Goal: Information Seeking & Learning: Learn about a topic

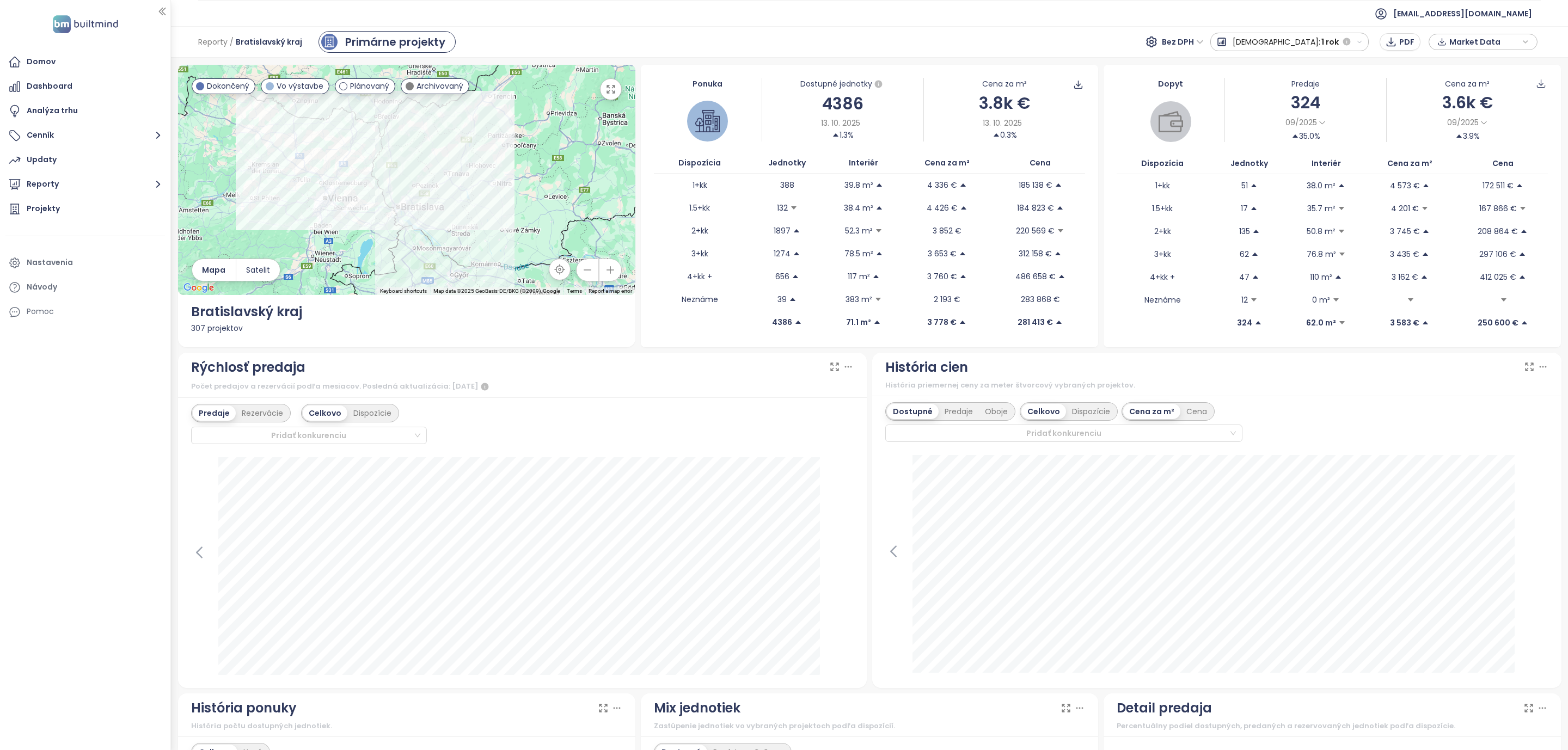
click at [46, 57] on div "Domov" at bounding box center [41, 62] width 29 height 14
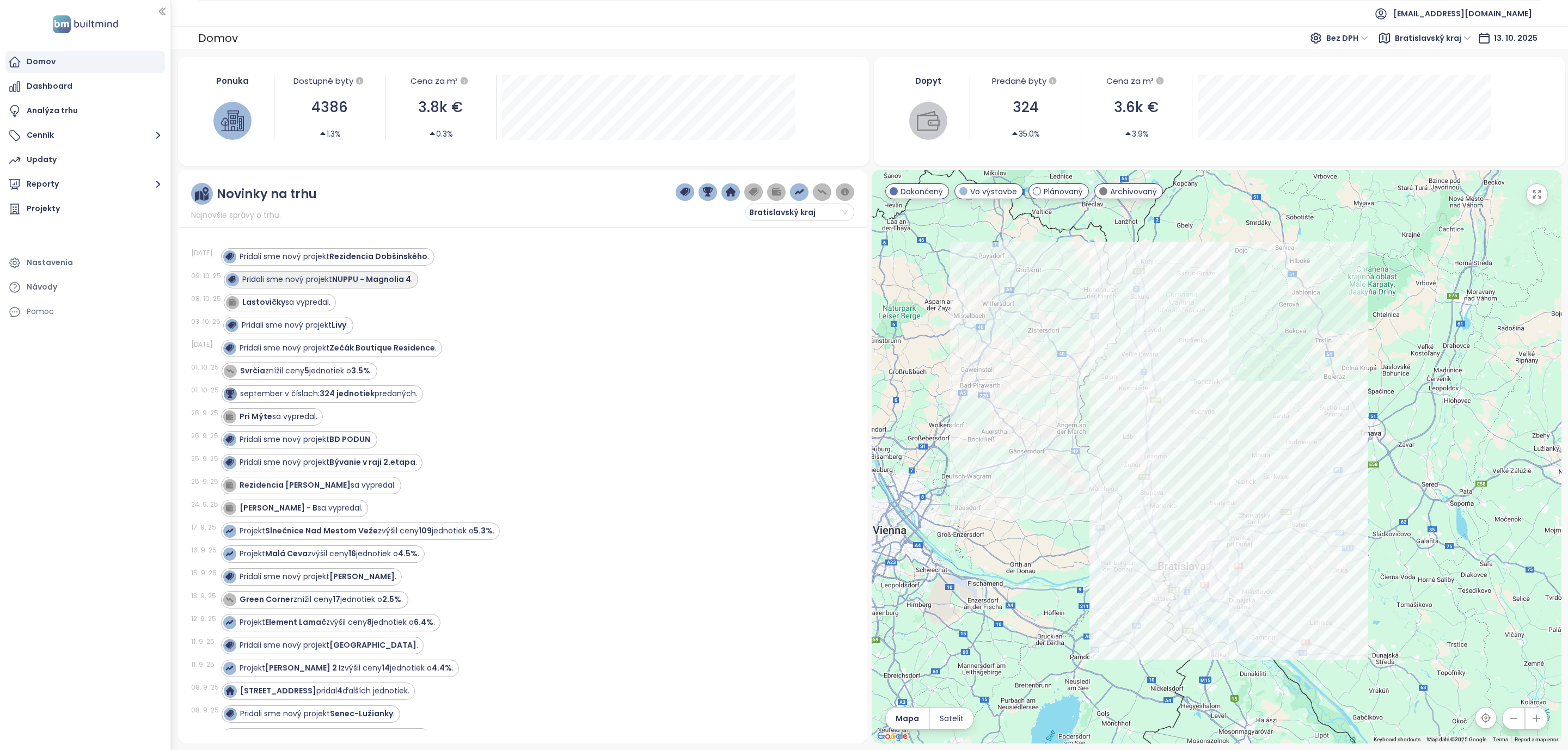
click at [357, 284] on strong "NUPPU - Magnolia 4" at bounding box center [371, 279] width 79 height 11
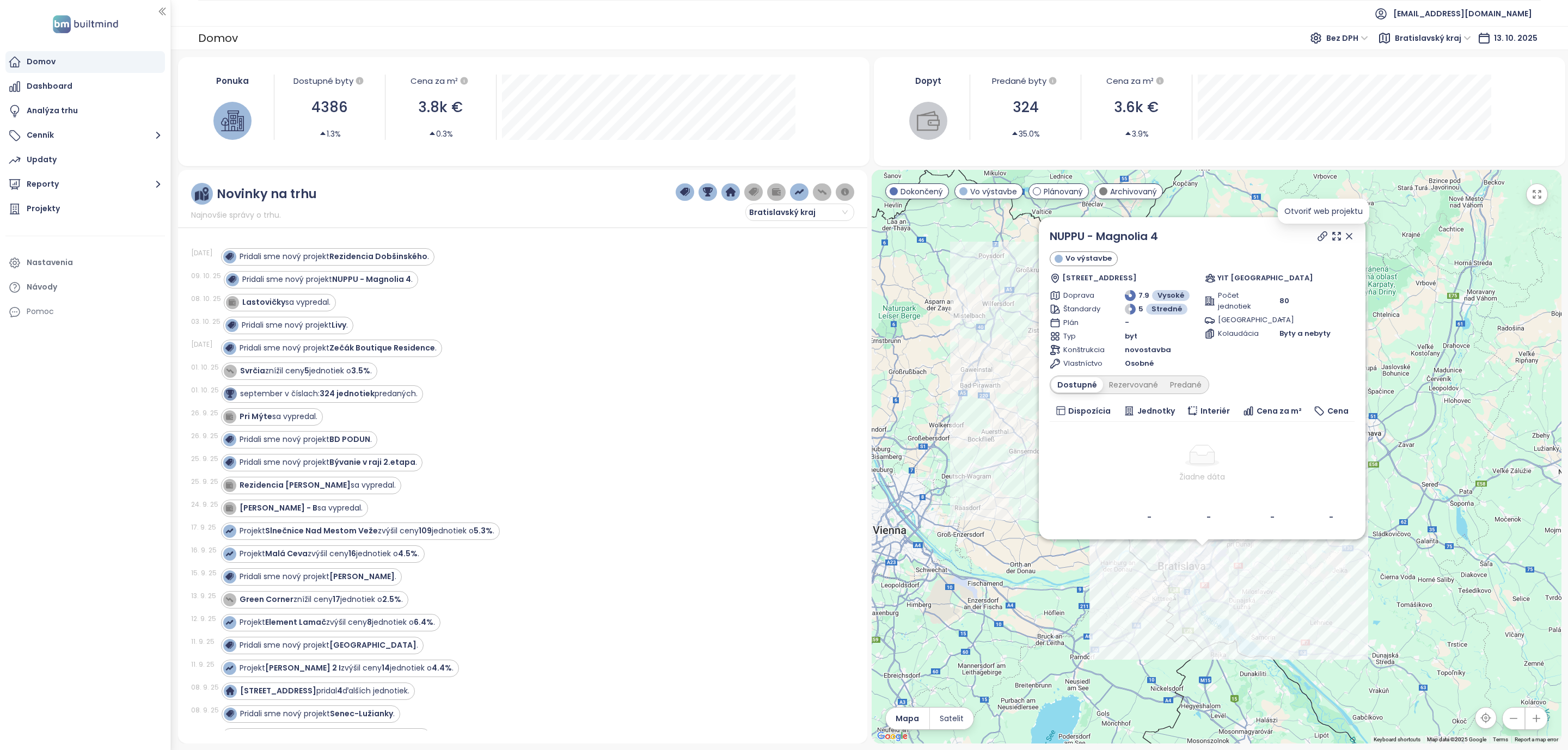
click at [1322, 240] on icon at bounding box center [1323, 236] width 11 height 11
click at [340, 324] on strong "Livy" at bounding box center [339, 325] width 15 height 11
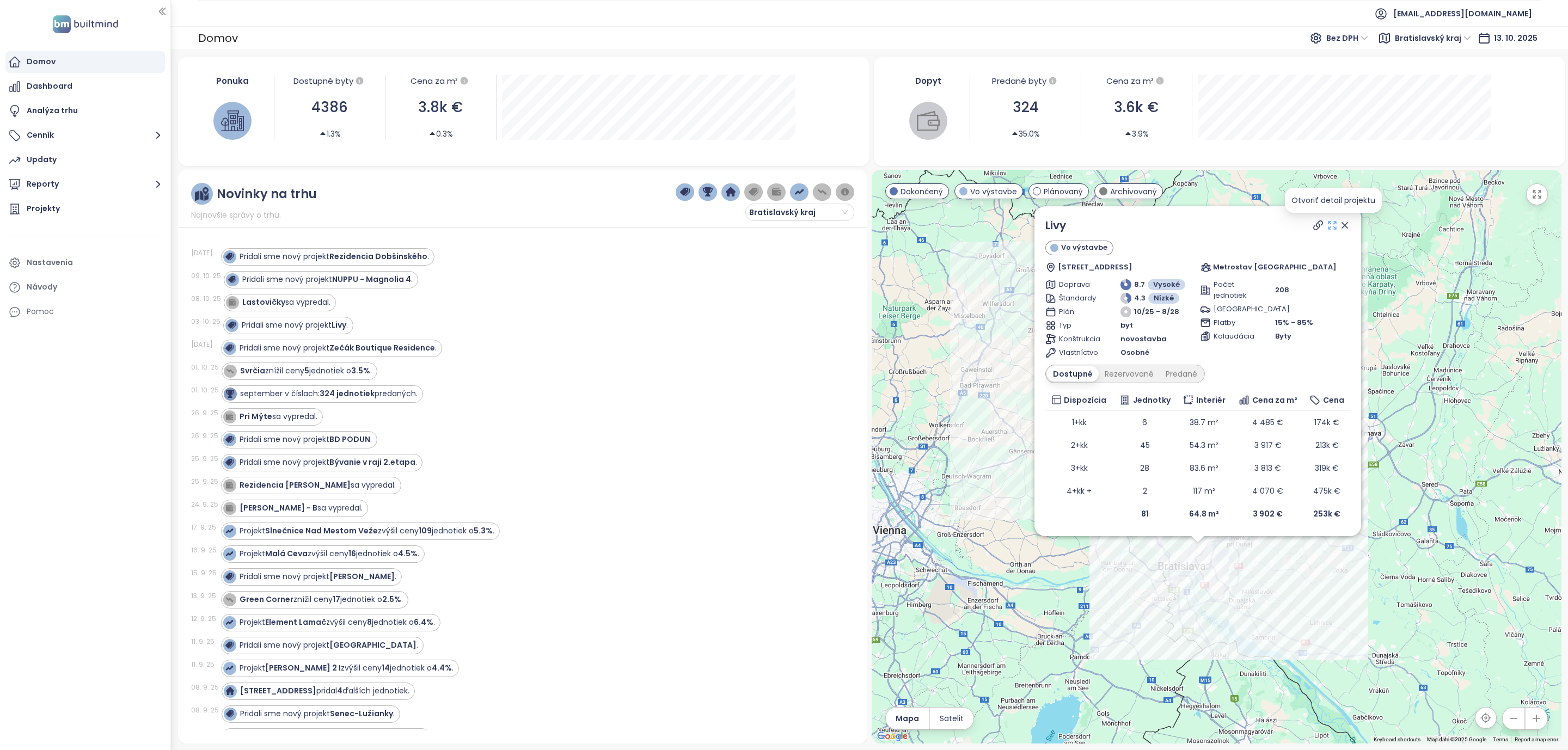
click at [1332, 225] on icon at bounding box center [1332, 225] width 11 height 11
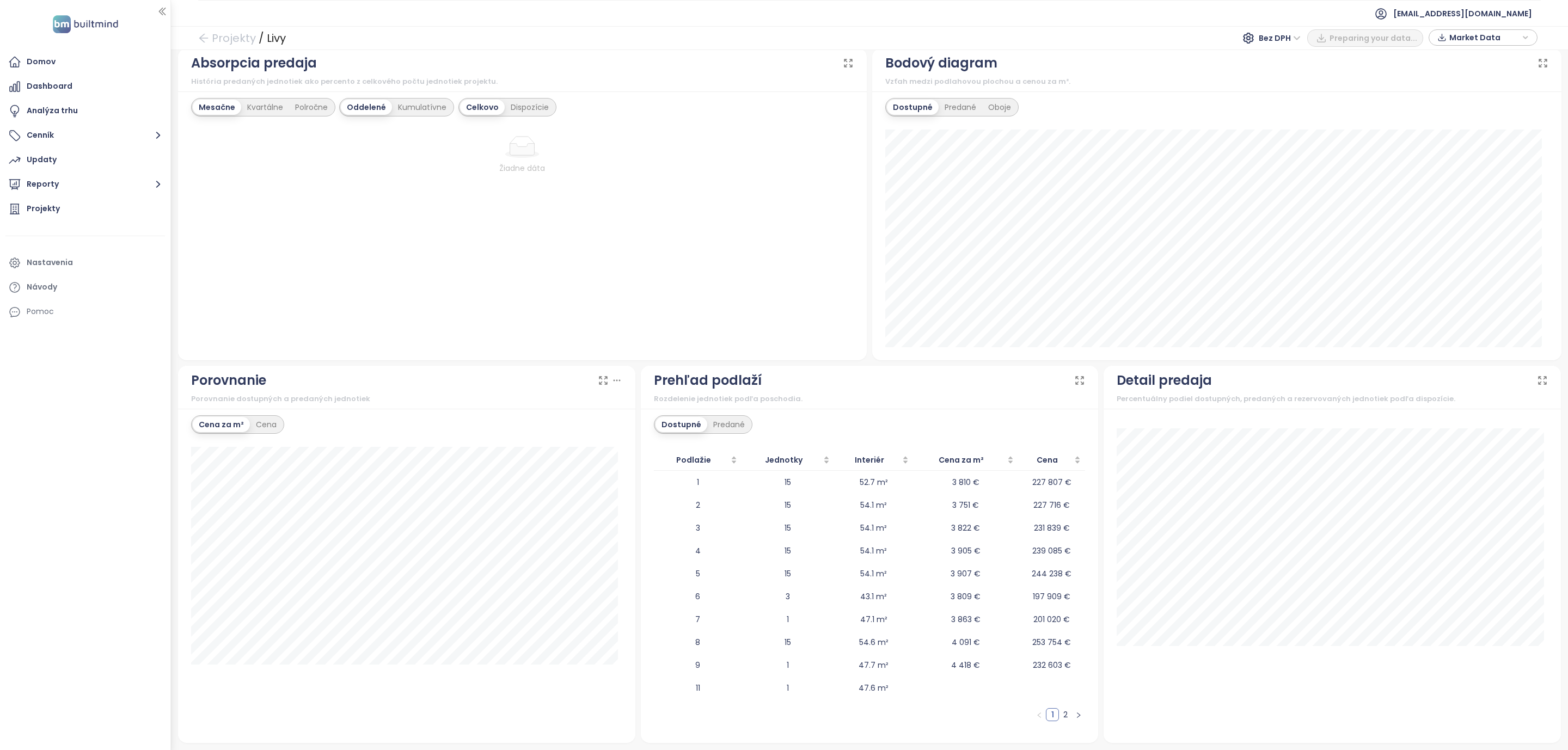
scroll to position [416, 0]
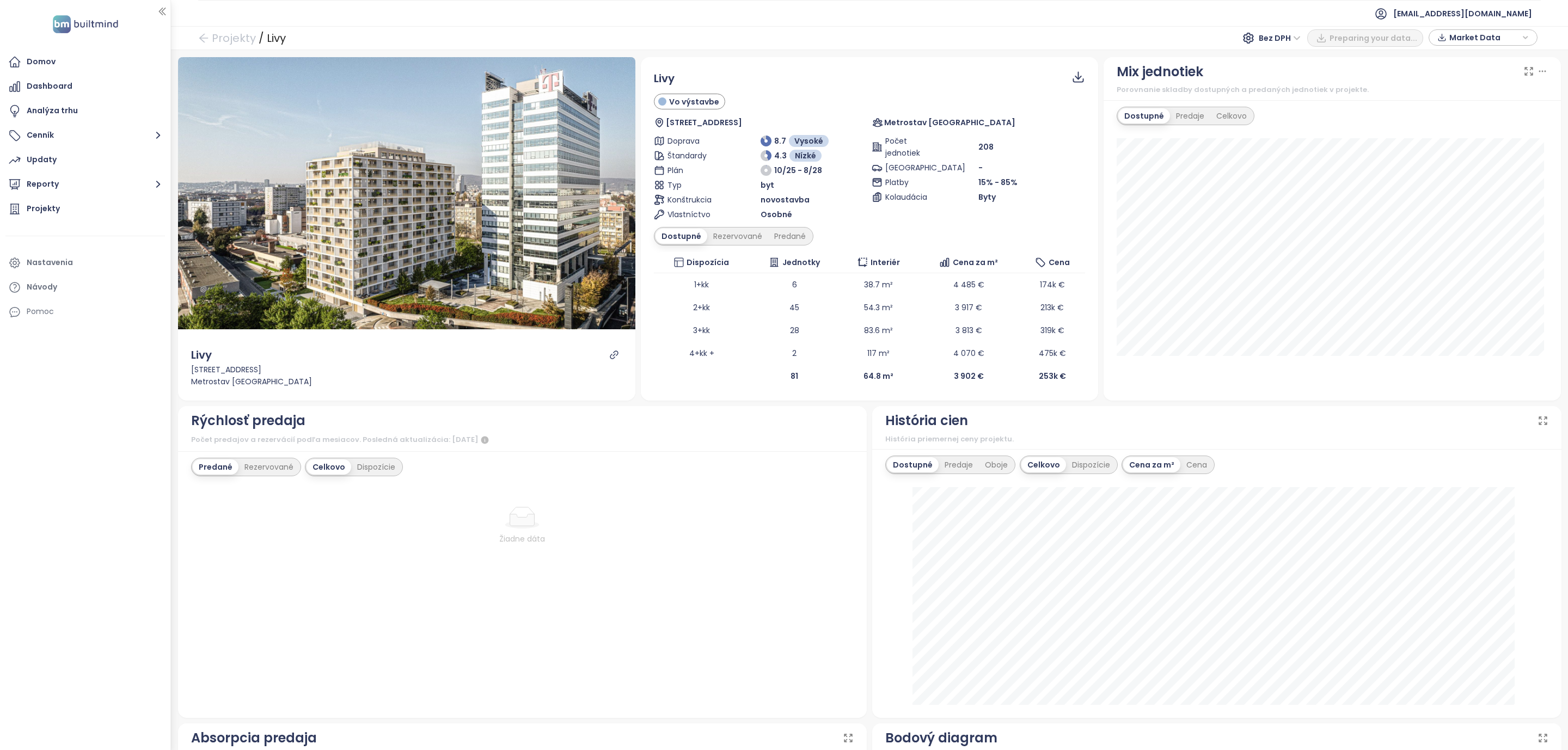
scroll to position [245, 0]
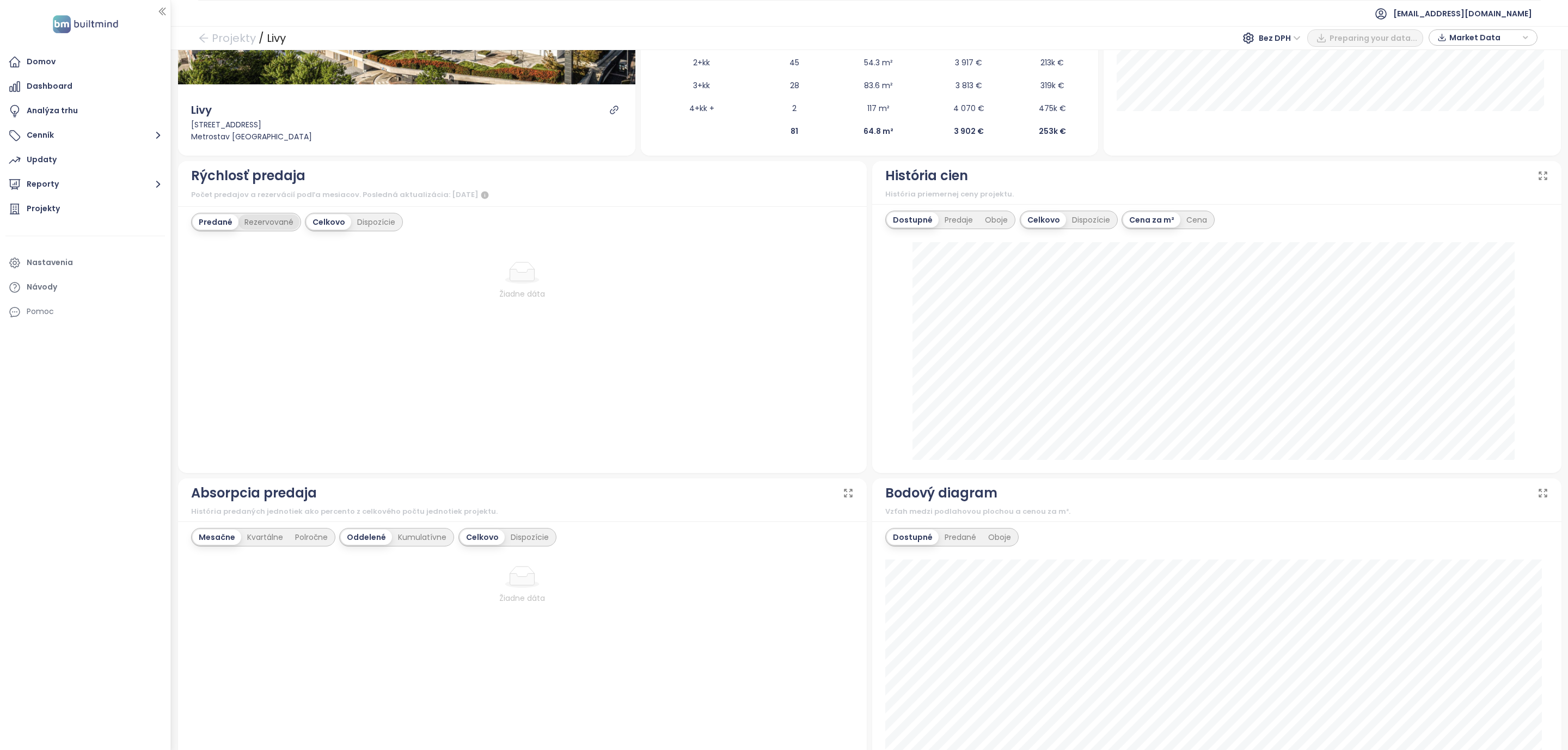
click at [275, 221] on div "Rezervované" at bounding box center [269, 222] width 61 height 15
click at [208, 216] on div "Predané" at bounding box center [214, 222] width 44 height 15
click at [268, 224] on div "Rezervované" at bounding box center [269, 222] width 61 height 15
click at [222, 224] on div "Predané" at bounding box center [214, 222] width 44 height 15
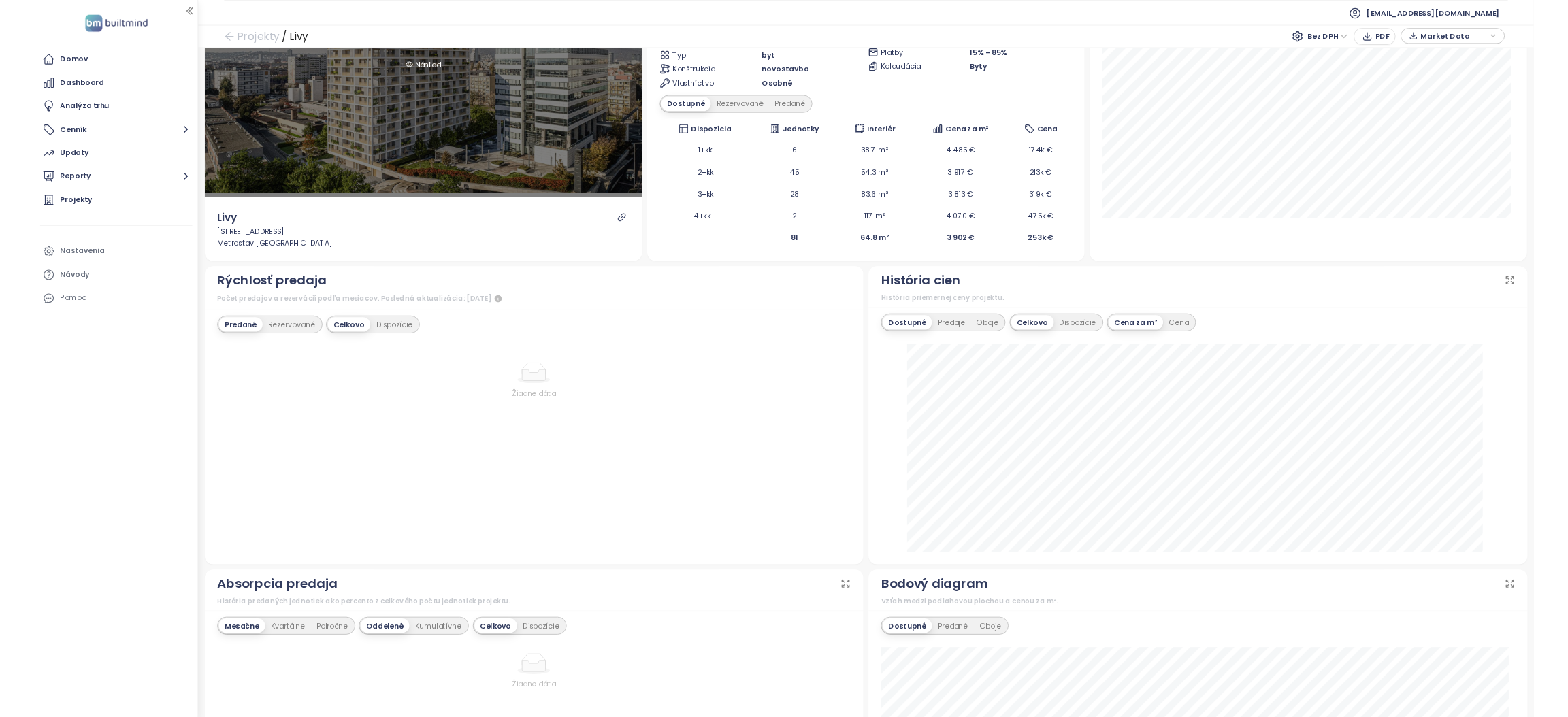
scroll to position [0, 0]
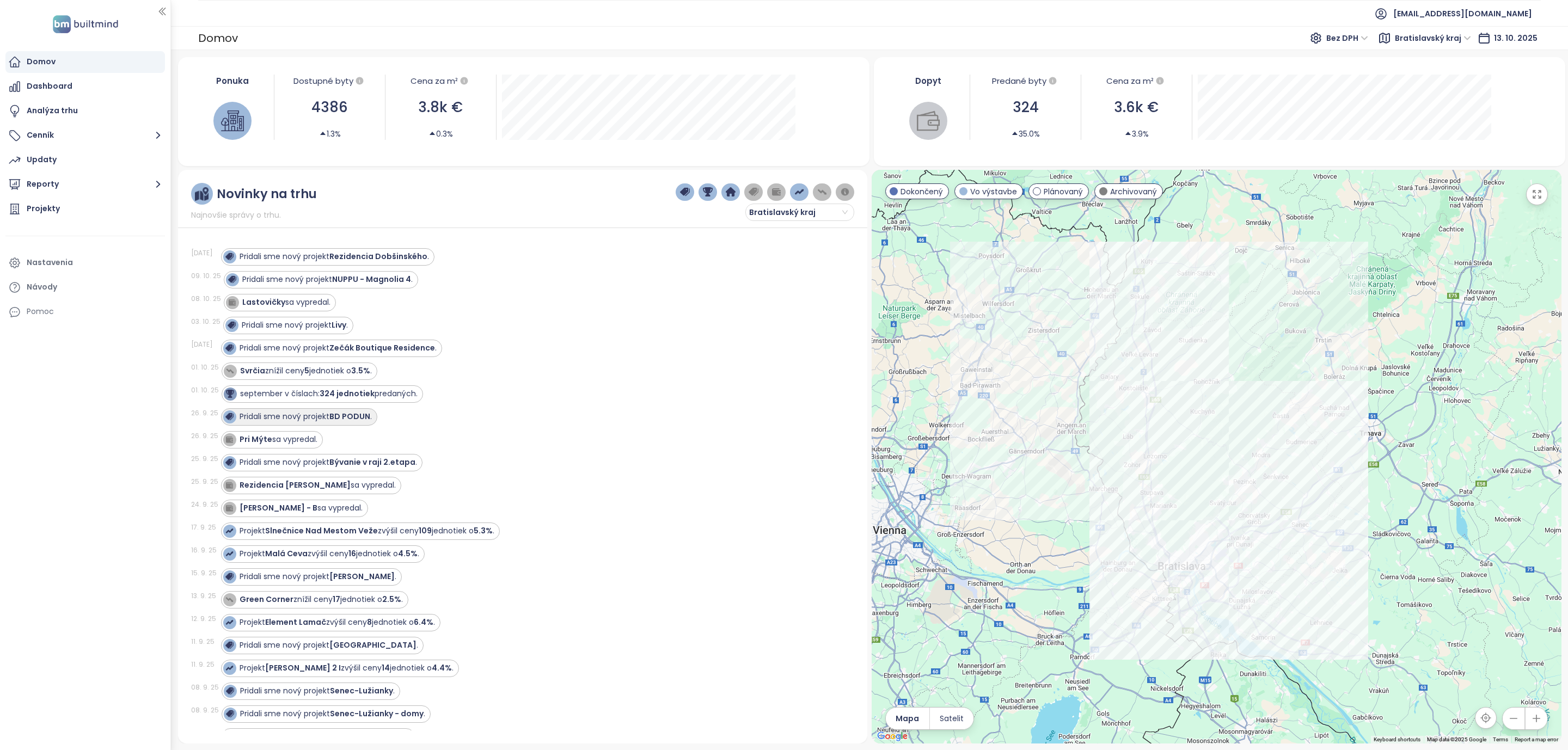
click at [362, 422] on strong "BD PODUN" at bounding box center [349, 416] width 41 height 11
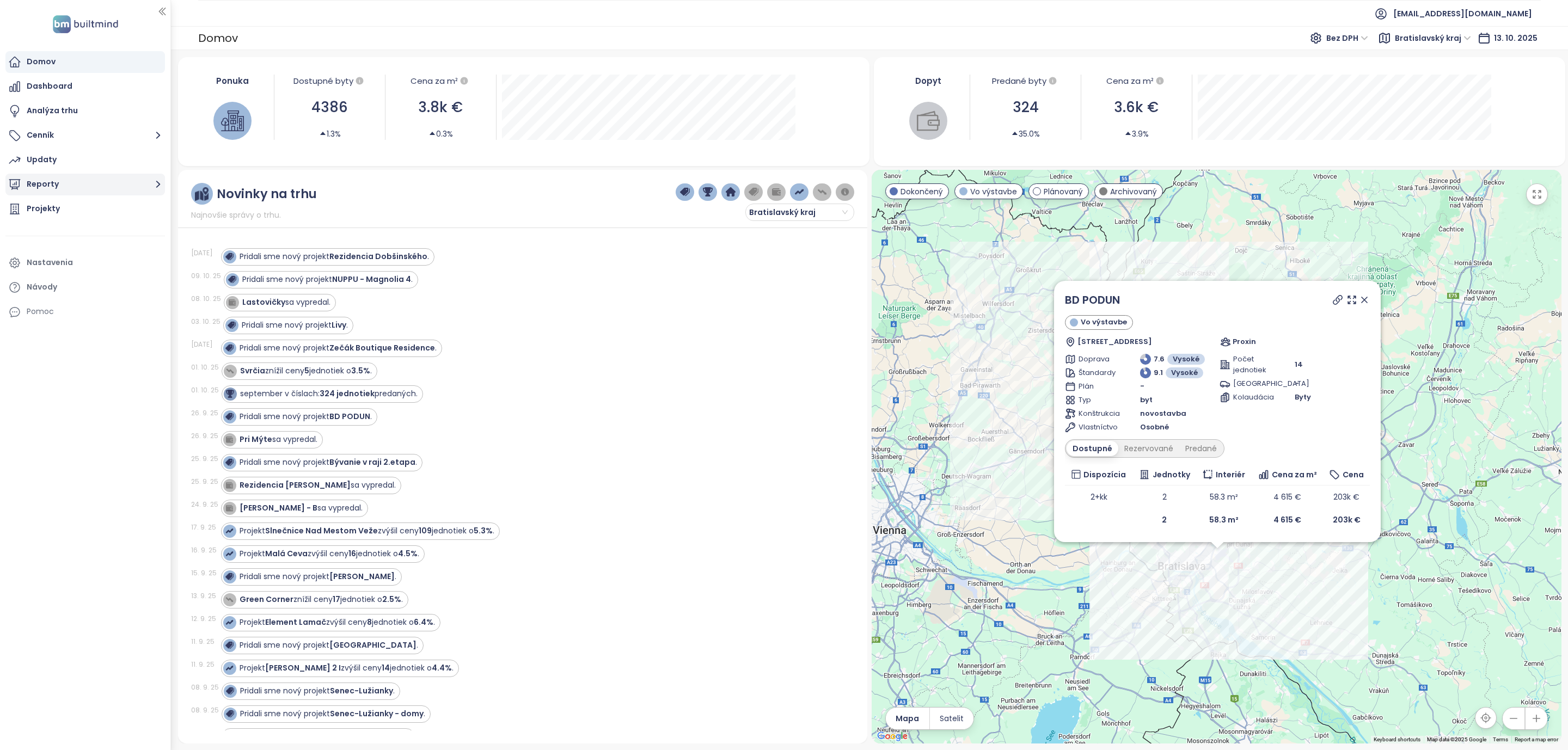
click at [159, 188] on icon "button" at bounding box center [158, 185] width 14 height 14
click at [50, 267] on div "[PERSON_NAME] 2" at bounding box center [68, 270] width 66 height 14
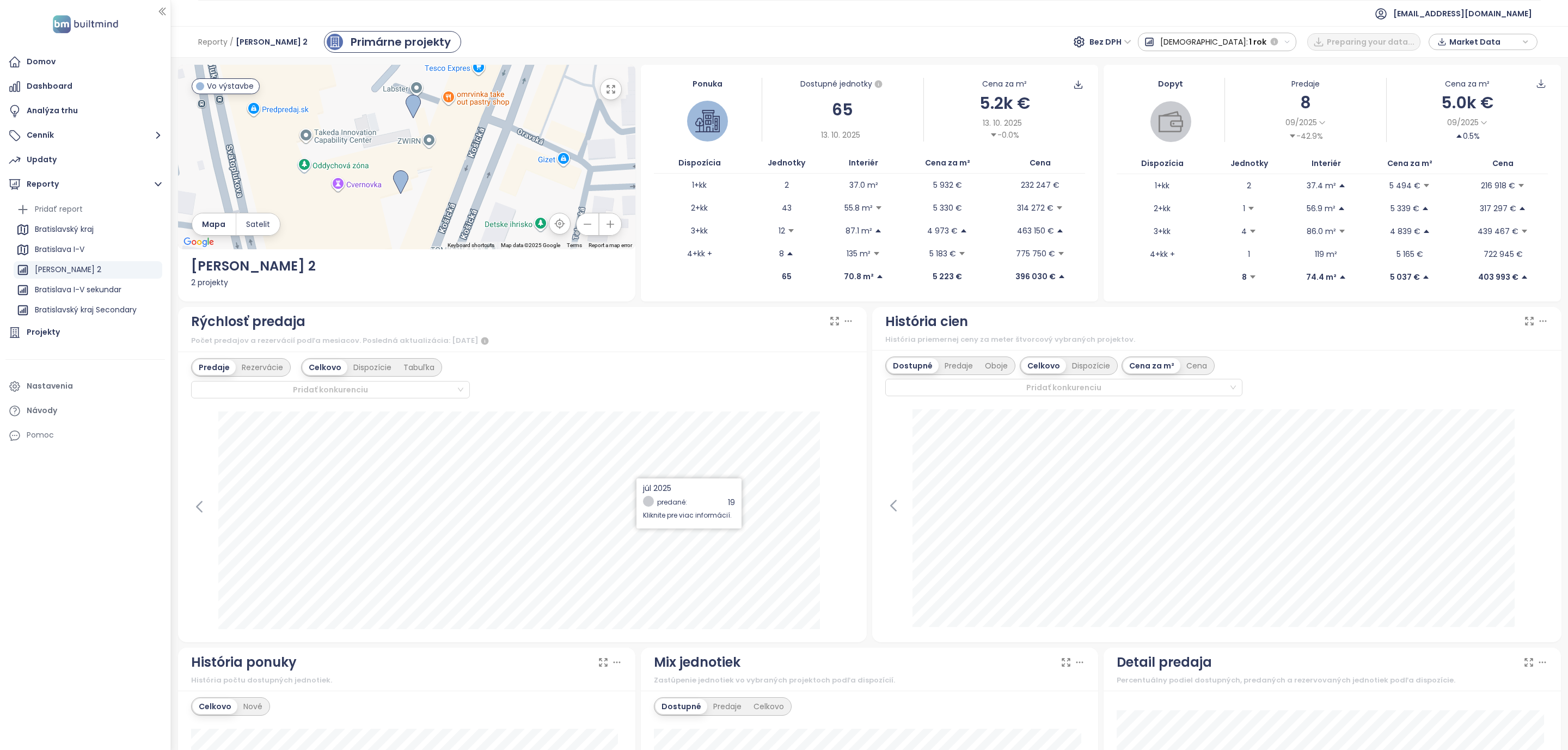
scroll to position [82, 0]
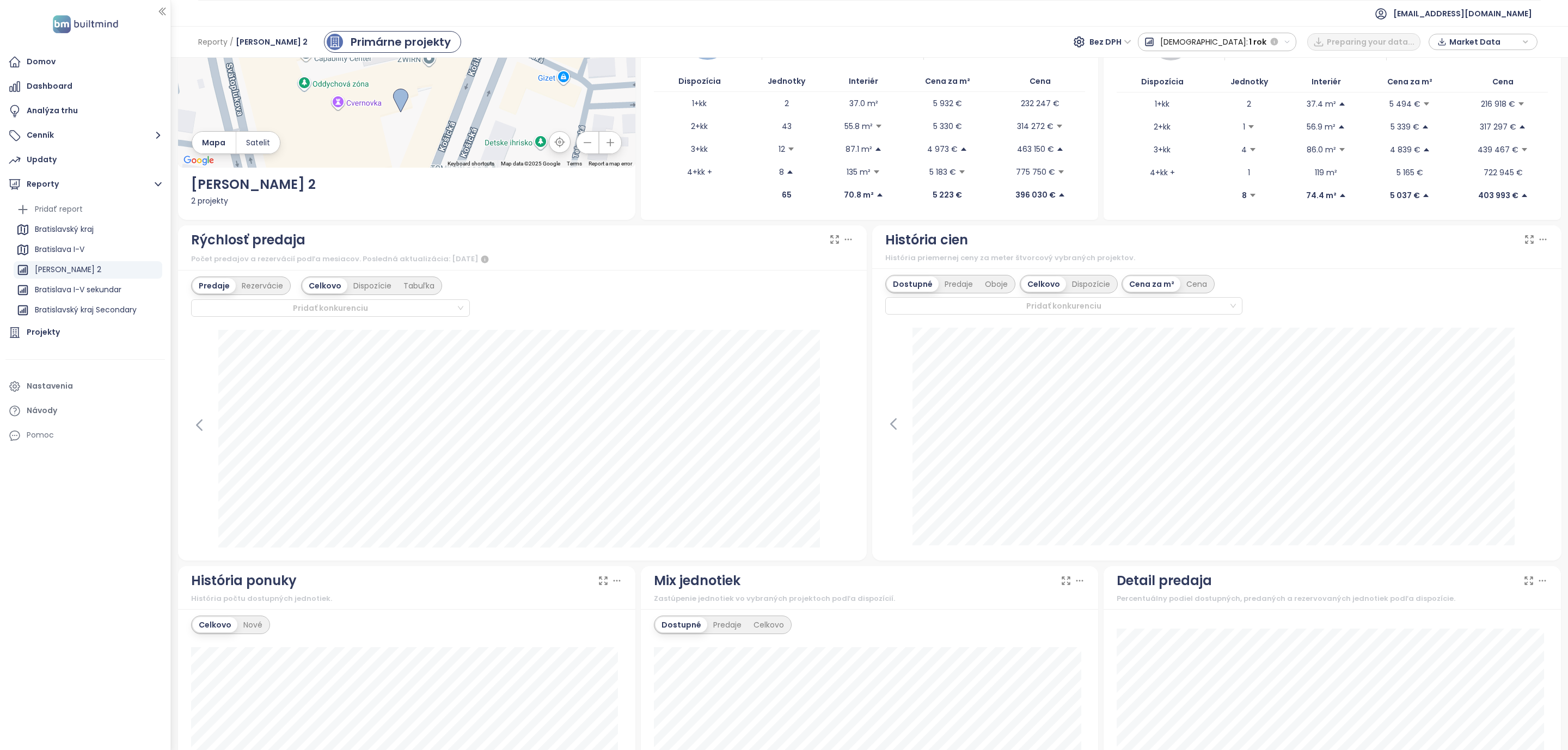
click at [266, 296] on div "Predaje Rezervácie Celkovo Dispozície Tabuľka Pridať konkurenciu" at bounding box center [330, 297] width 279 height 40
click at [261, 290] on div "Rezervácie" at bounding box center [262, 285] width 53 height 15
click at [214, 284] on div "Predaje" at bounding box center [213, 285] width 40 height 15
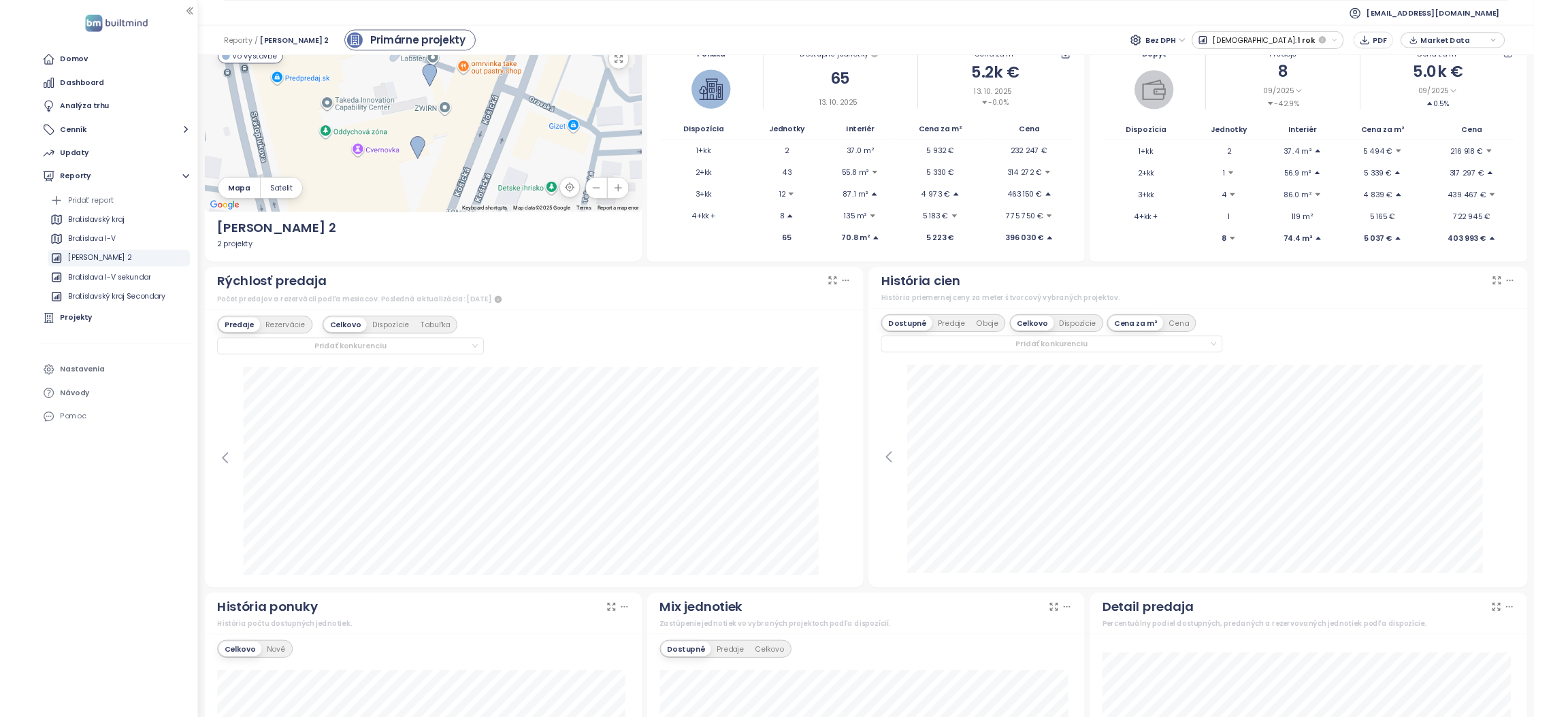
scroll to position [0, 0]
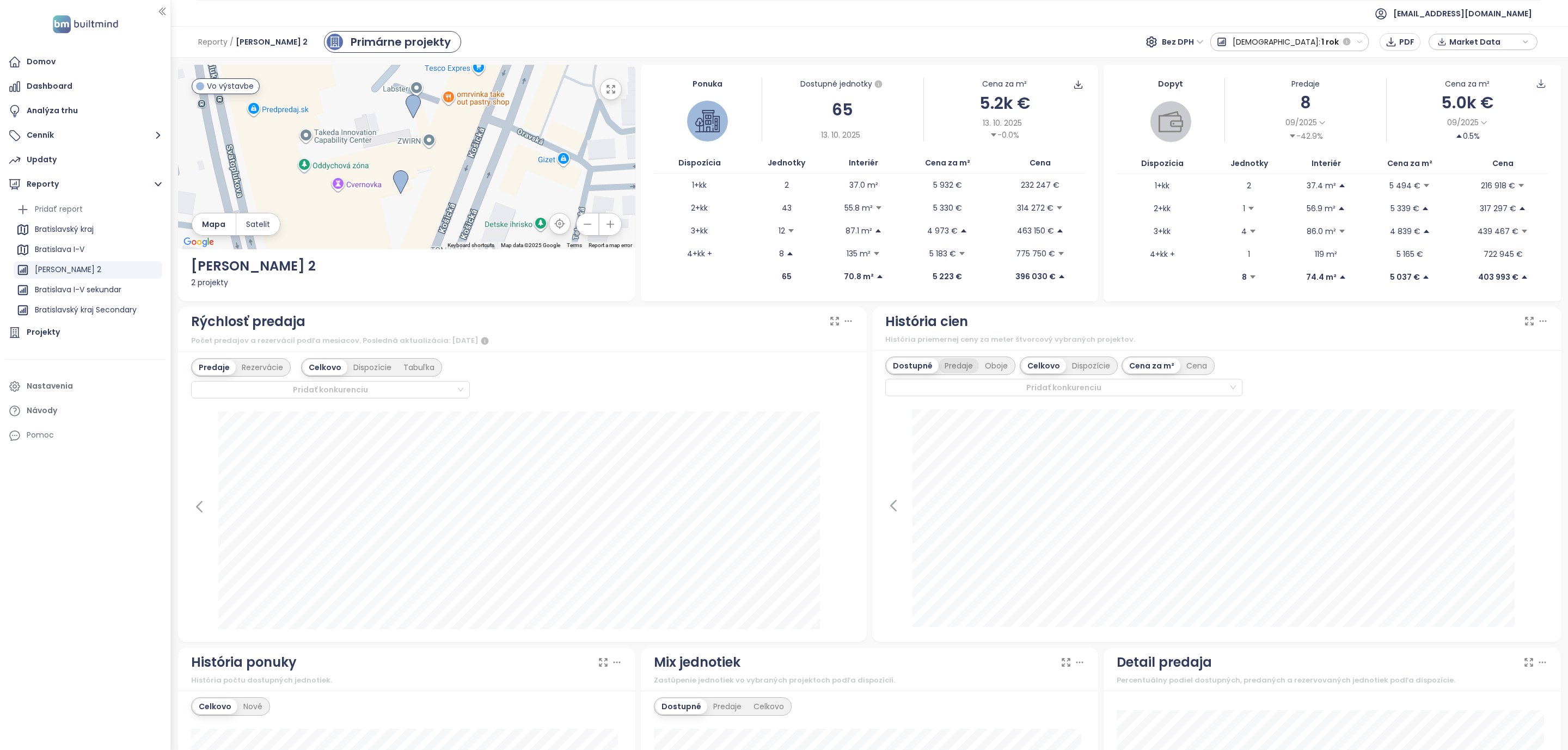
click at [958, 366] on div "Predaje" at bounding box center [958, 366] width 40 height 15
click at [989, 368] on div "Oboje" at bounding box center [996, 366] width 35 height 15
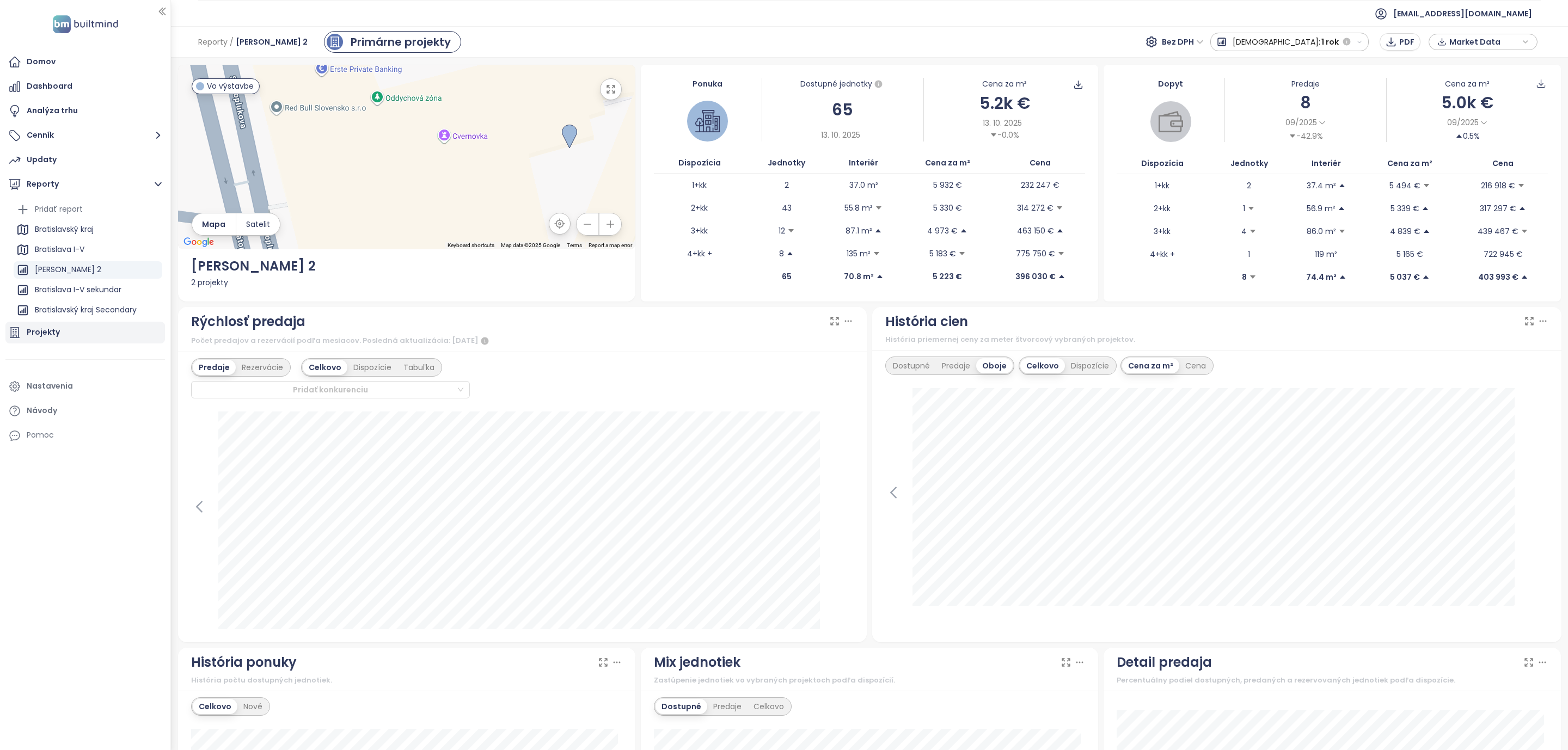
click at [48, 332] on div "Projekty" at bounding box center [44, 332] width 33 height 14
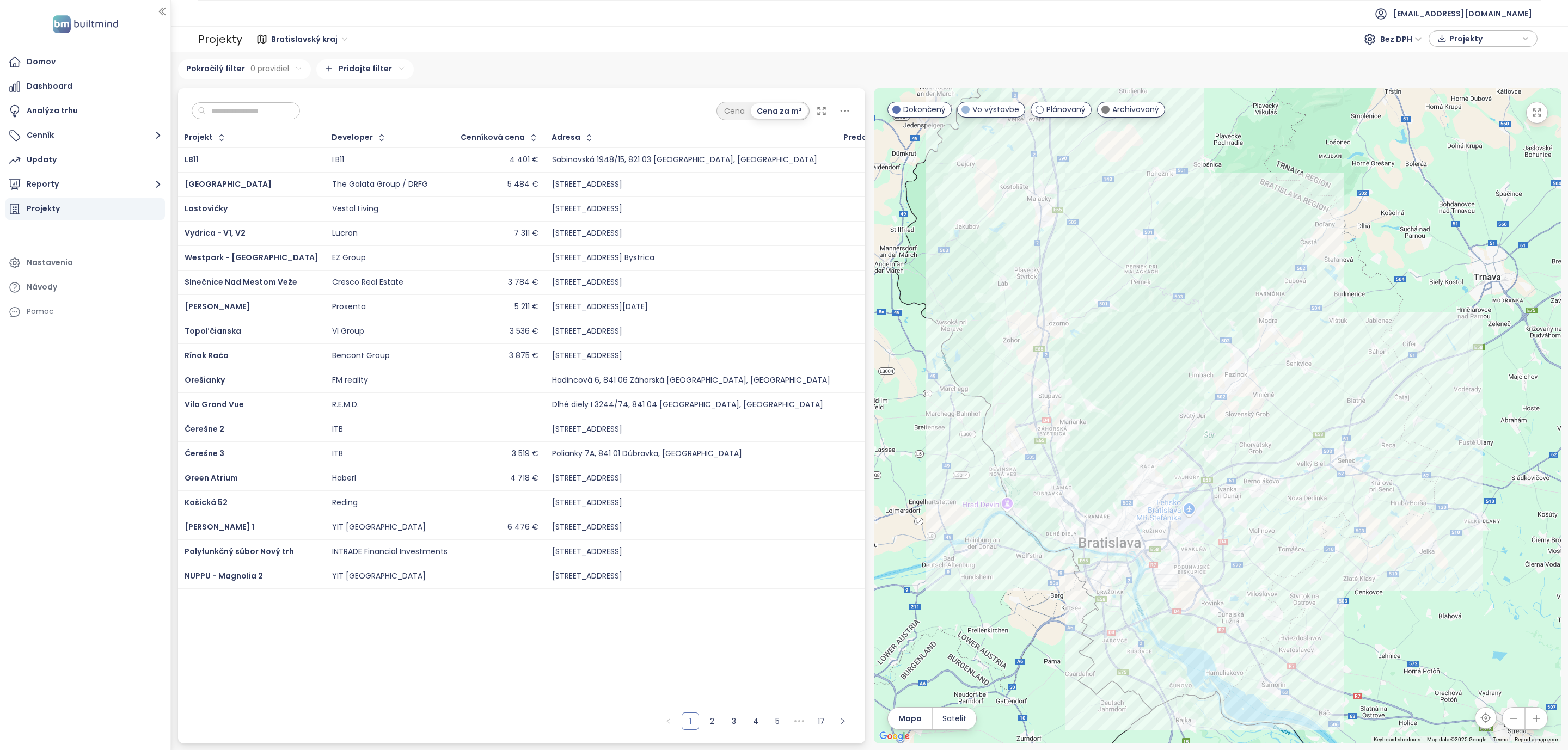
click at [254, 111] on input "text" at bounding box center [250, 111] width 88 height 17
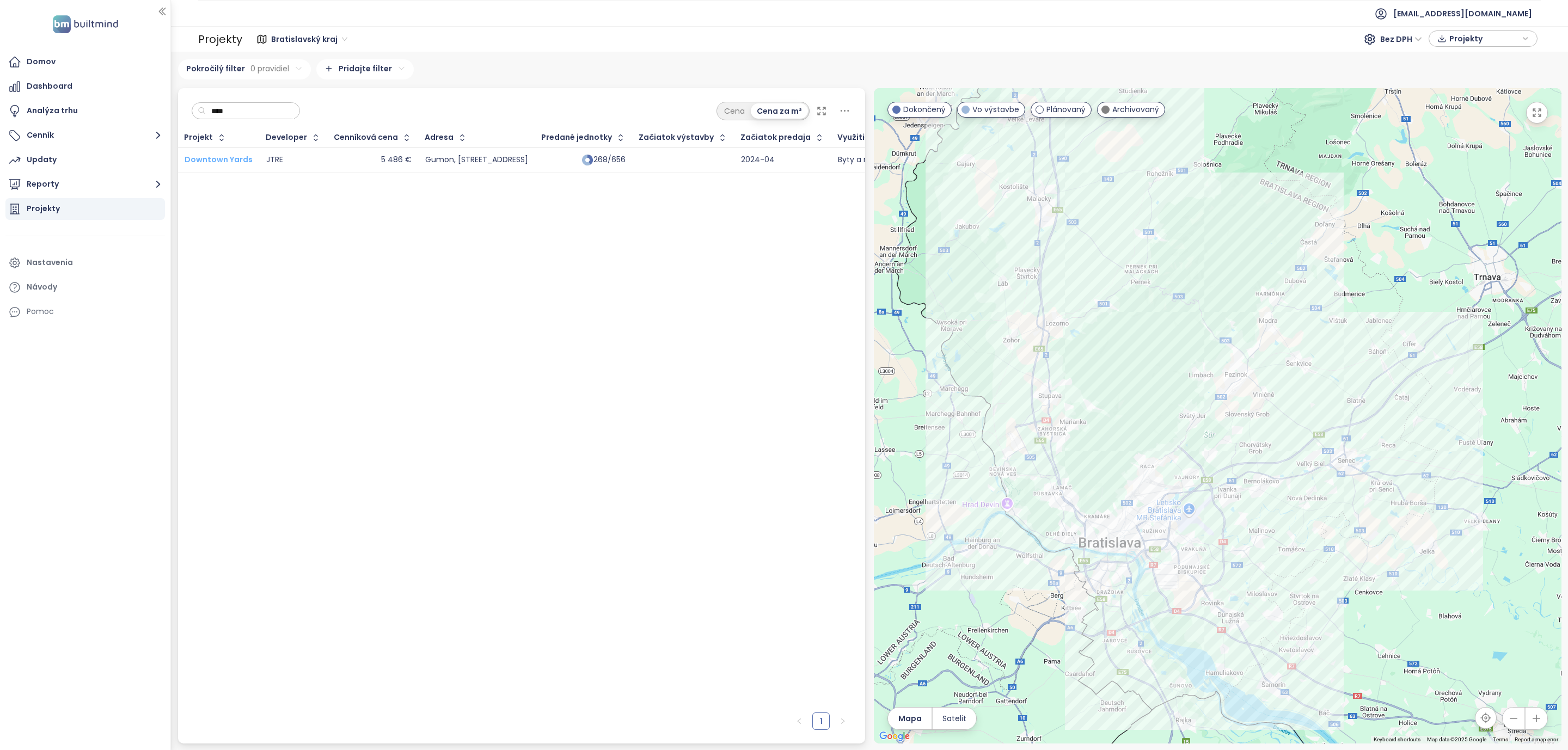
click at [206, 157] on span "Downtown Yards" at bounding box center [218, 160] width 68 height 11
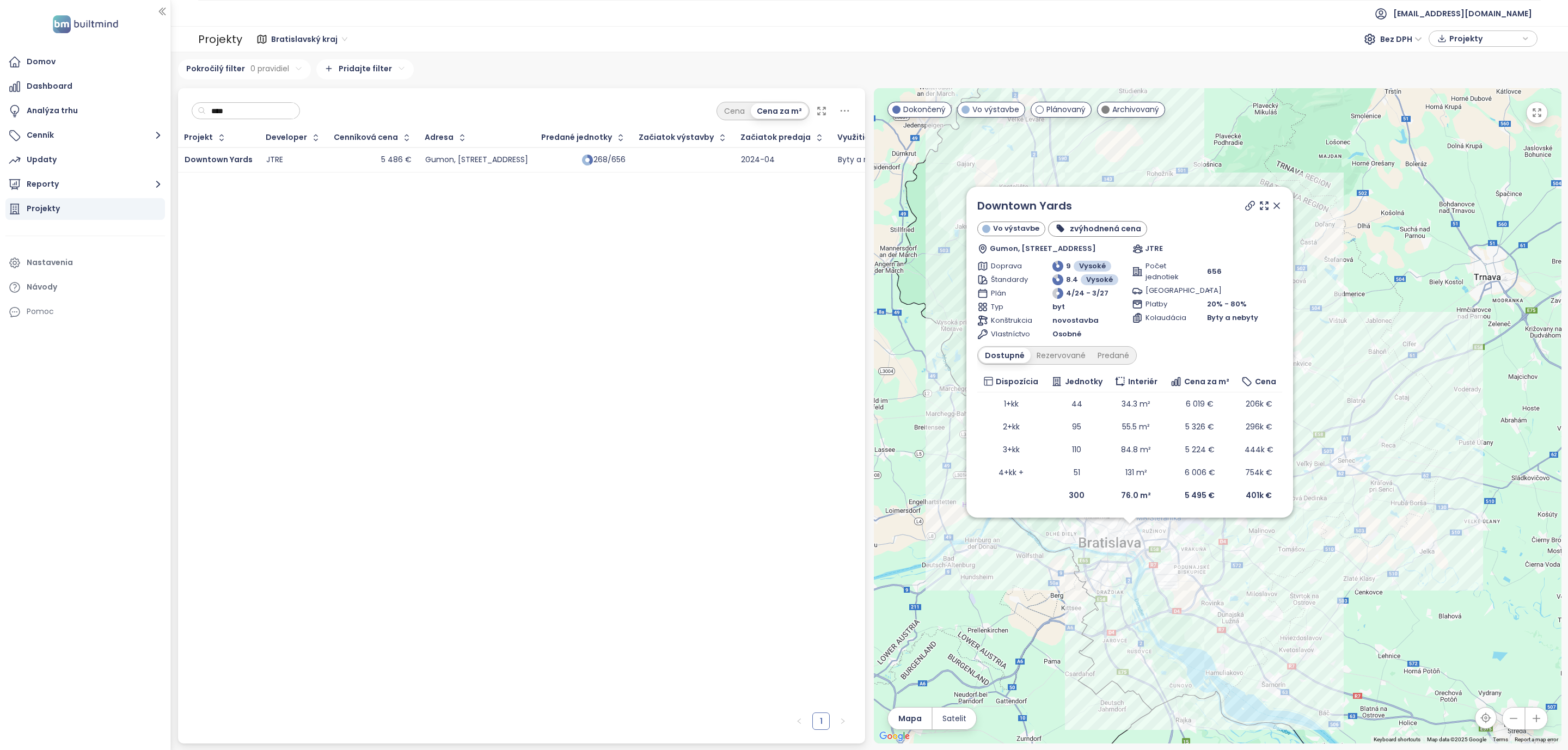
click at [253, 106] on input "****" at bounding box center [250, 111] width 88 height 17
drag, startPoint x: 225, startPoint y: 113, endPoint x: 147, endPoint y: 100, distance: 79.1
click at [152, 106] on section "Domov Dashboard Analýza trhu Cenník Updaty Reporty Projekty Nastavenia Návody P…" at bounding box center [784, 375] width 1568 height 750
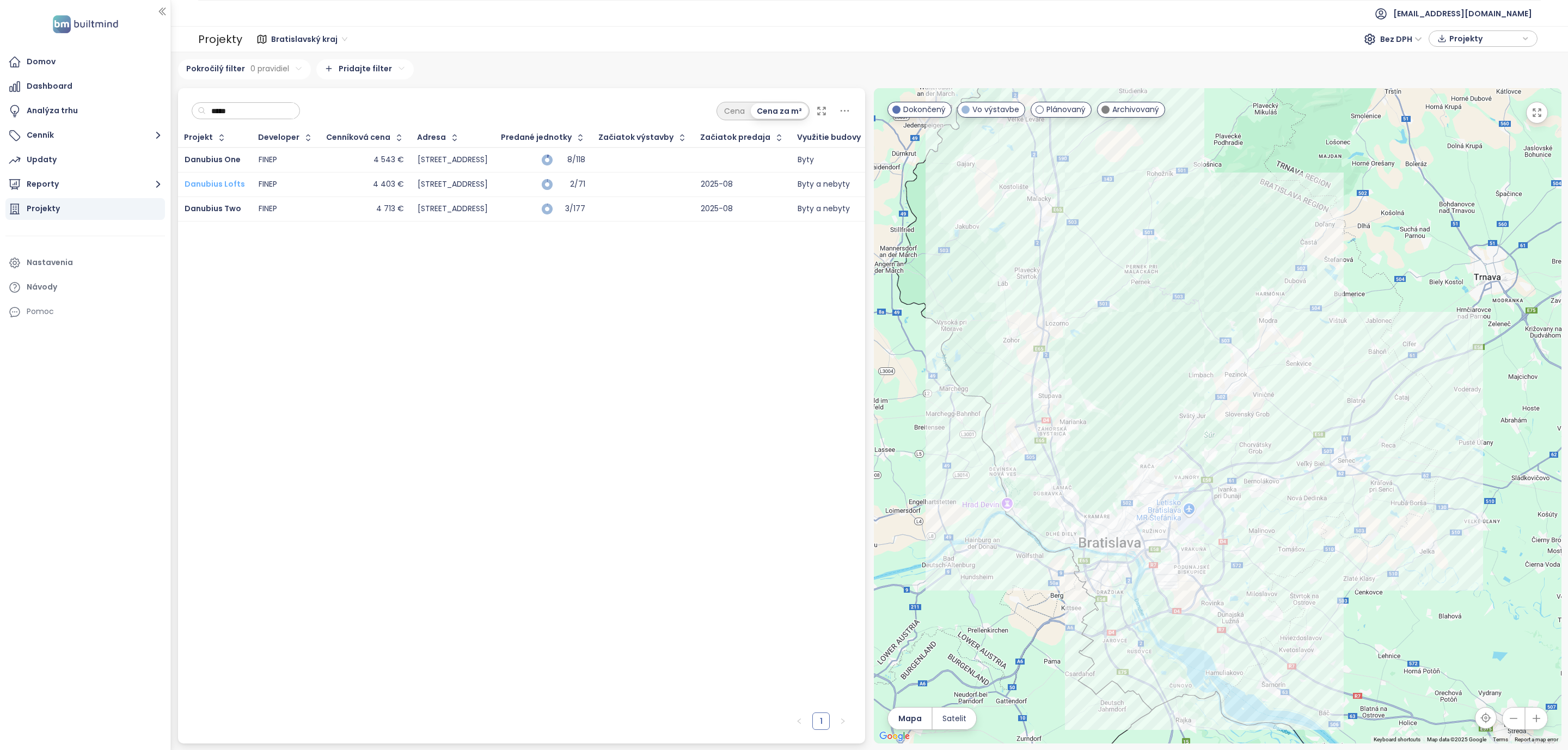
click at [216, 180] on span "Danubius Lofts" at bounding box center [214, 184] width 60 height 11
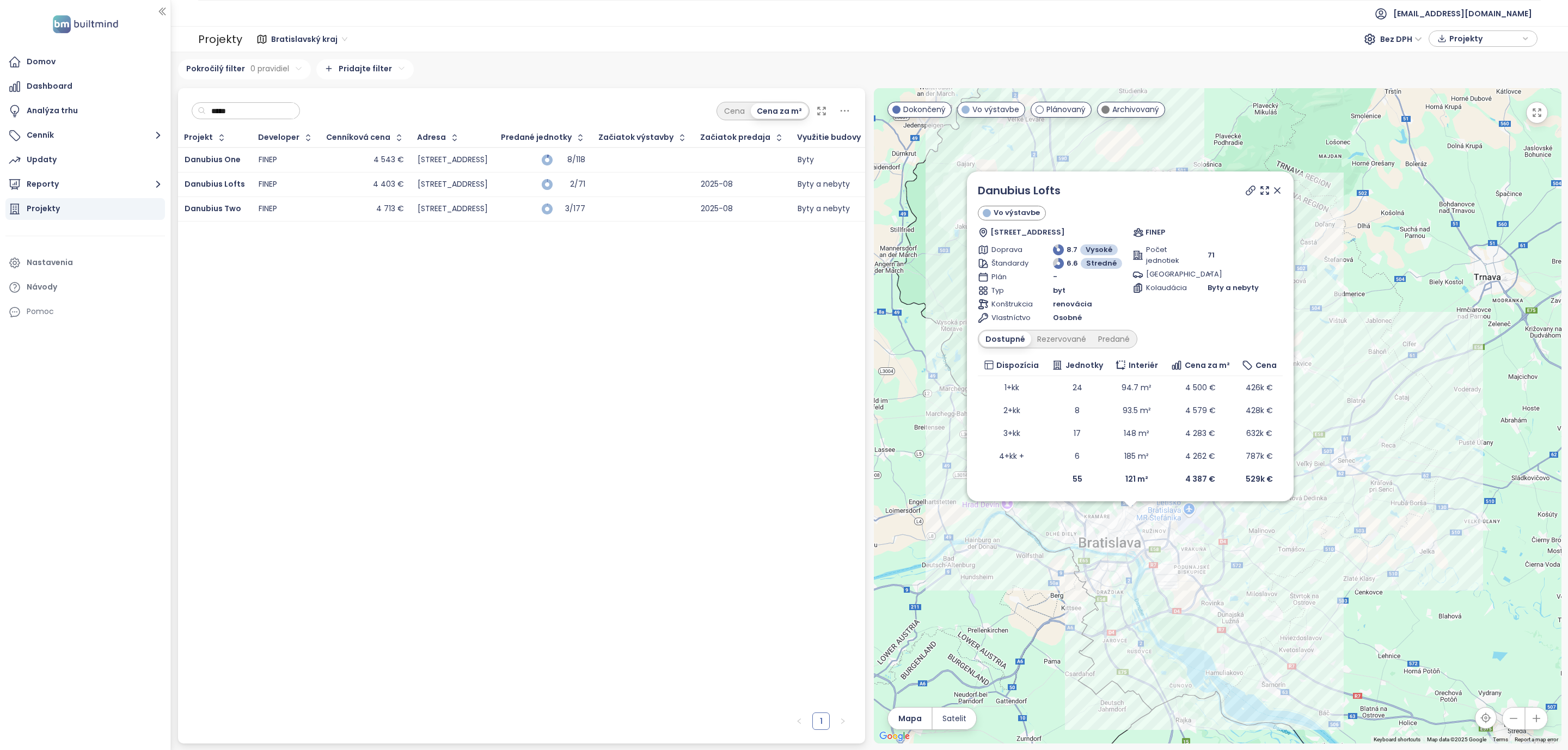
drag, startPoint x: 227, startPoint y: 113, endPoint x: 201, endPoint y: 118, distance: 26.5
click at [201, 118] on div "*****" at bounding box center [245, 111] width 109 height 17
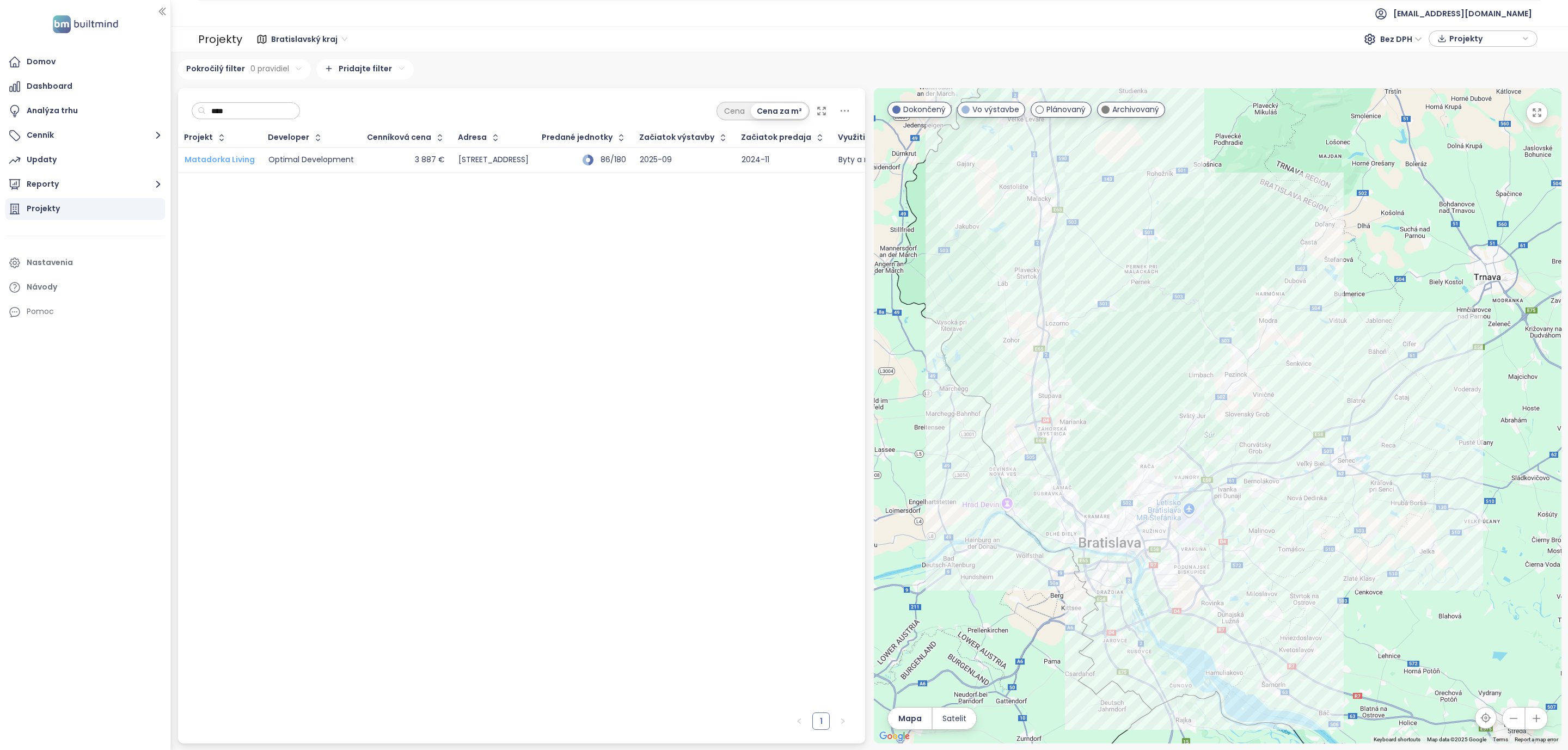
click at [227, 158] on span "Matadorka Living" at bounding box center [220, 160] width 71 height 11
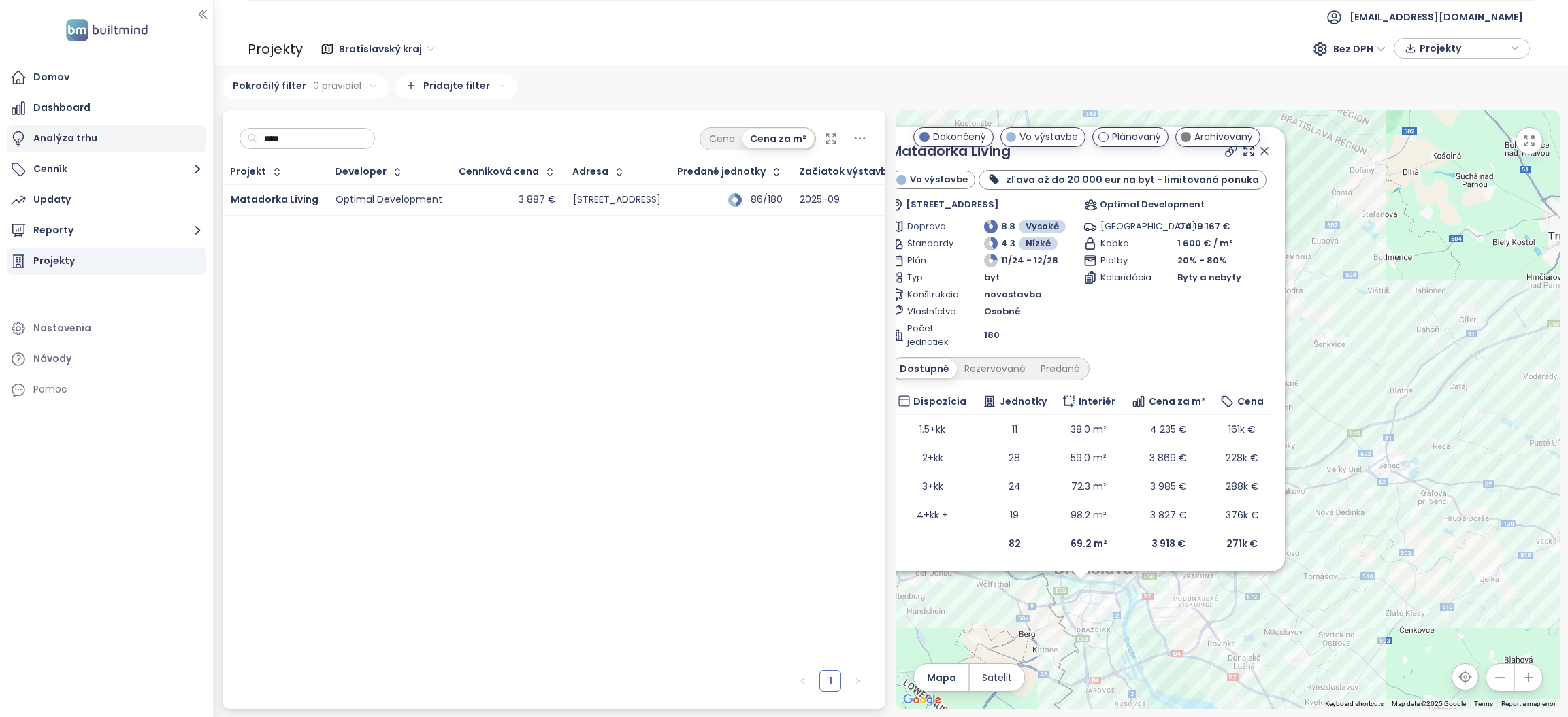
drag, startPoint x: 344, startPoint y: 143, endPoint x: 148, endPoint y: 149, distance: 196.1
click at [148, 149] on section "Domov Dashboard Analýza trhu Cenník Updaty Reporty Projekty Nastavenia Návody P…" at bounding box center [784, 358] width 1568 height 717
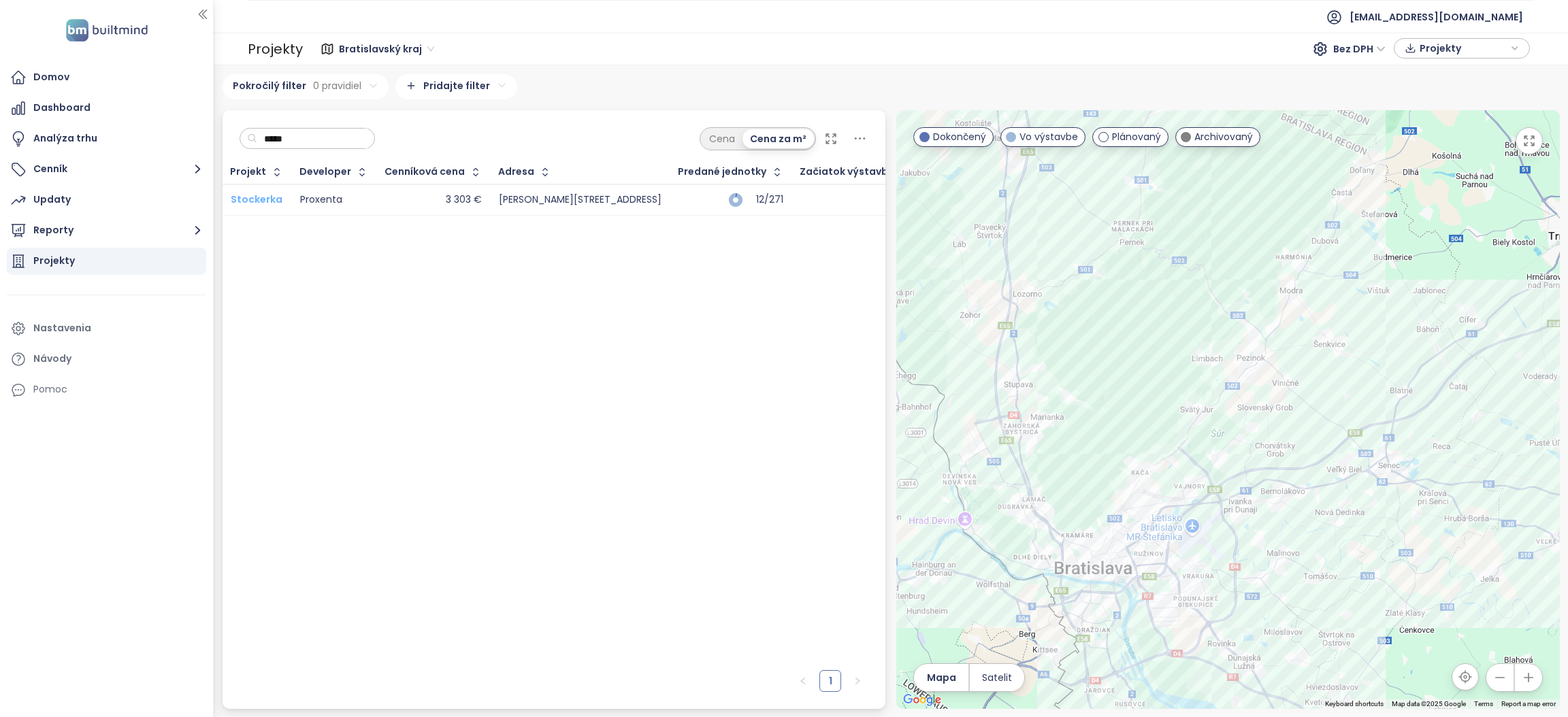
type input "*****"
click at [251, 195] on span "Stockerka" at bounding box center [257, 200] width 52 height 14
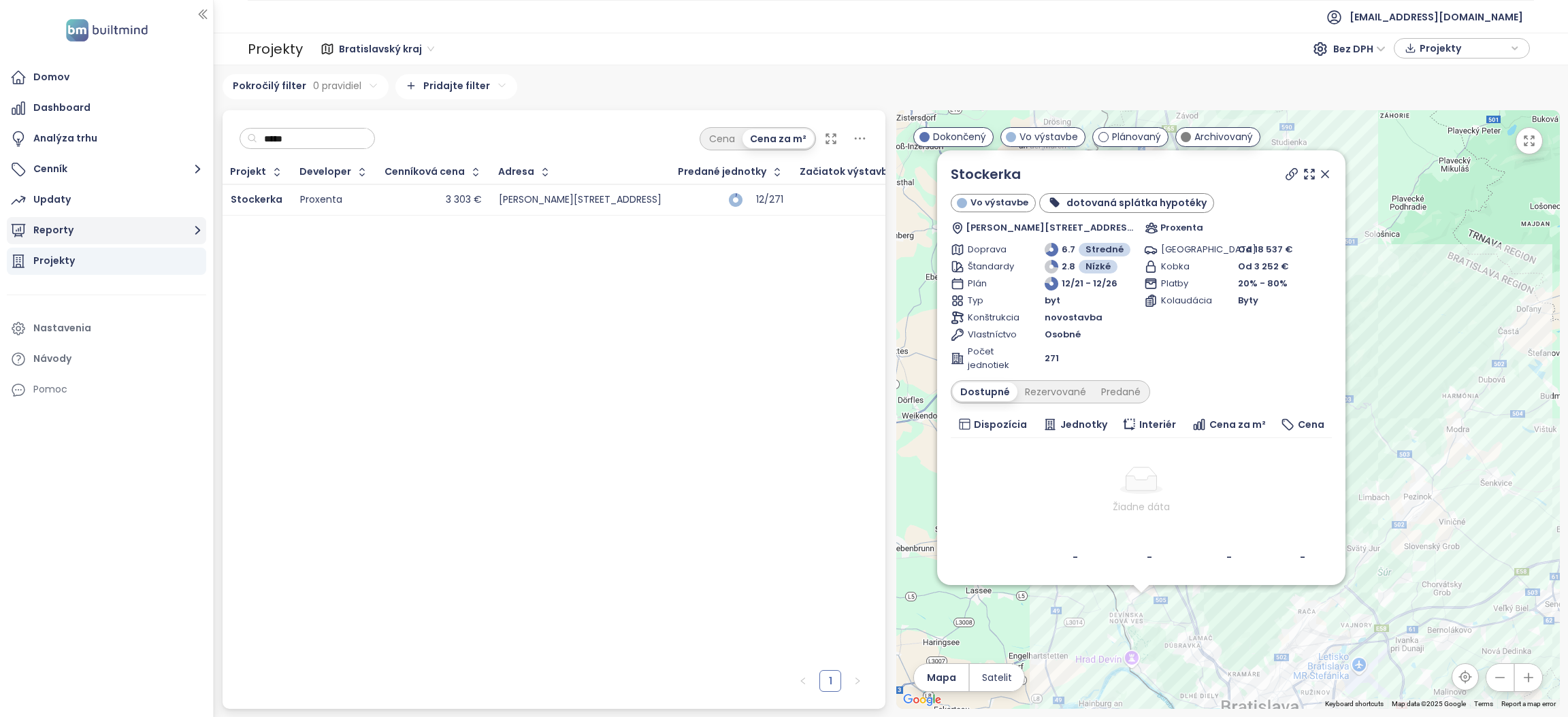
click at [193, 232] on icon "button" at bounding box center [198, 231] width 17 height 17
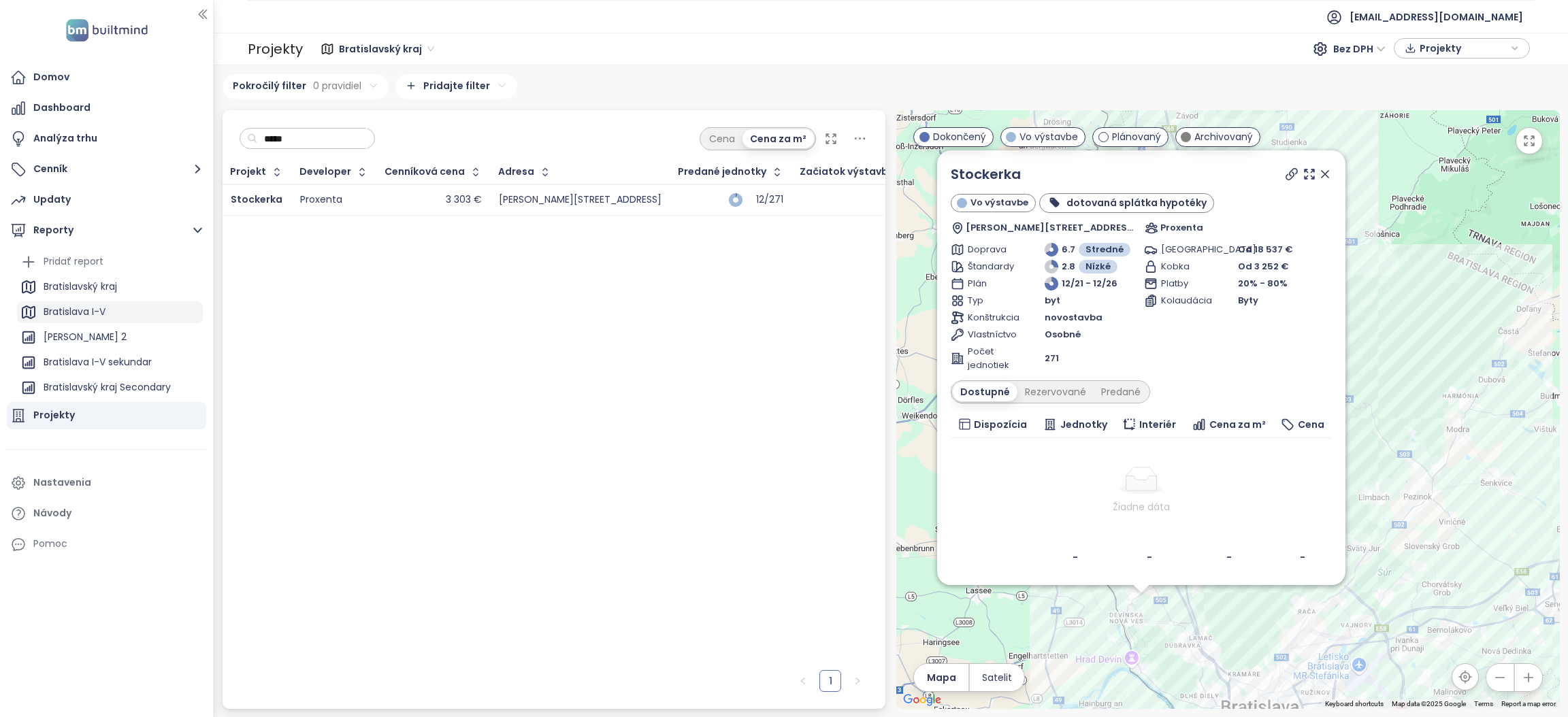
click at [68, 315] on div "Bratislava I-V" at bounding box center [74, 312] width 62 height 17
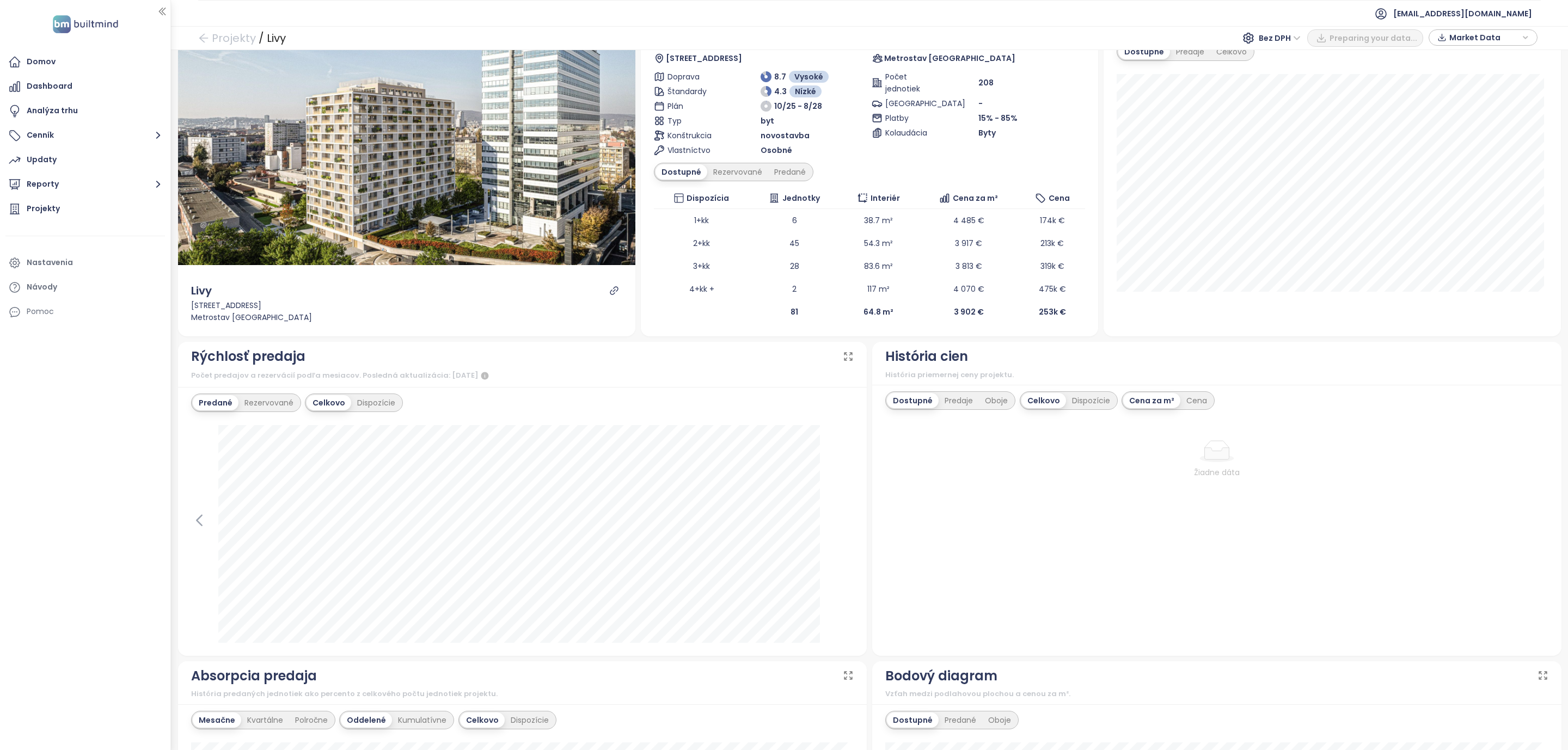
scroll to position [163, 0]
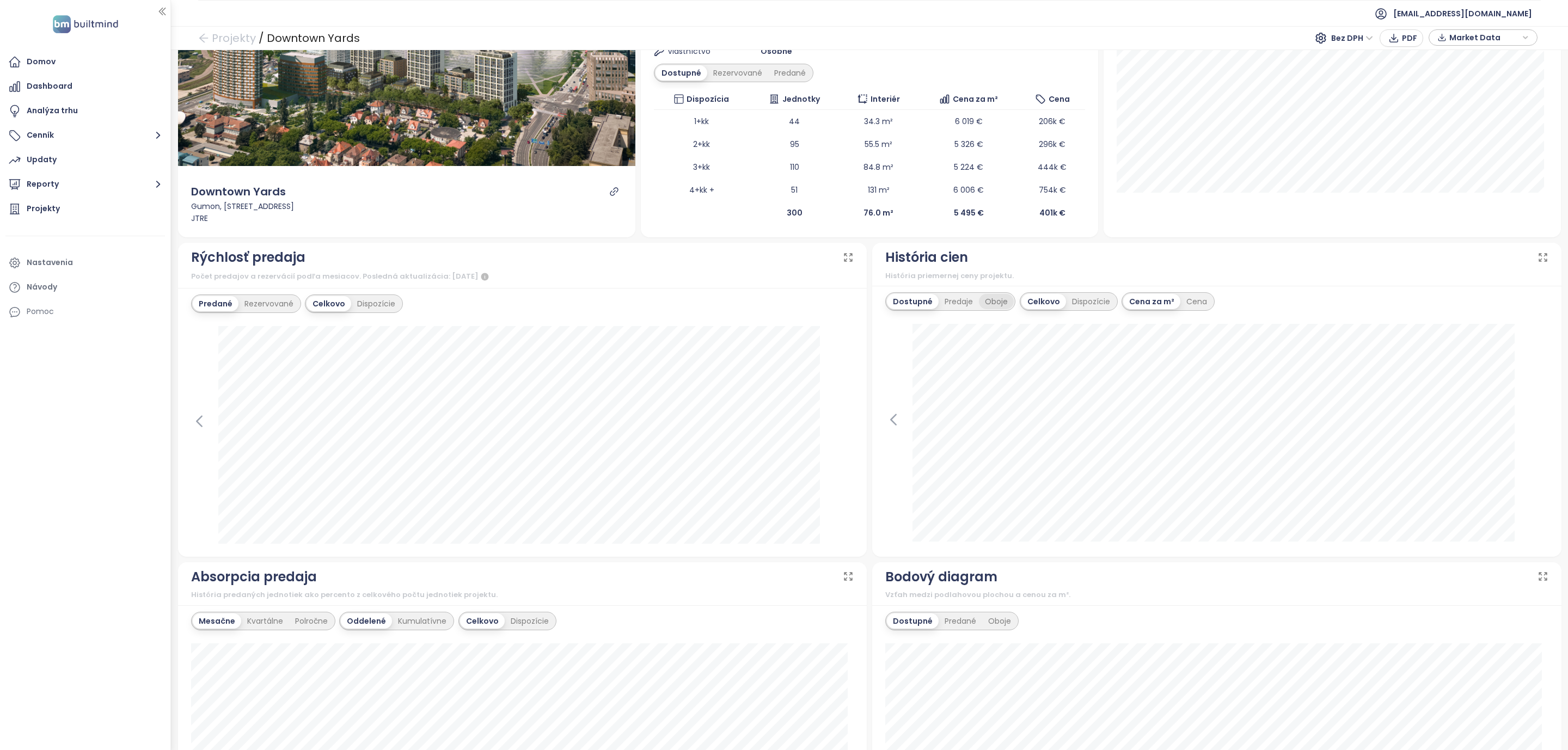
click at [989, 303] on div "Oboje" at bounding box center [996, 301] width 35 height 15
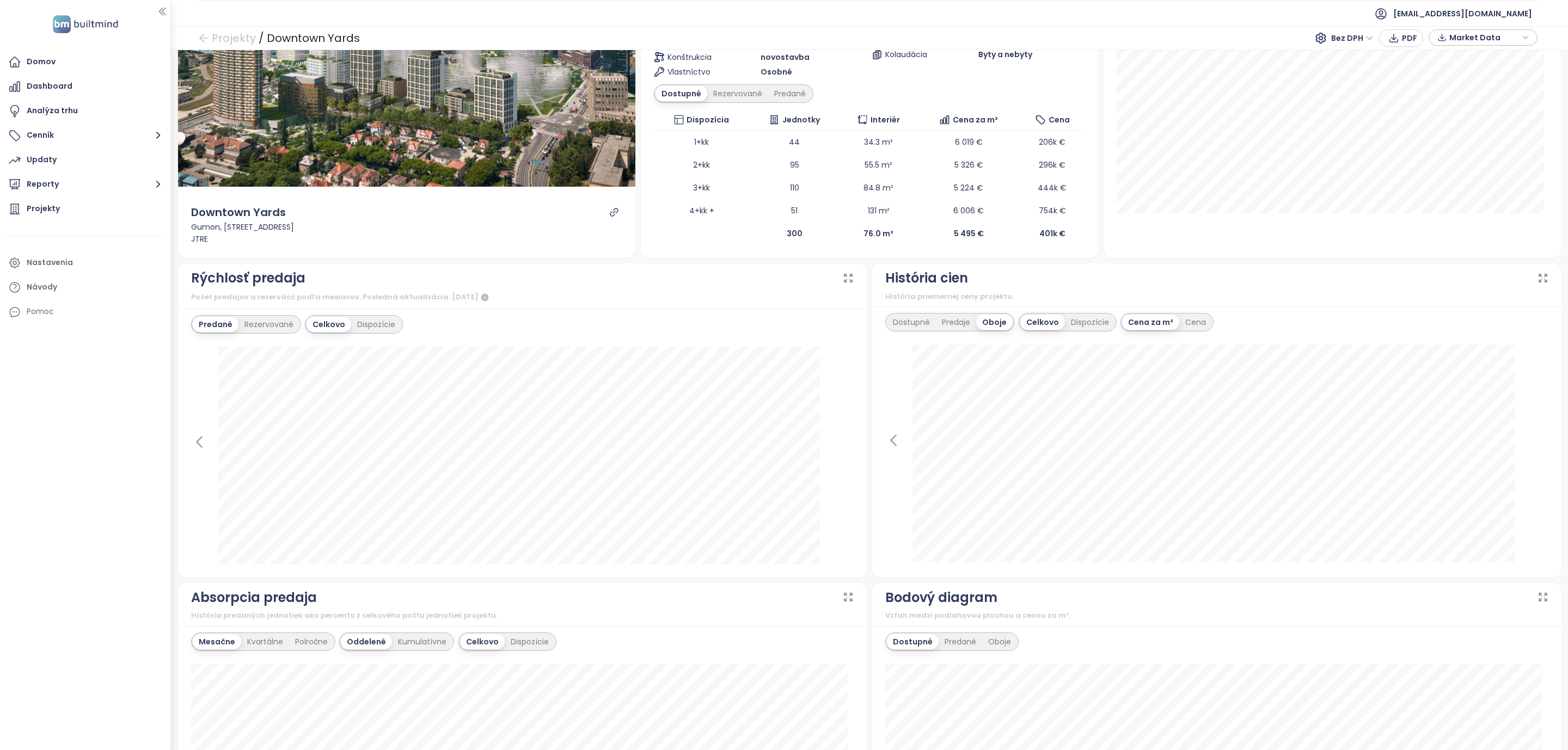
scroll to position [0, 0]
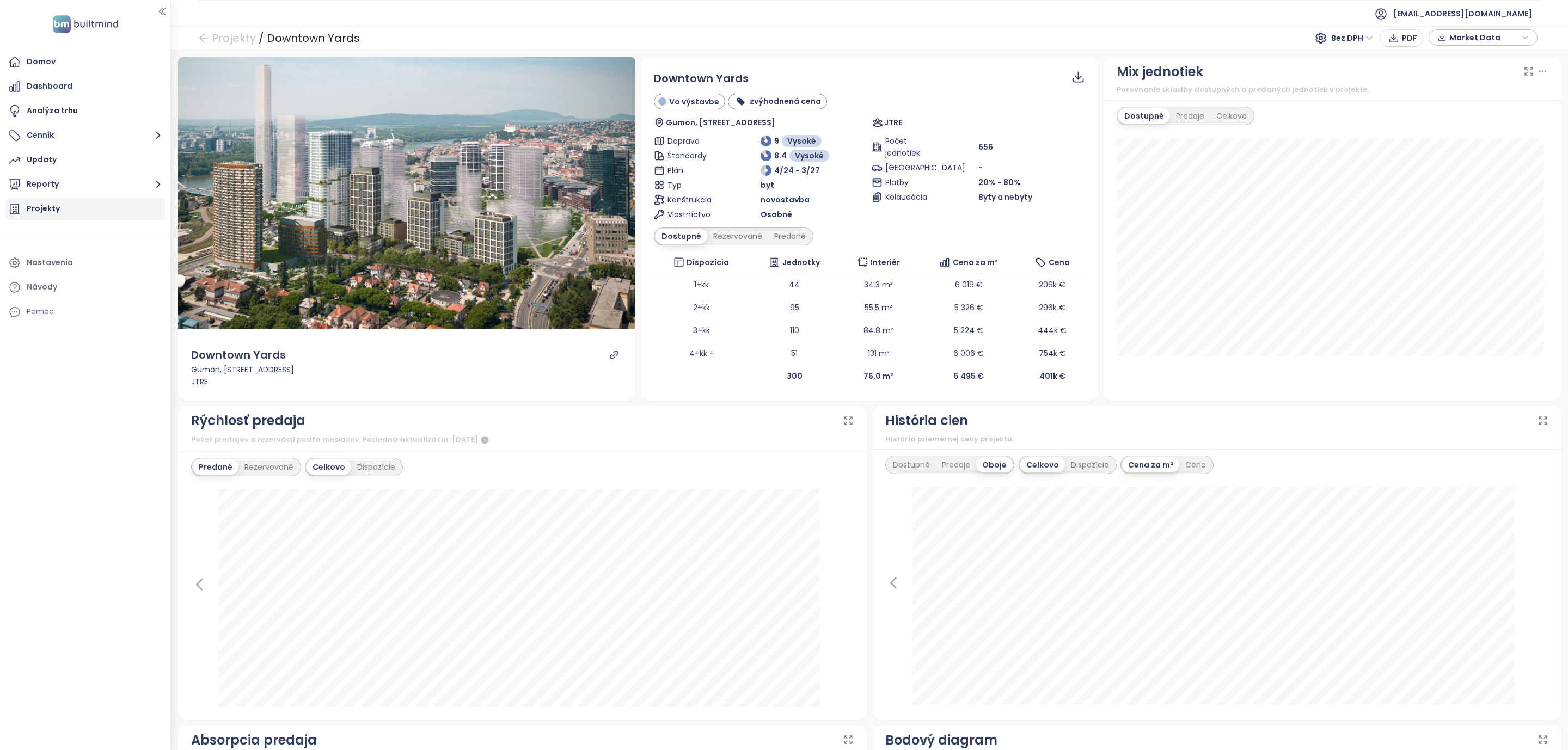
click at [68, 206] on div "Projekty" at bounding box center [85, 209] width 160 height 21
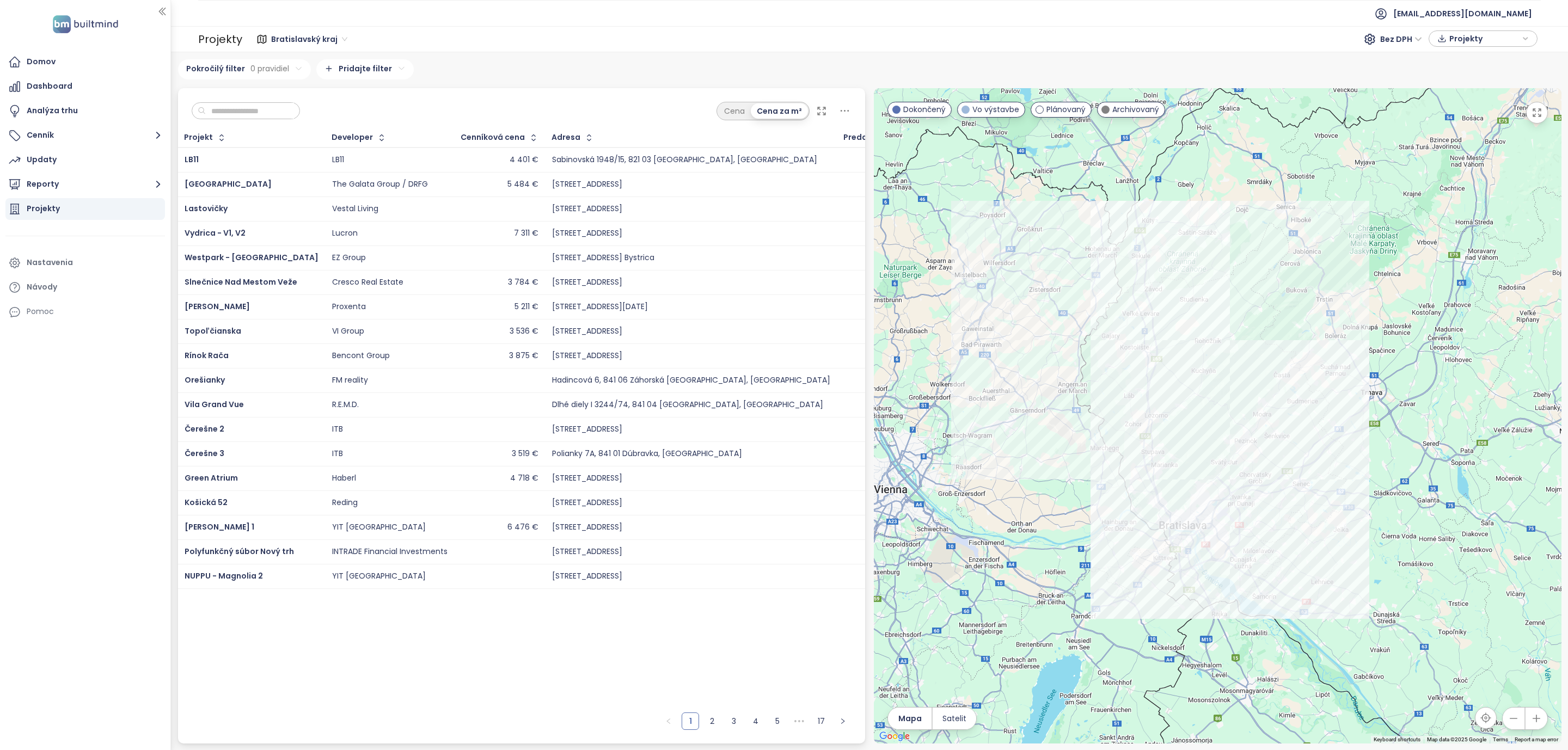
click at [278, 111] on input "text" at bounding box center [250, 111] width 88 height 17
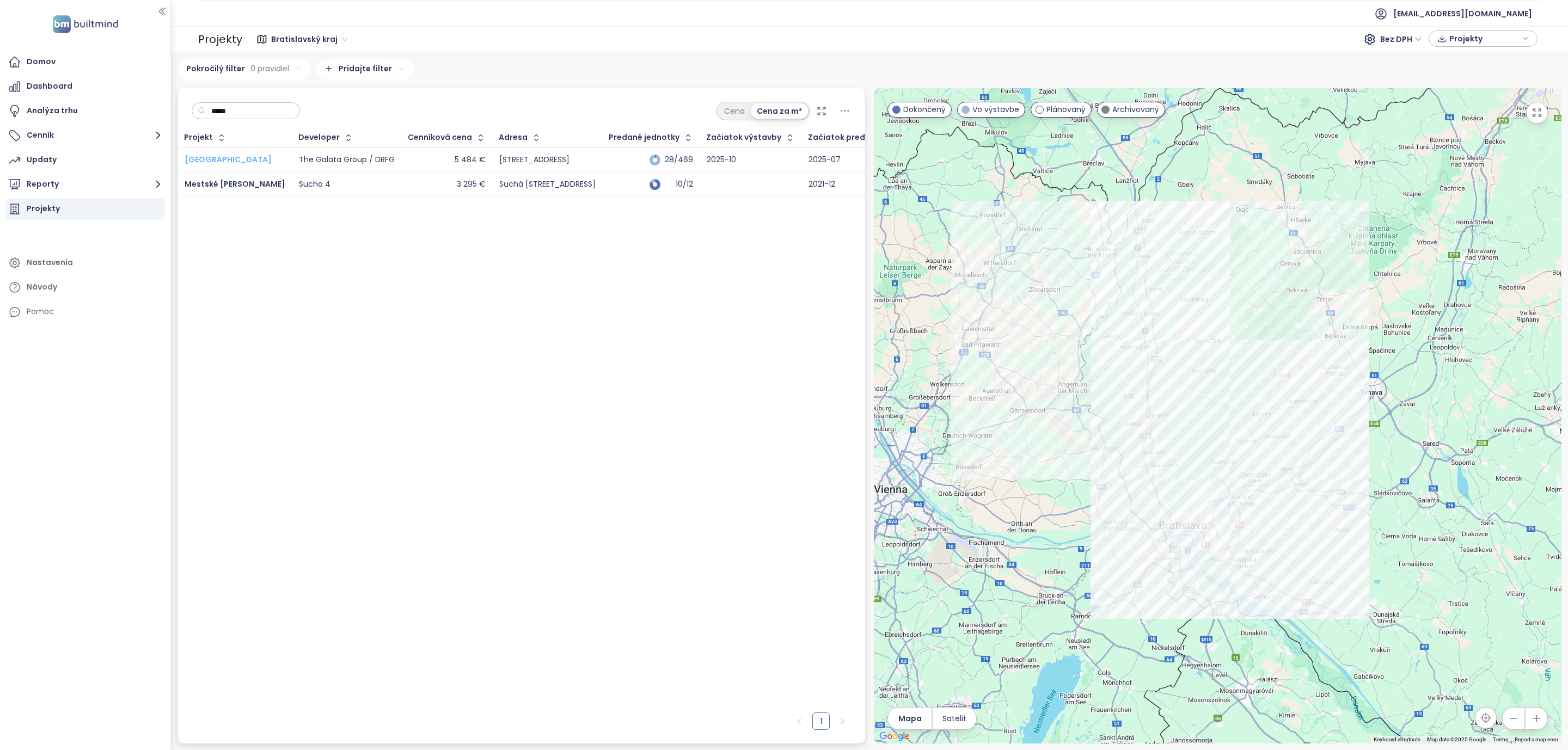
type input "*****"
click at [214, 156] on span "[GEOGRAPHIC_DATA]" at bounding box center [228, 160] width 87 height 11
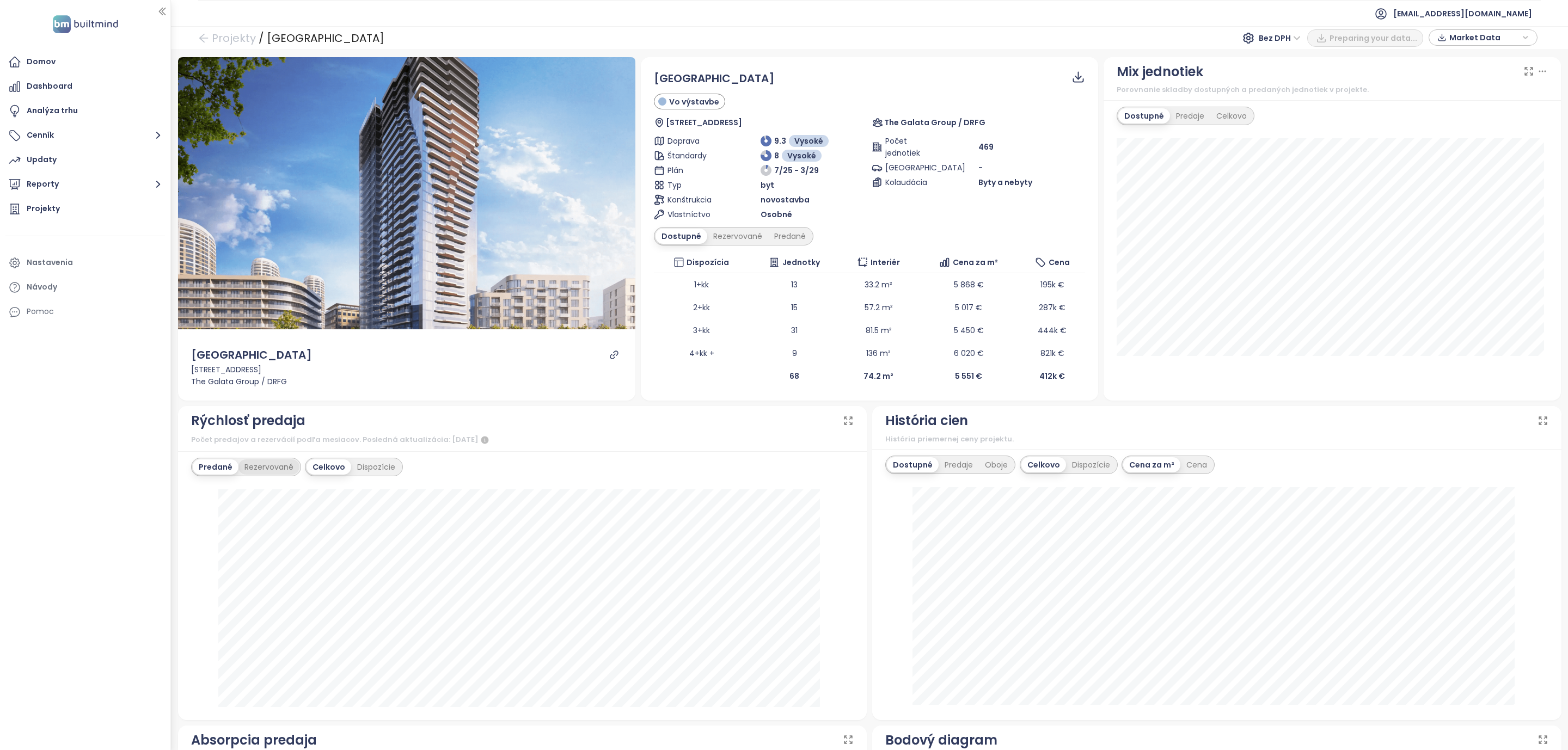
click at [268, 469] on div "Rezervované" at bounding box center [269, 467] width 61 height 15
click at [200, 469] on div "Predané" at bounding box center [214, 467] width 44 height 15
click at [206, 37] on icon "arrow-left" at bounding box center [204, 38] width 11 height 11
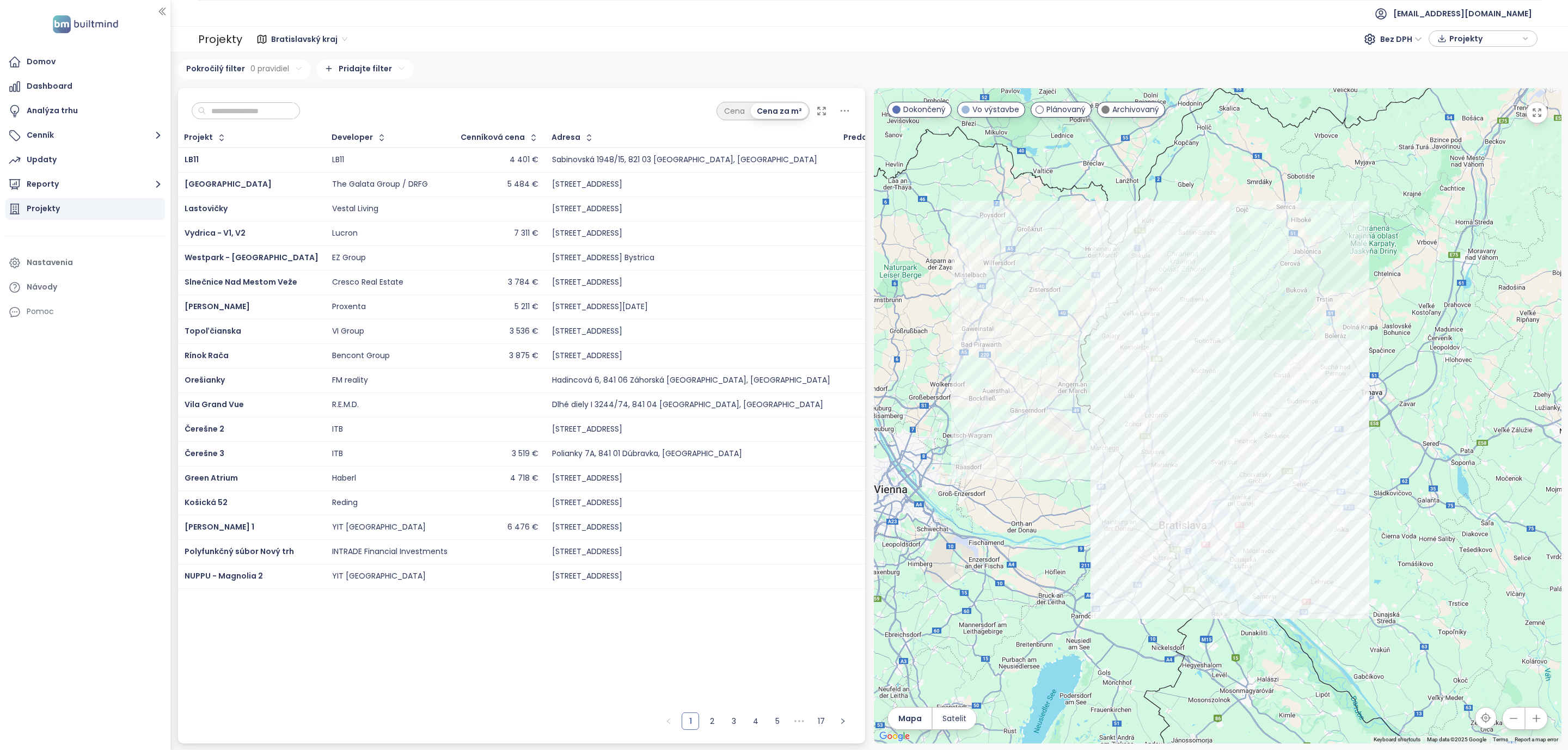
click at [209, 109] on input "text" at bounding box center [250, 111] width 88 height 17
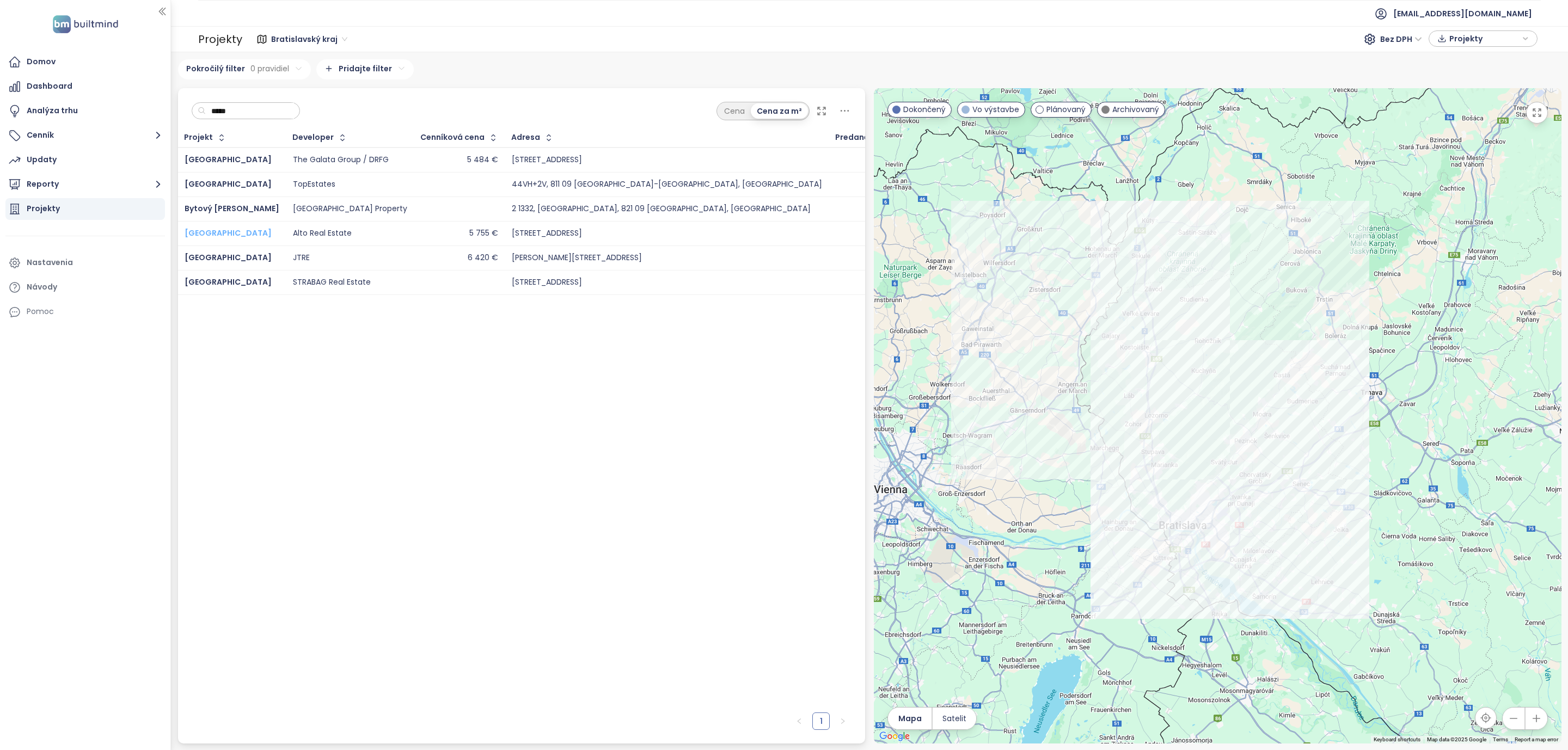
type input "*****"
click at [196, 234] on span "[GEOGRAPHIC_DATA]" at bounding box center [228, 233] width 87 height 11
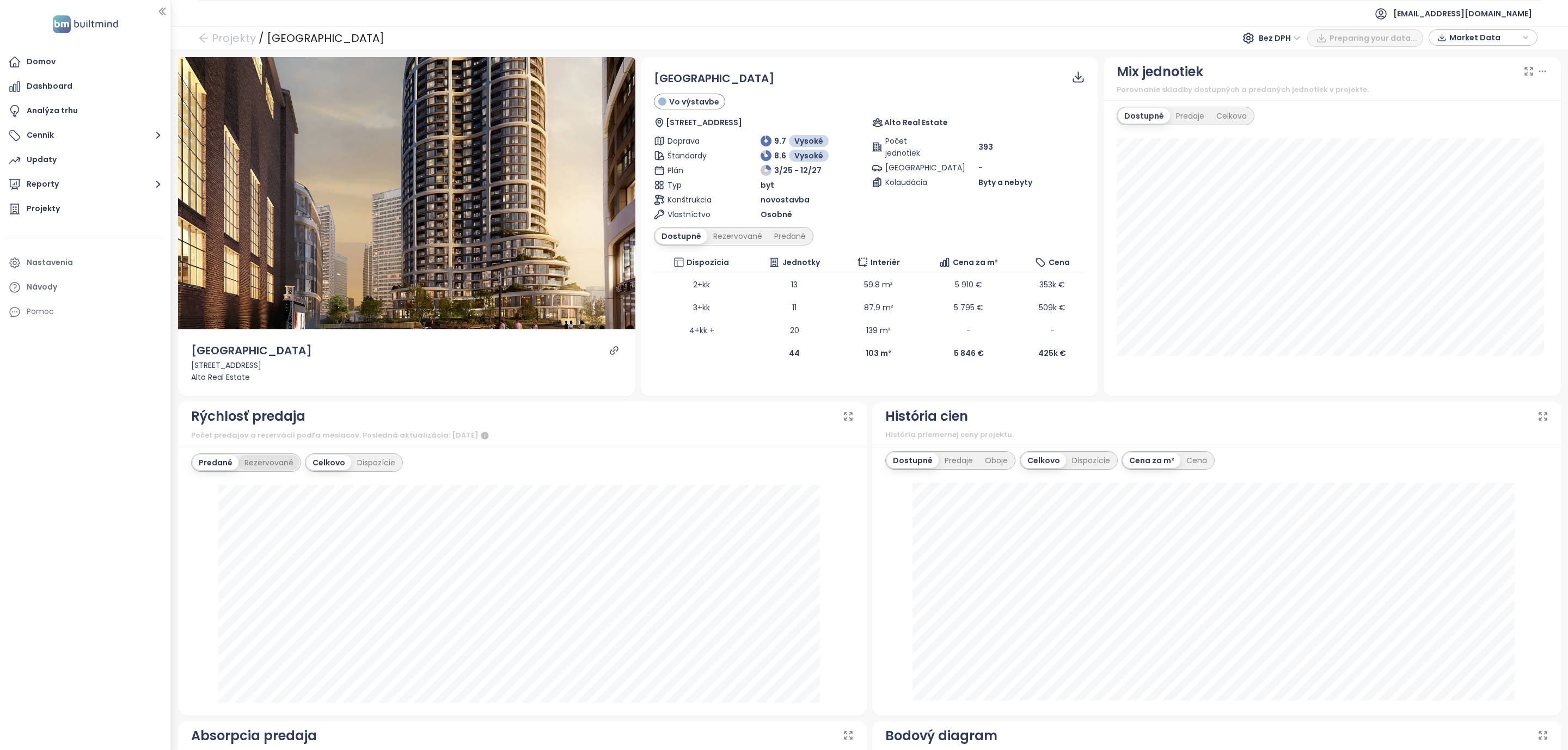
click at [261, 467] on div "Rezervované" at bounding box center [269, 462] width 61 height 15
click at [214, 460] on div "Predané" at bounding box center [214, 462] width 44 height 15
click at [988, 465] on div "Oboje" at bounding box center [996, 460] width 35 height 15
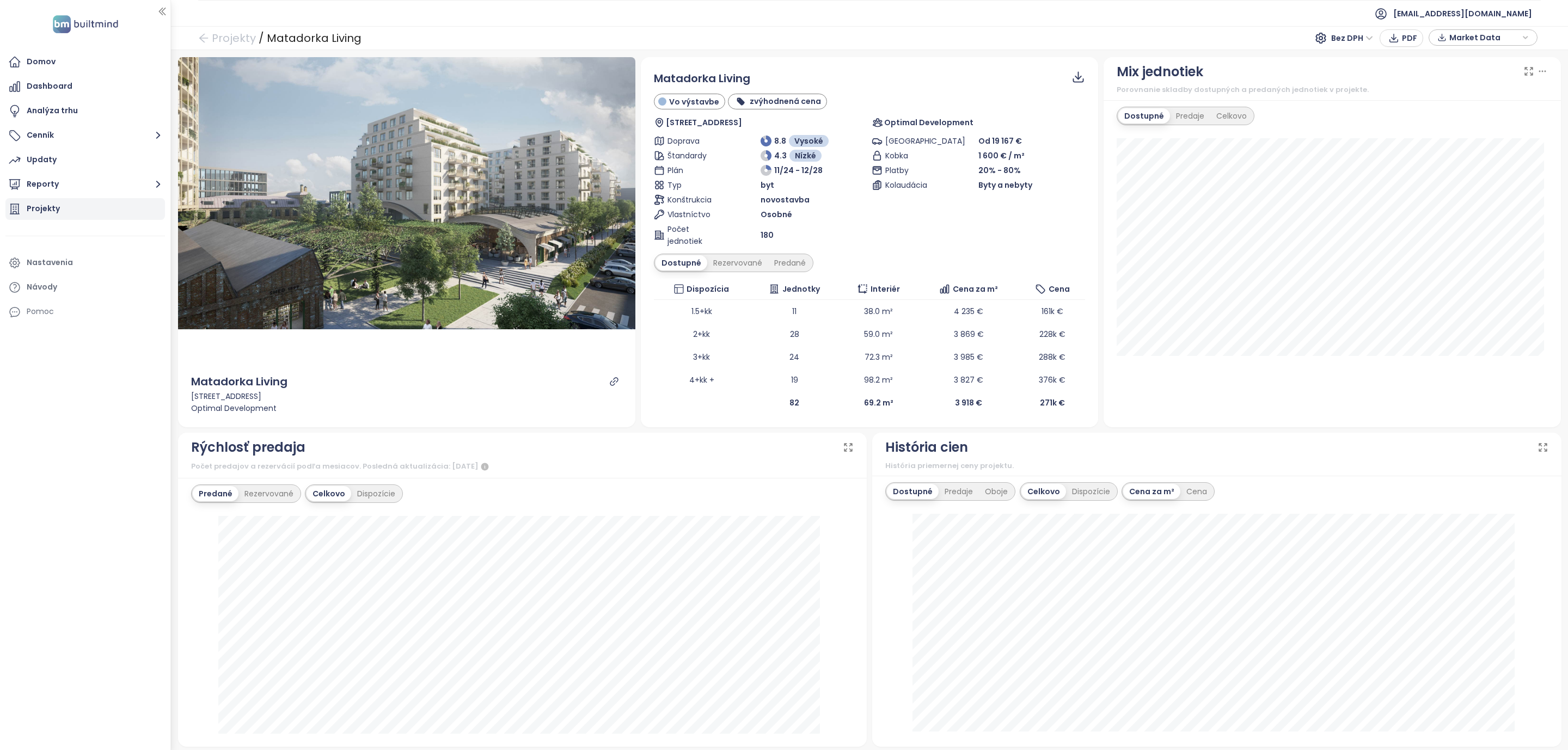
click at [48, 214] on div "Projekty" at bounding box center [44, 209] width 33 height 14
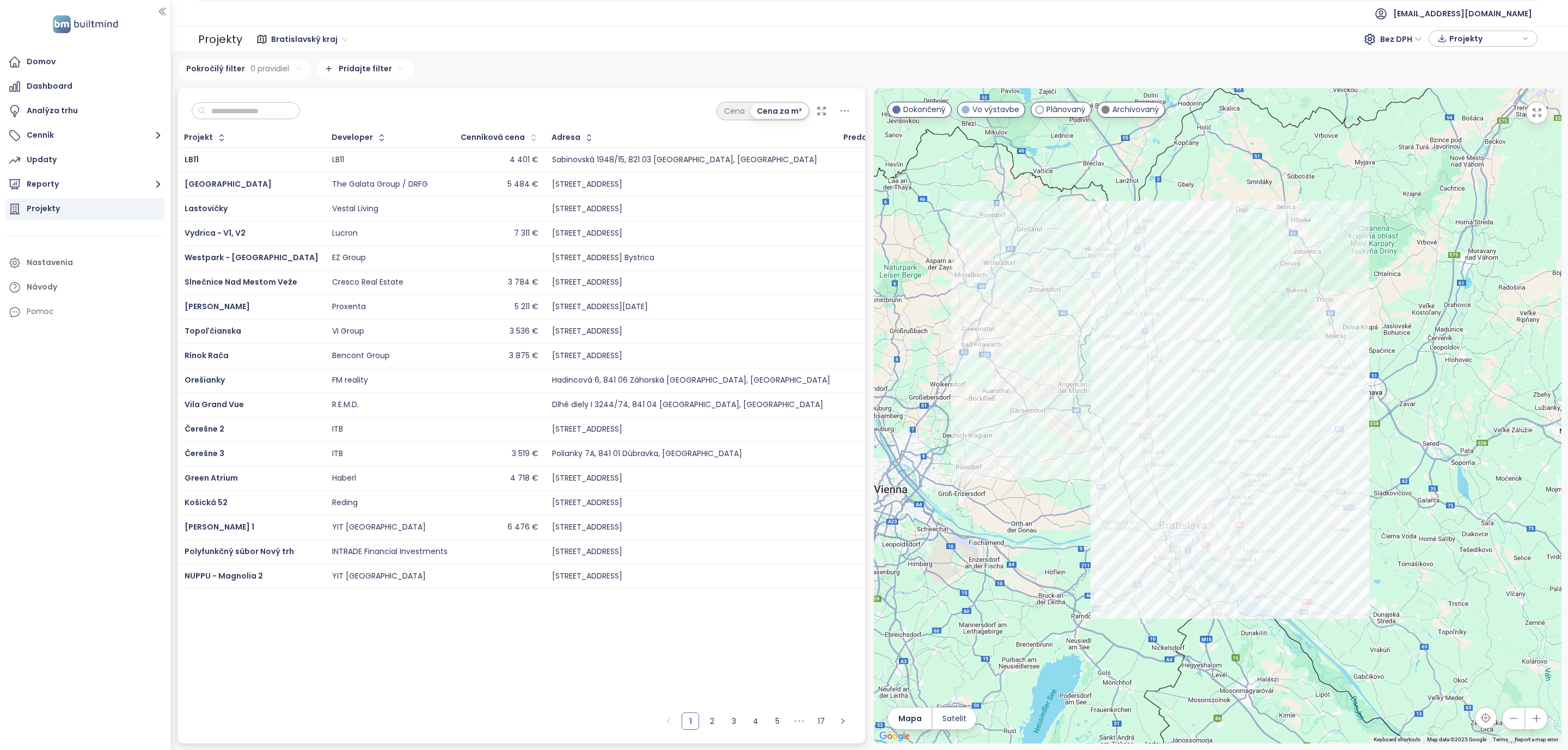
click at [525, 144] on button "button" at bounding box center [532, 138] width 15 height 17
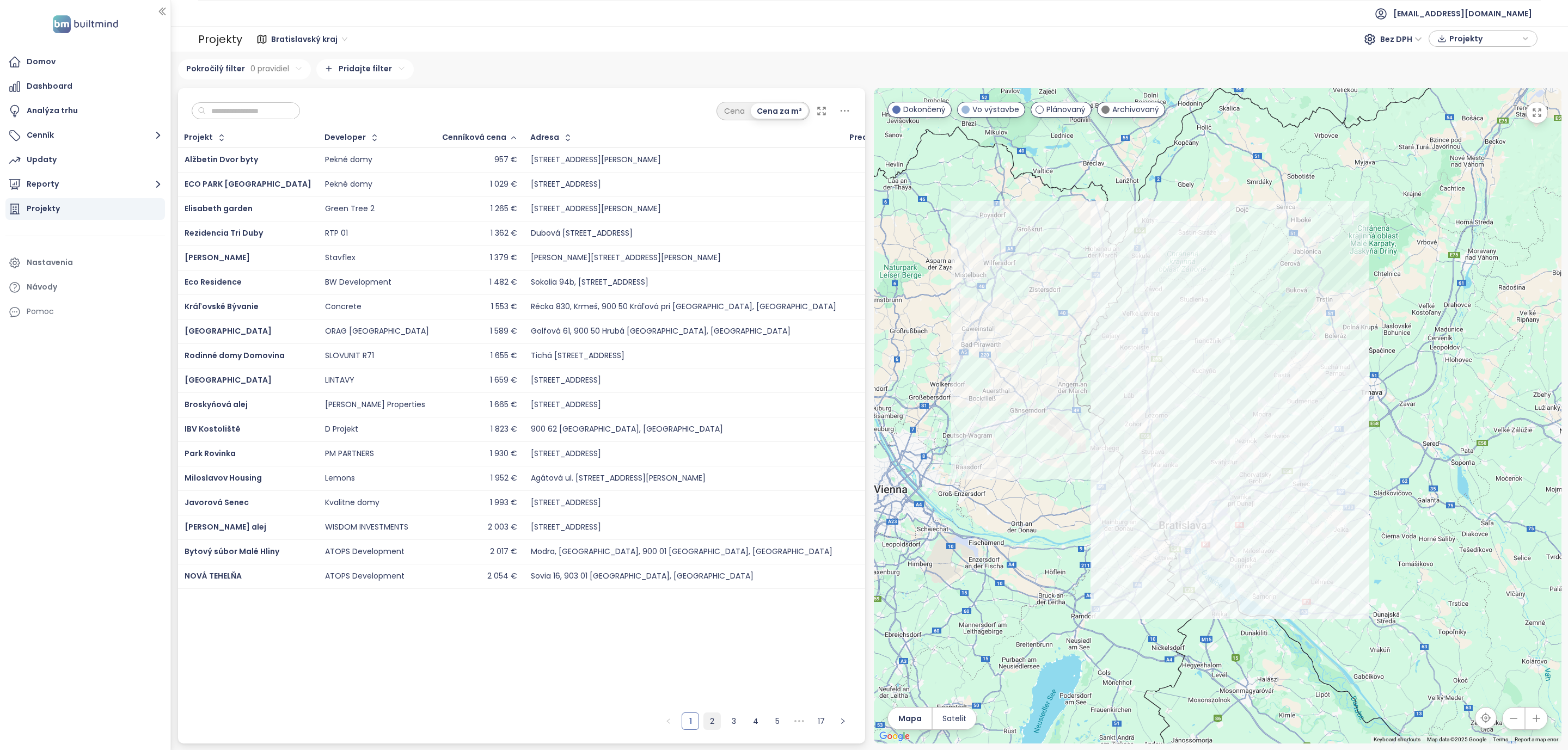
click at [713, 719] on link "2" at bounding box center [712, 721] width 17 height 17
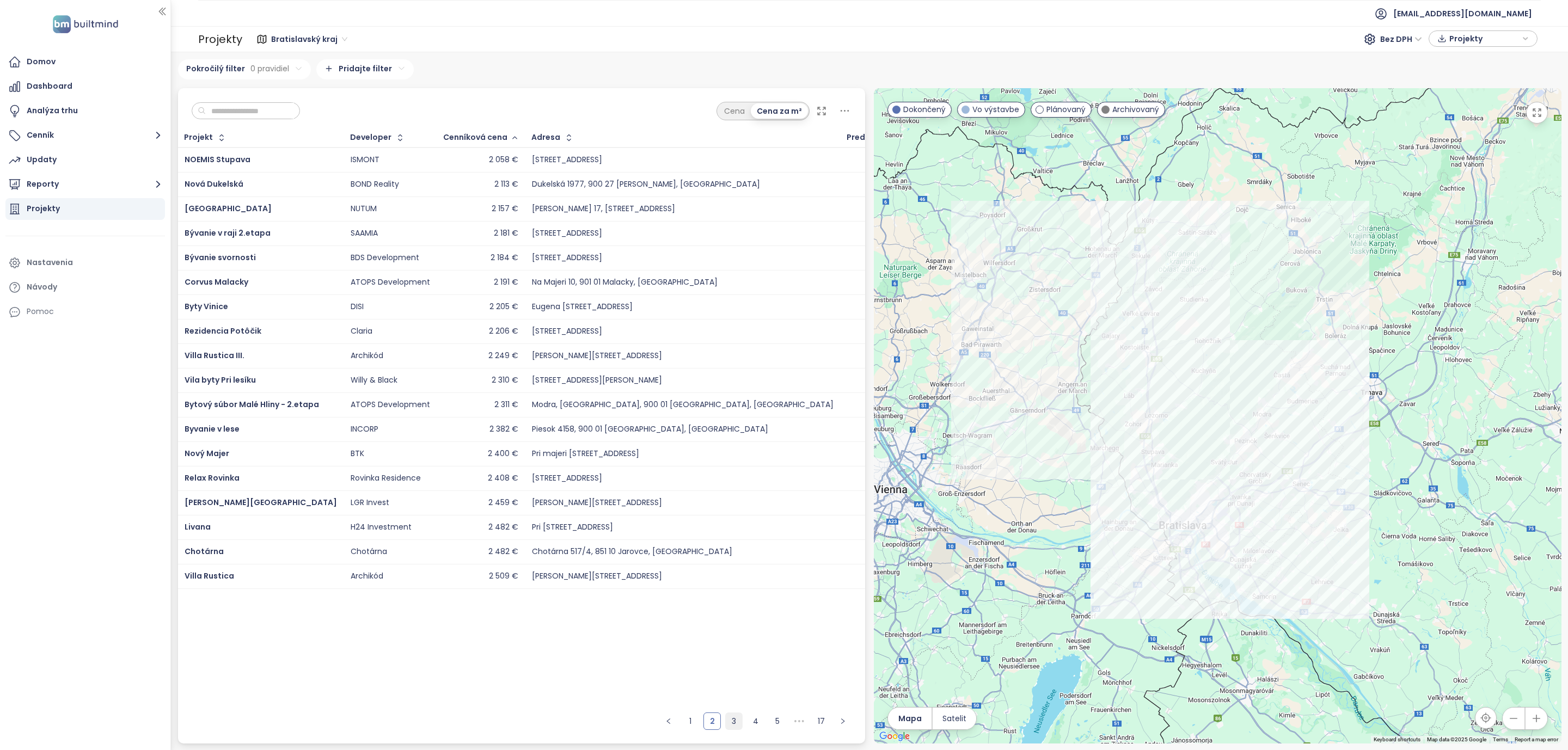
click at [740, 722] on link "3" at bounding box center [734, 721] width 17 height 17
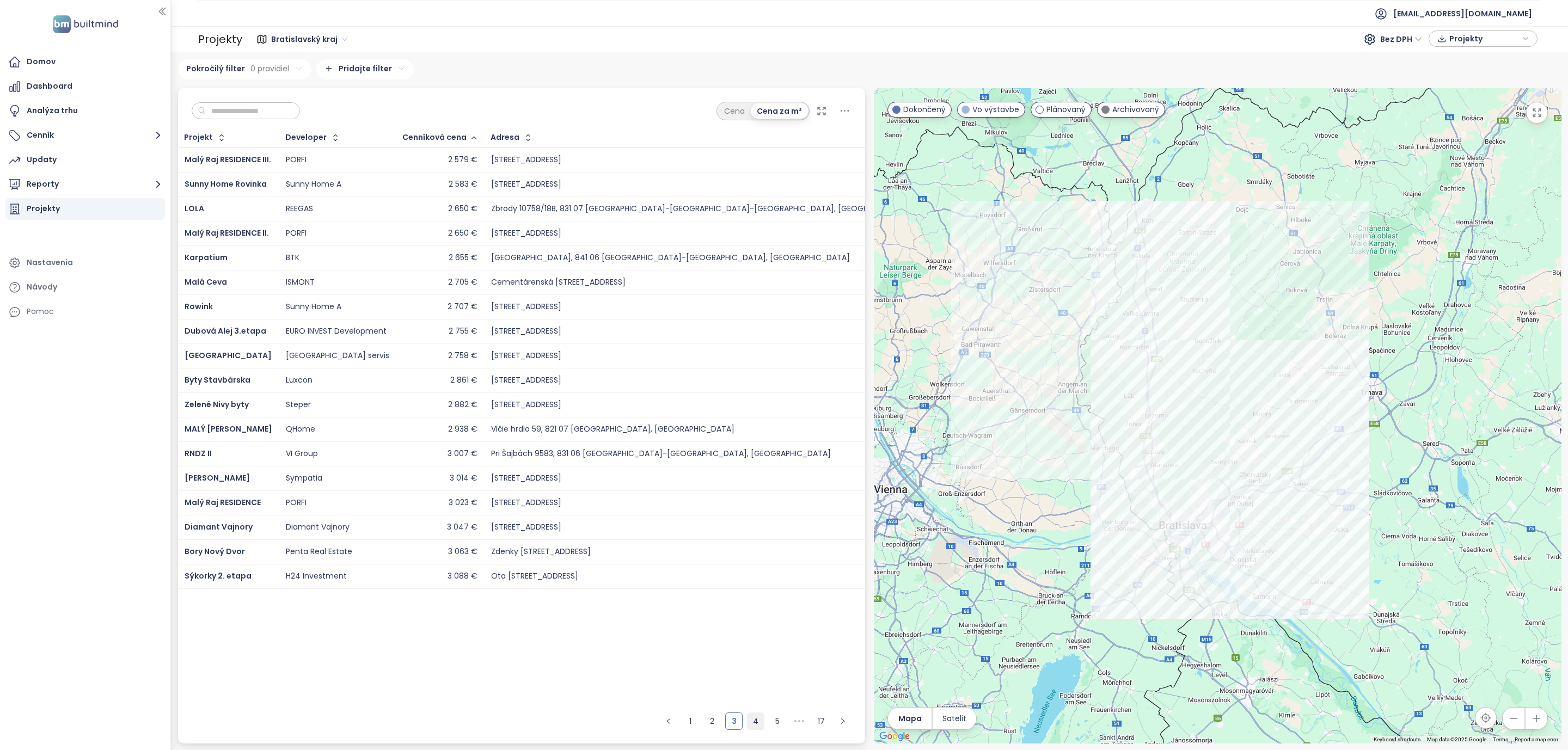
click at [756, 723] on link "4" at bounding box center [756, 721] width 17 height 17
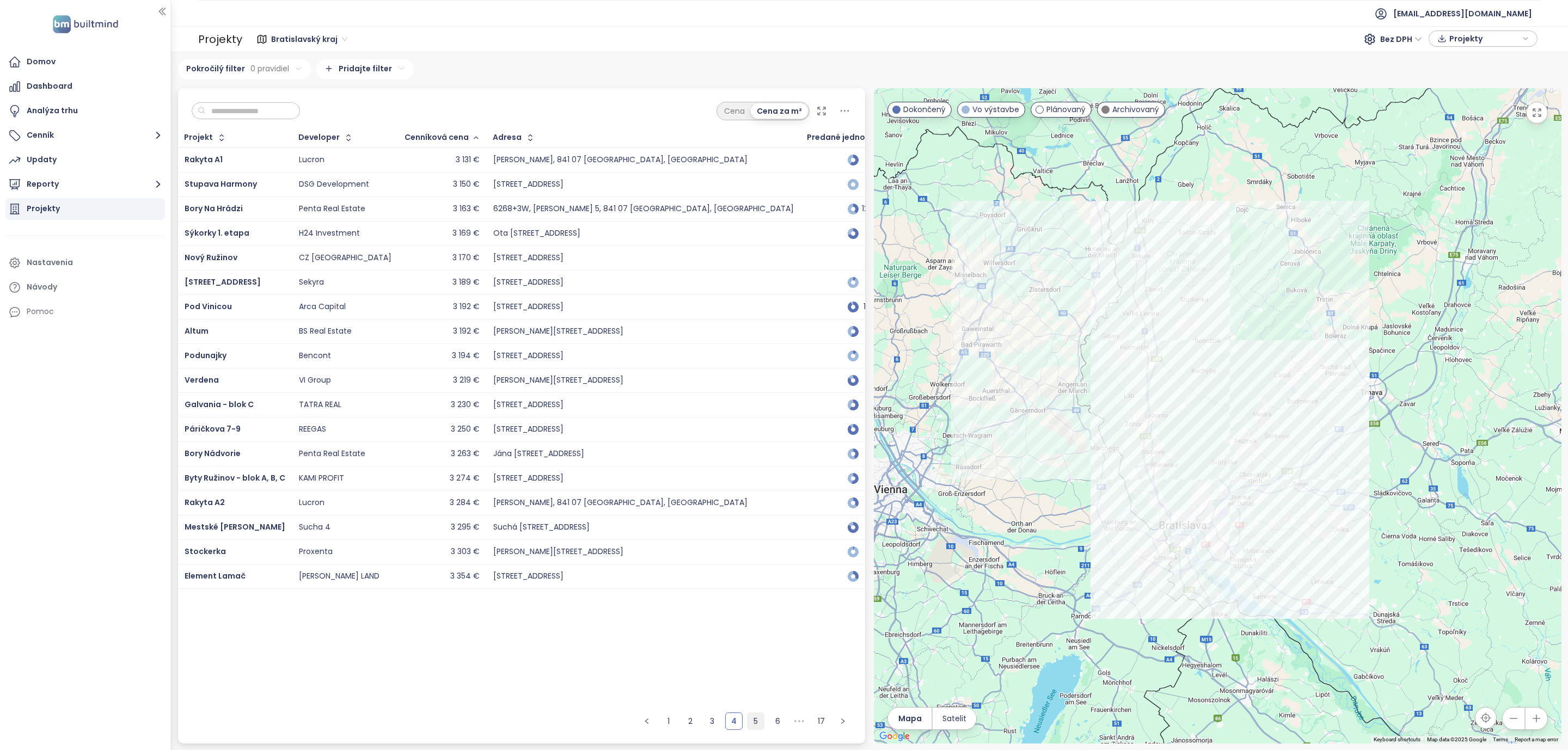
click at [754, 720] on link "5" at bounding box center [756, 721] width 17 height 17
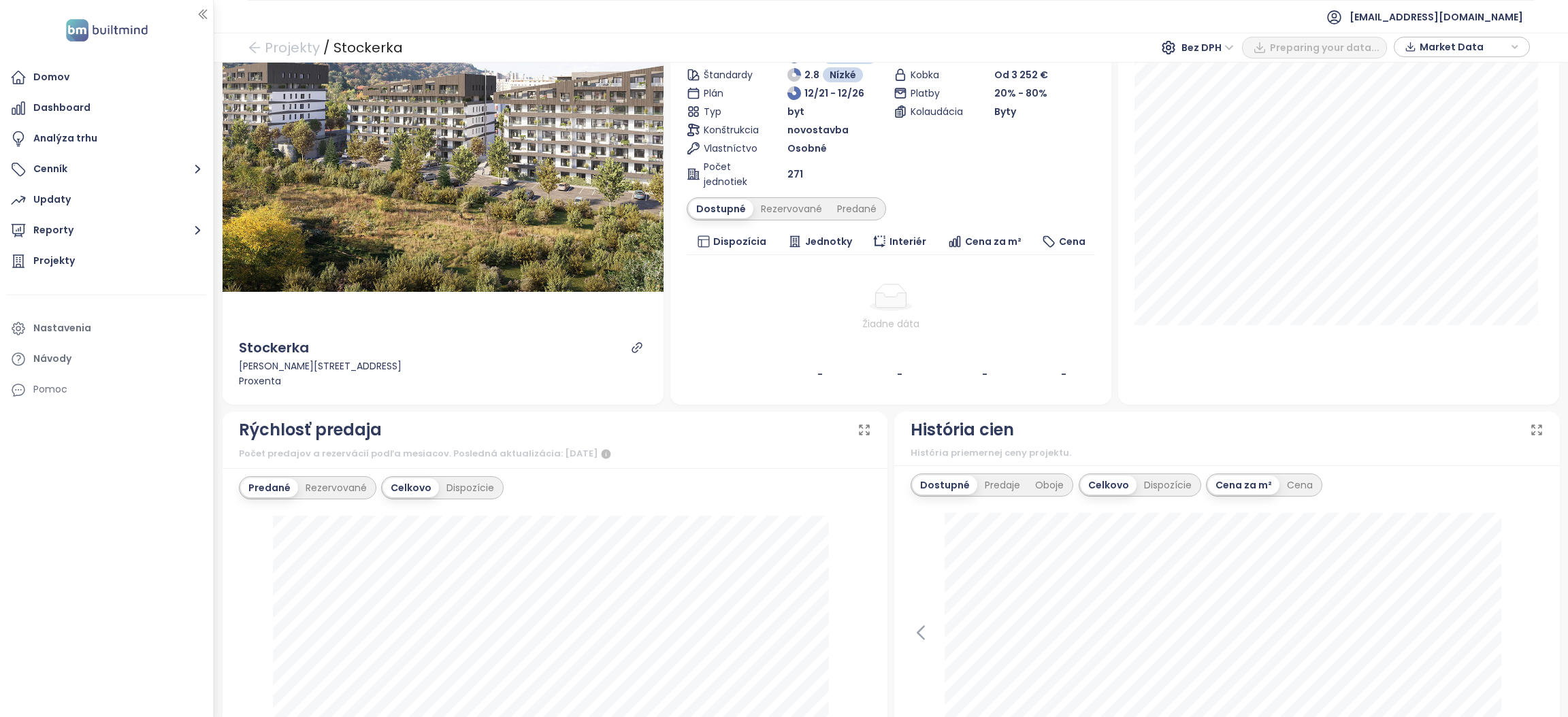
scroll to position [204, 0]
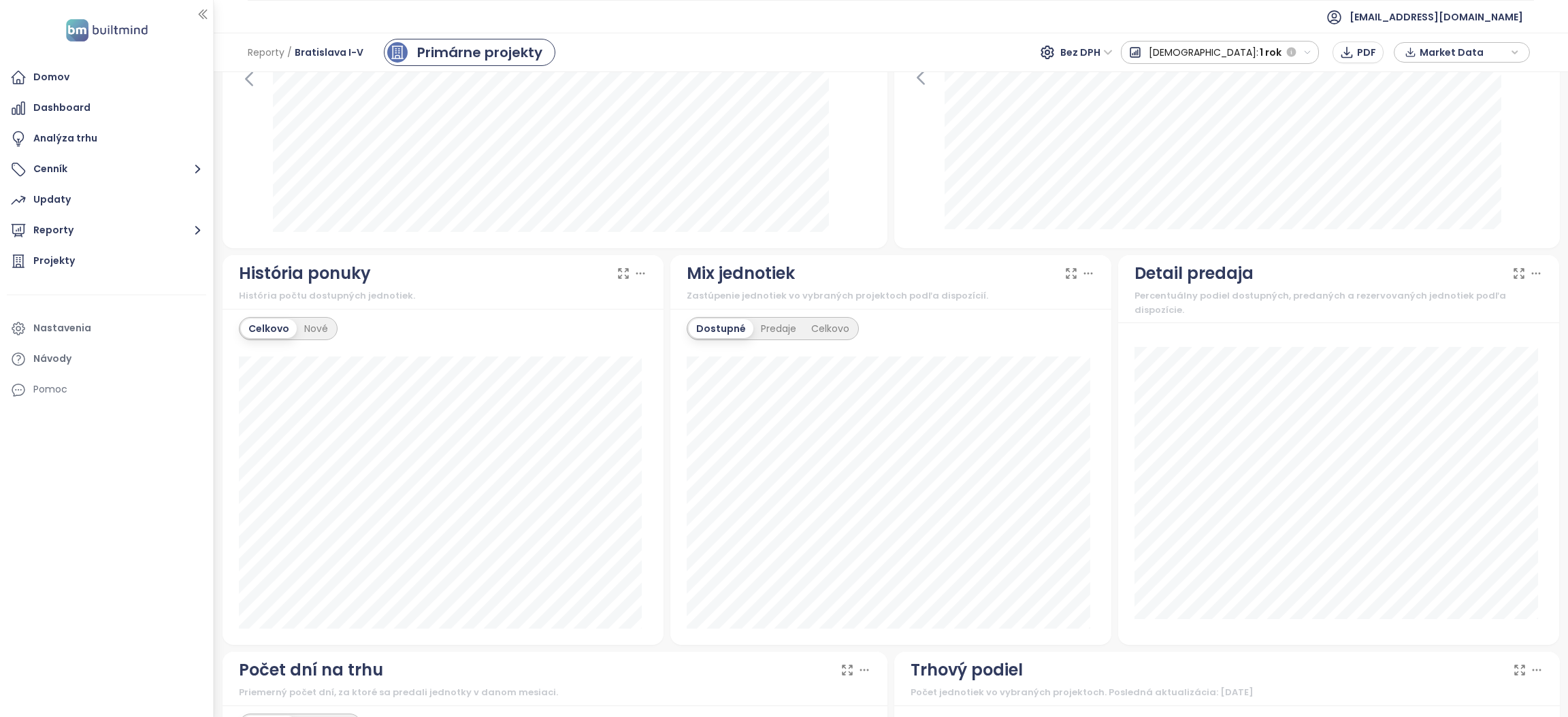
scroll to position [1019, 0]
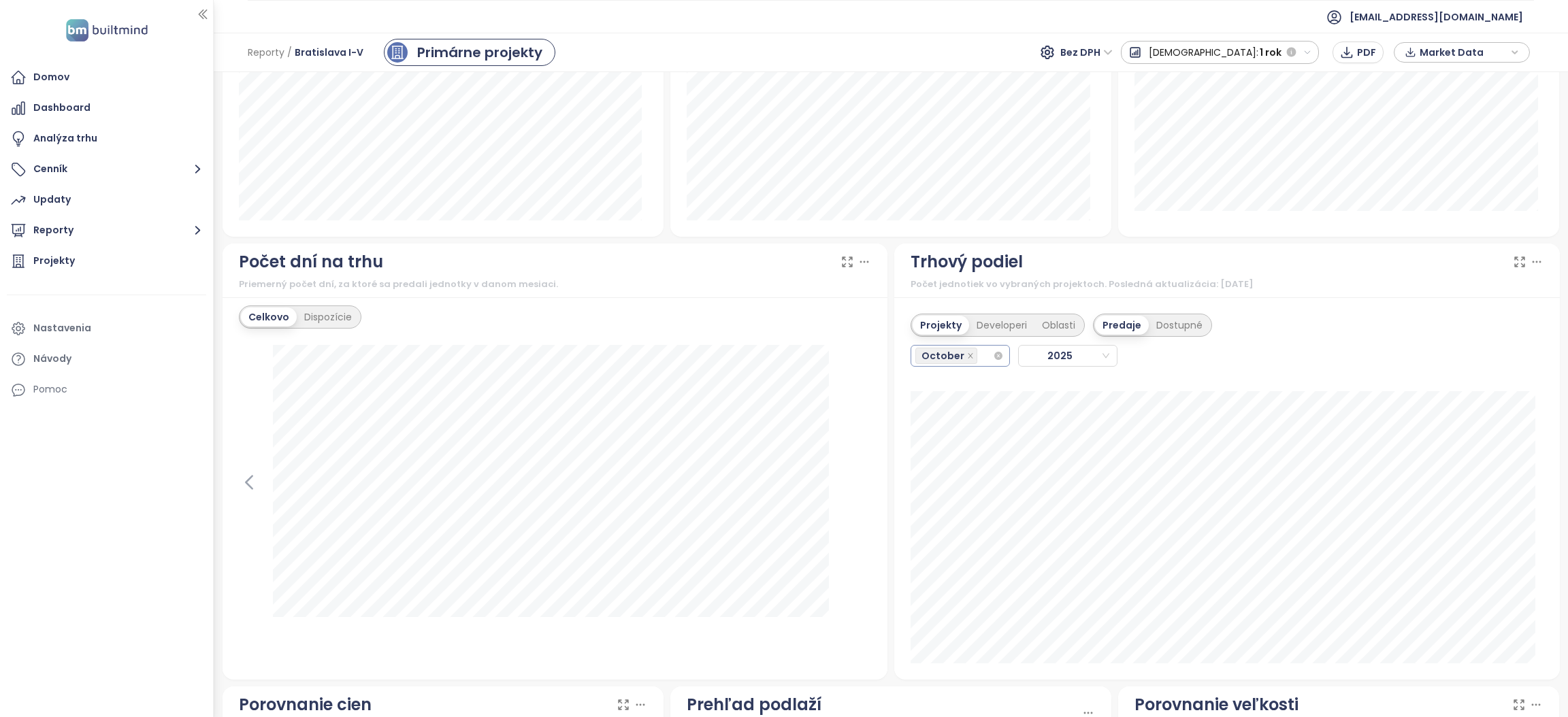
click at [978, 352] on div "October" at bounding box center [954, 356] width 78 height 19
click at [949, 377] on div "January" at bounding box center [952, 384] width 76 height 15
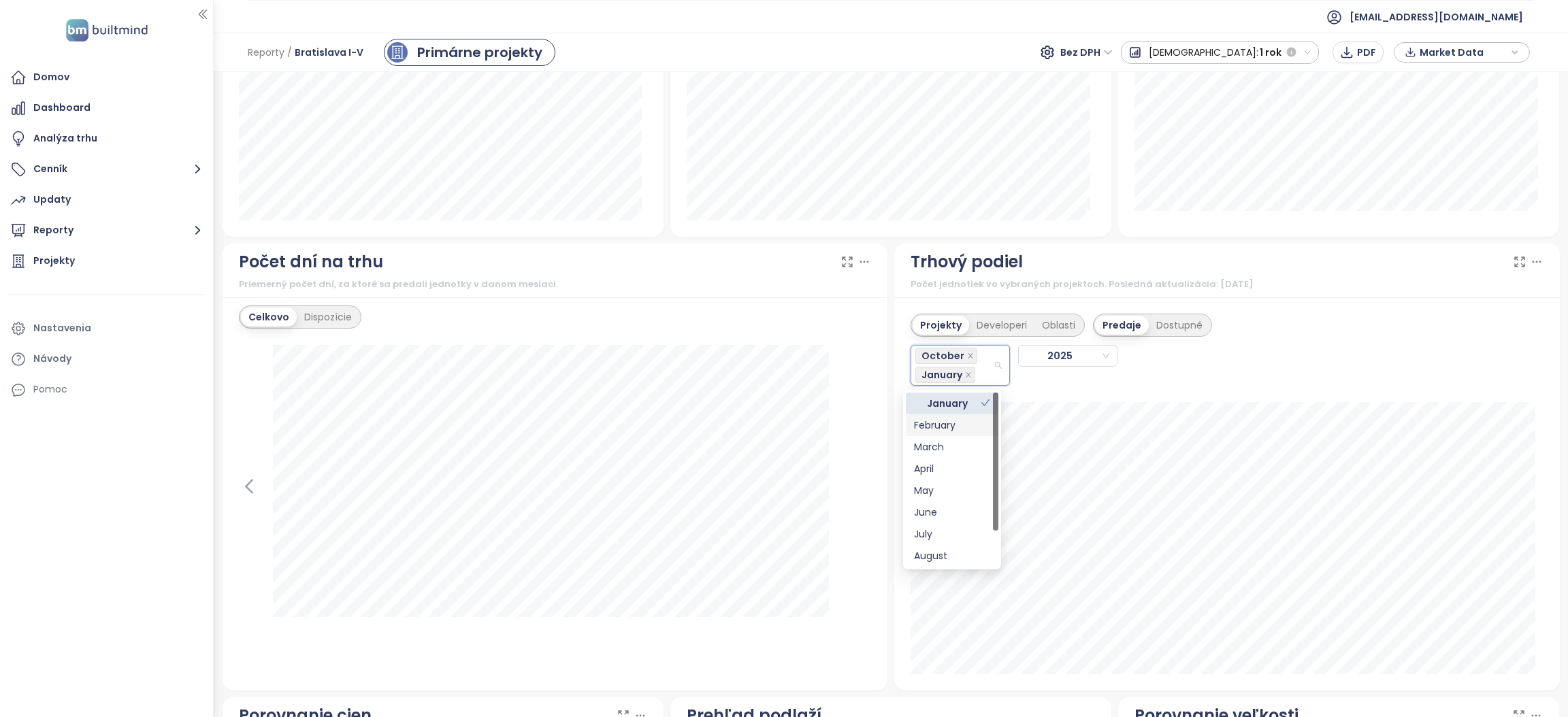
click at [940, 419] on div "February" at bounding box center [952, 424] width 76 height 15
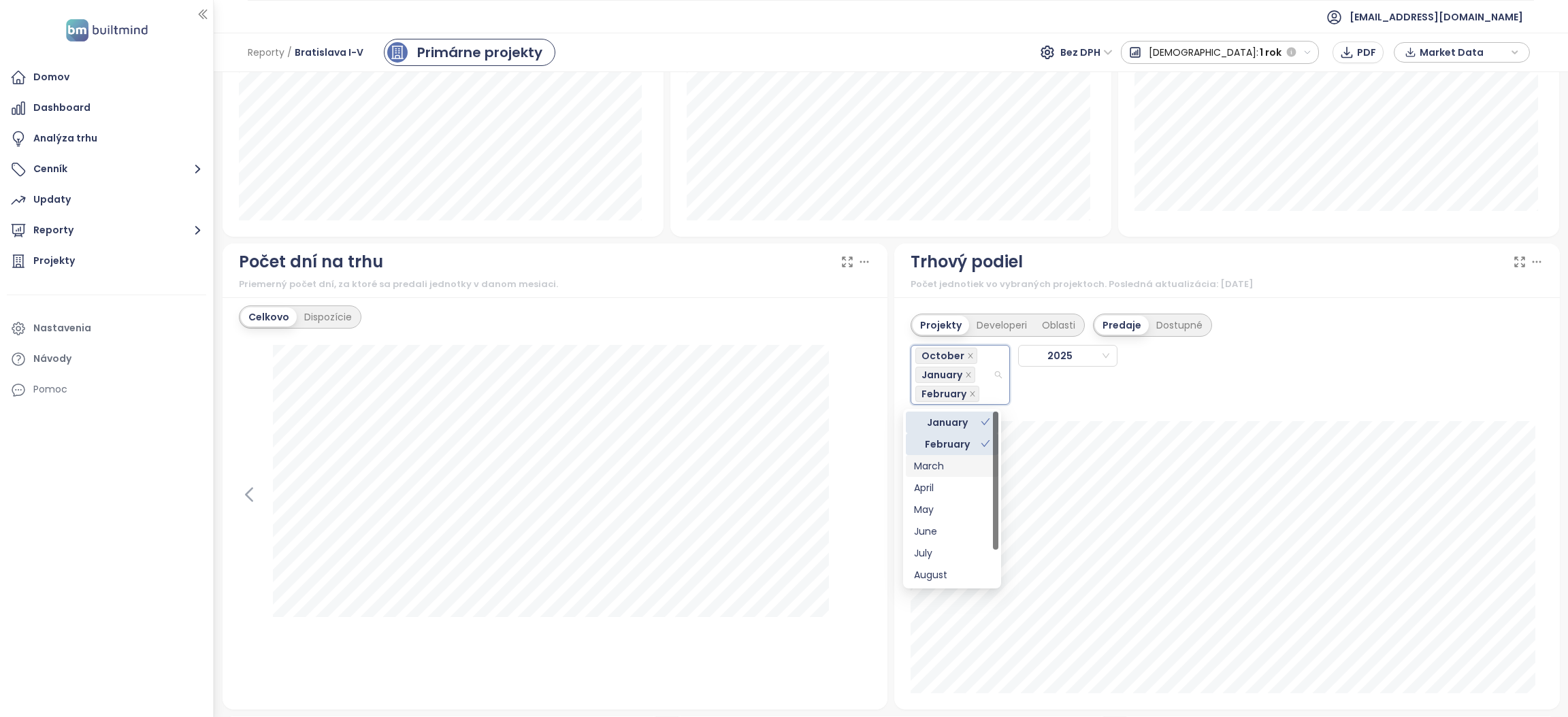
click at [930, 461] on div "March" at bounding box center [952, 466] width 76 height 15
click at [930, 501] on div "April" at bounding box center [952, 505] width 76 height 15
click at [929, 534] on div "May" at bounding box center [952, 527] width 76 height 15
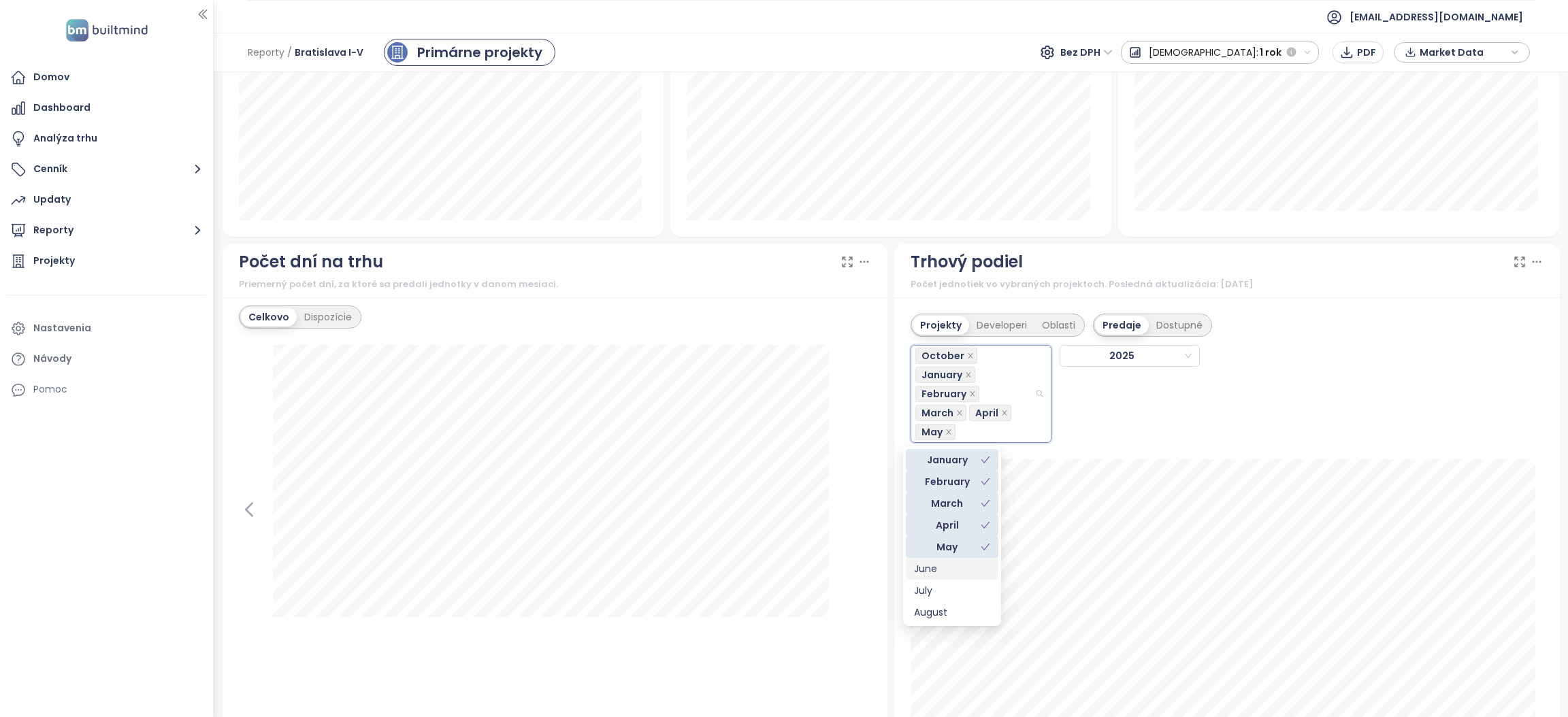
drag, startPoint x: 928, startPoint y: 566, endPoint x: 928, endPoint y: 575, distance: 9.0
click at [928, 568] on div "June" at bounding box center [952, 568] width 76 height 15
click at [929, 574] on div "July" at bounding box center [952, 571] width 76 height 15
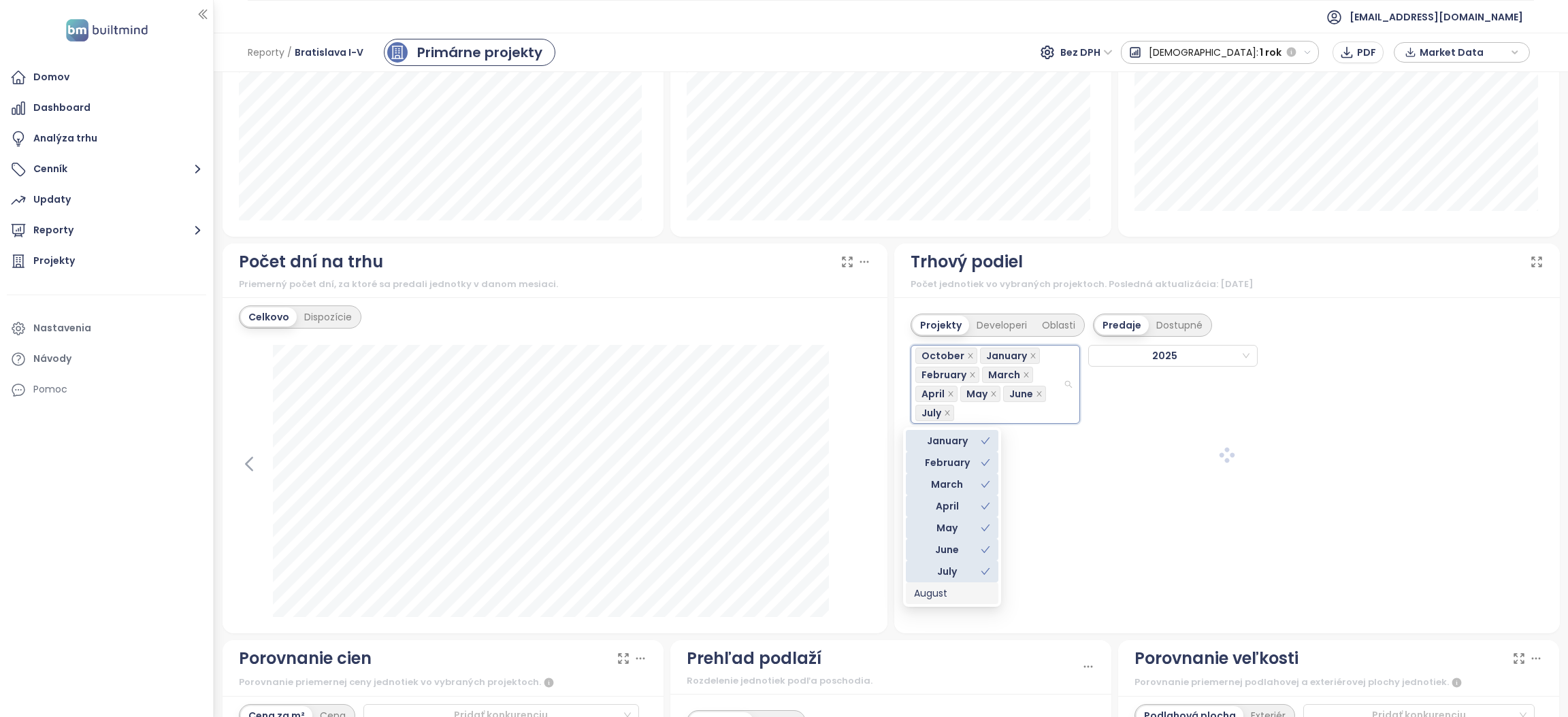
click at [927, 587] on div "August" at bounding box center [952, 593] width 76 height 15
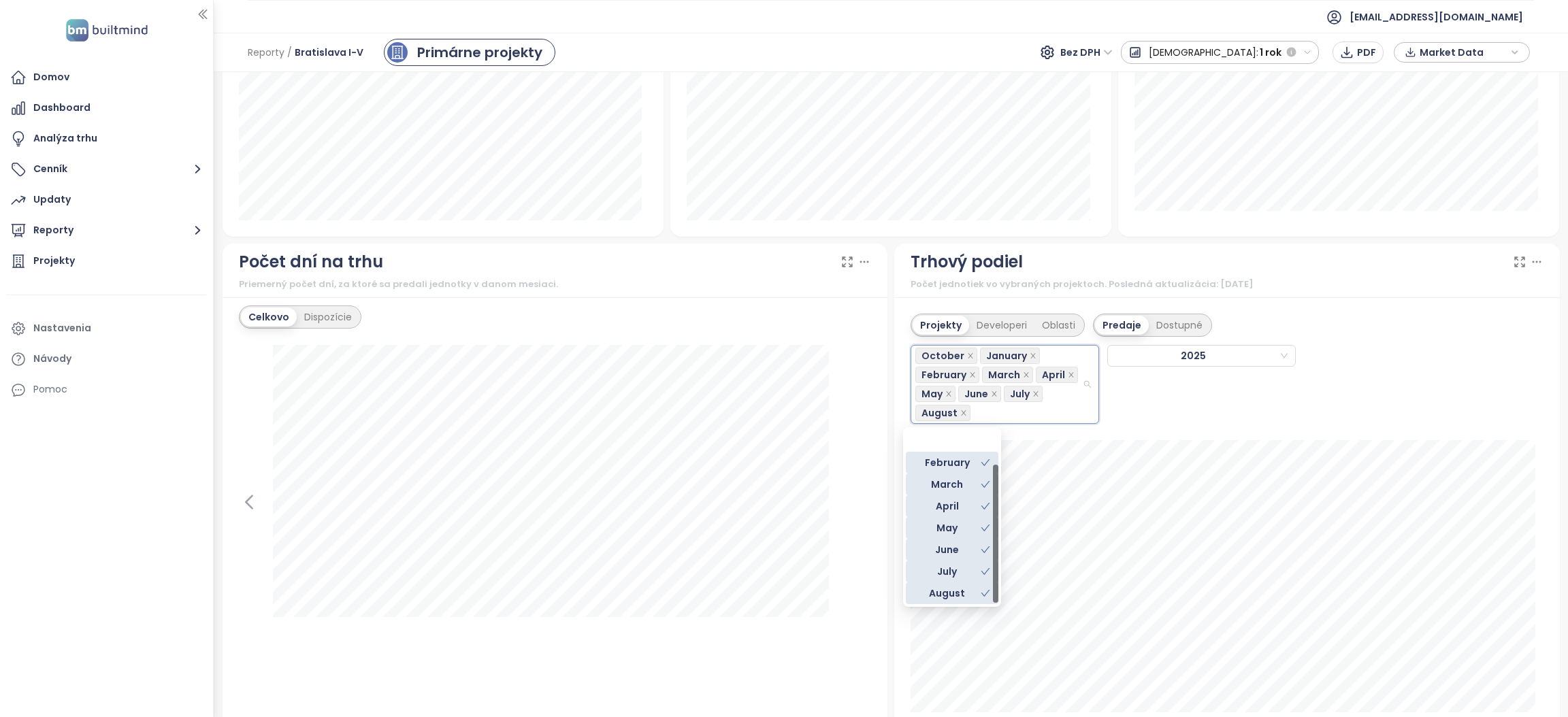
scroll to position [43, 0]
click at [948, 567] on div "September" at bounding box center [952, 572] width 76 height 15
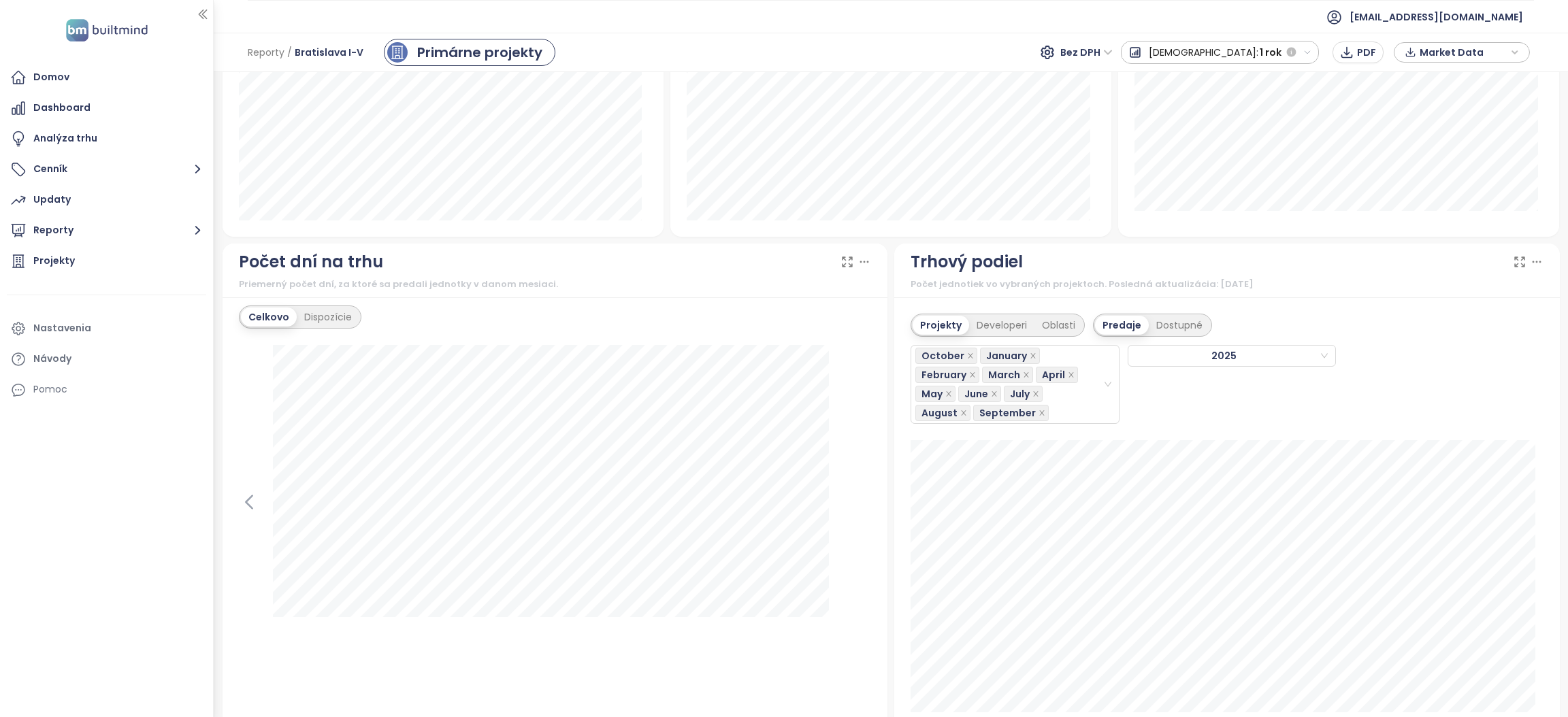
click at [1515, 260] on icon at bounding box center [1520, 262] width 10 height 10
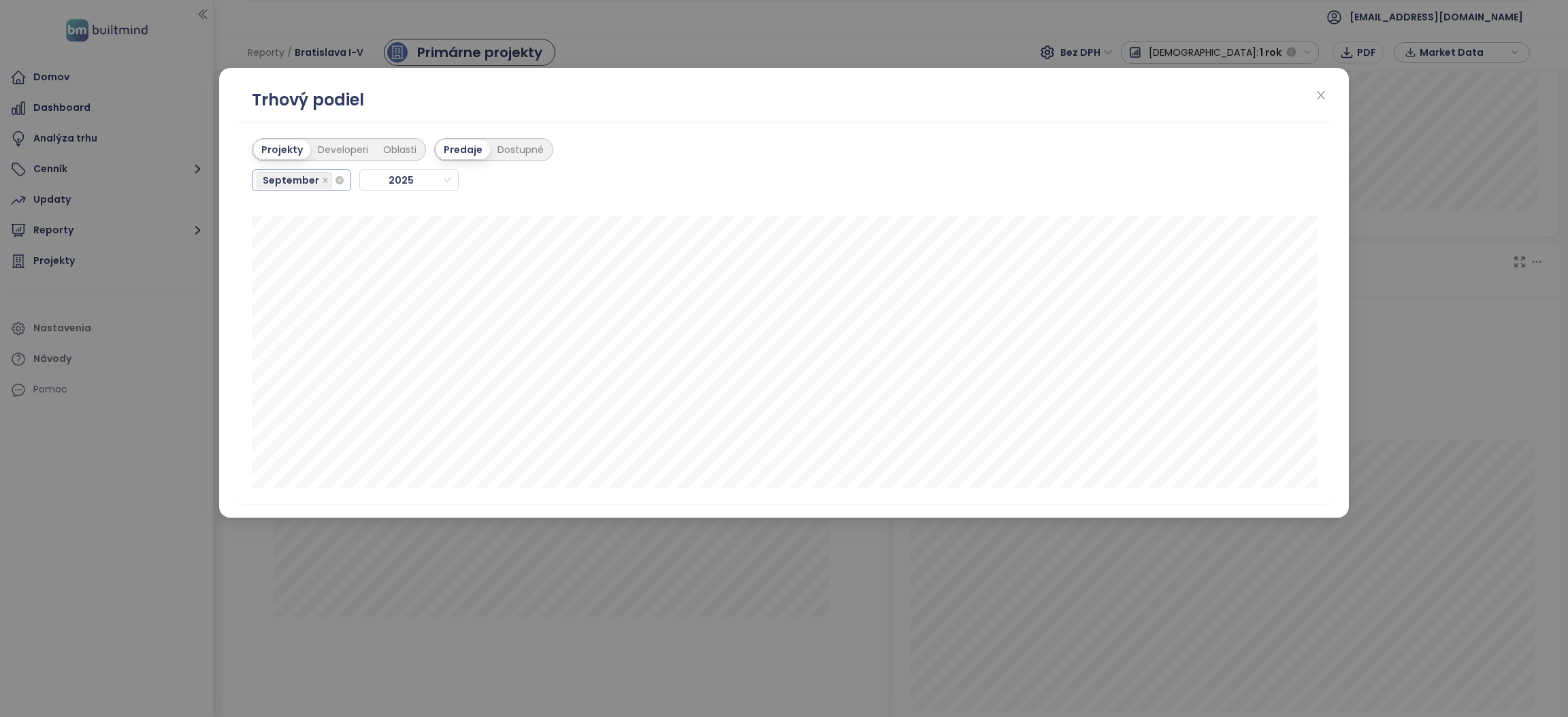
click at [335, 183] on input "search" at bounding box center [335, 180] width 3 height 16
click at [302, 208] on div "January" at bounding box center [301, 206] width 76 height 15
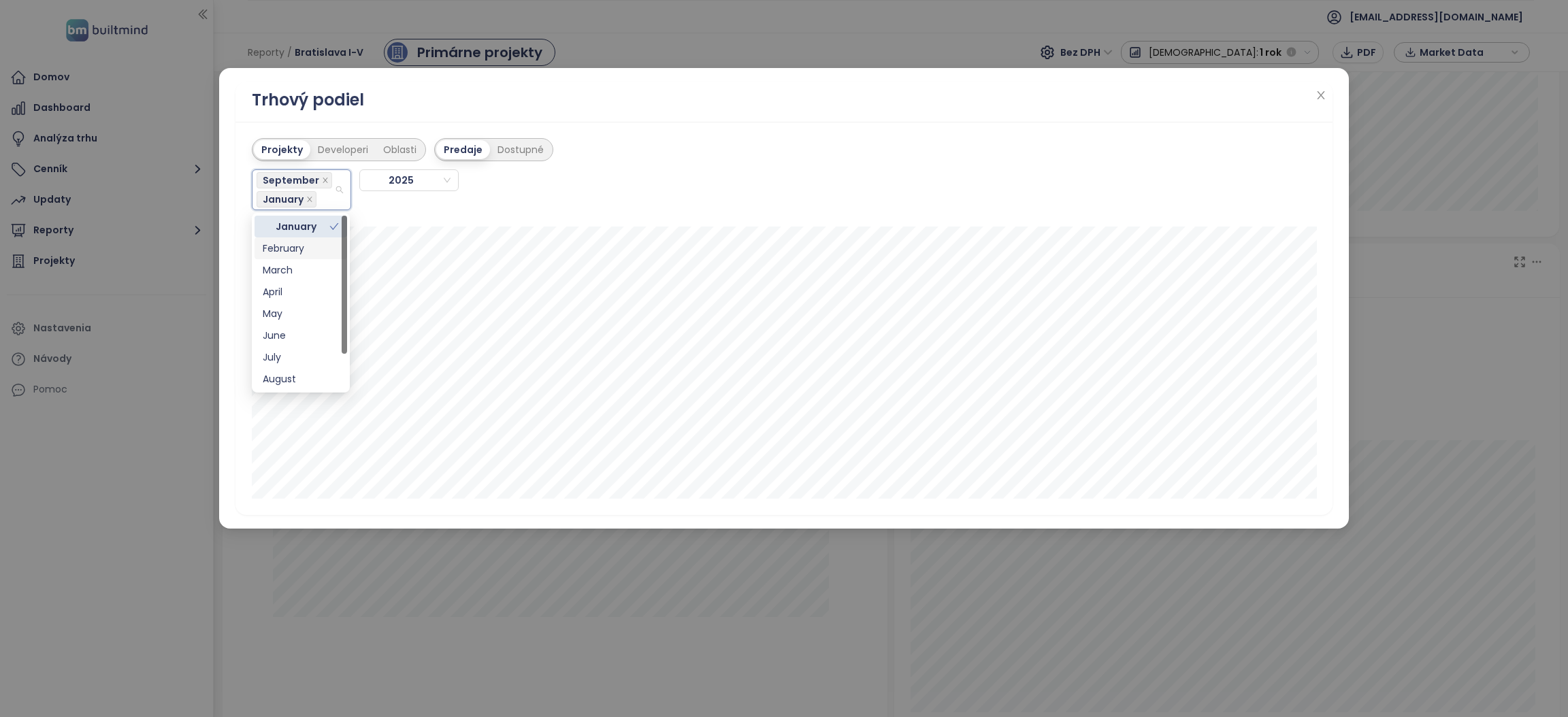
click at [296, 239] on div "February" at bounding box center [300, 248] width 92 height 22
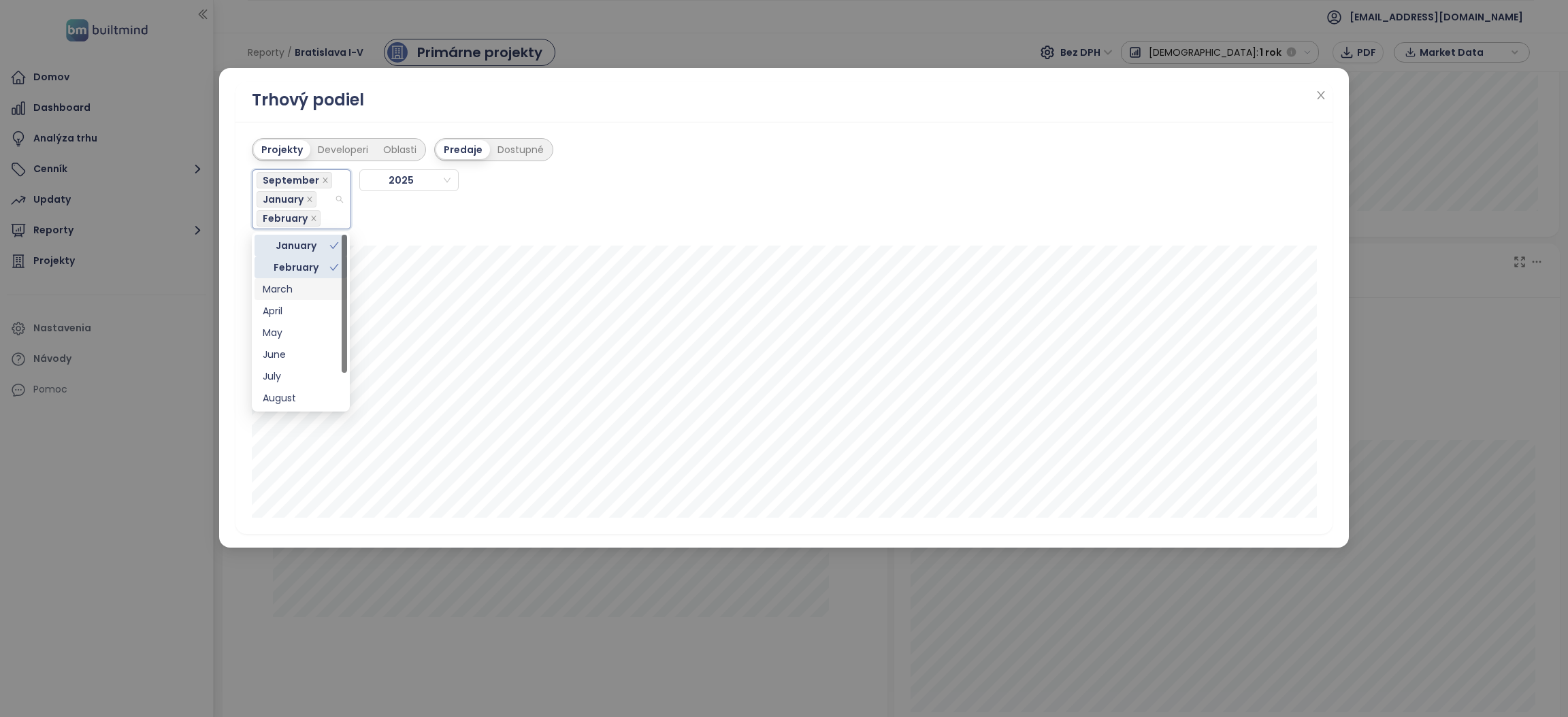
click at [289, 285] on div "March" at bounding box center [301, 289] width 76 height 15
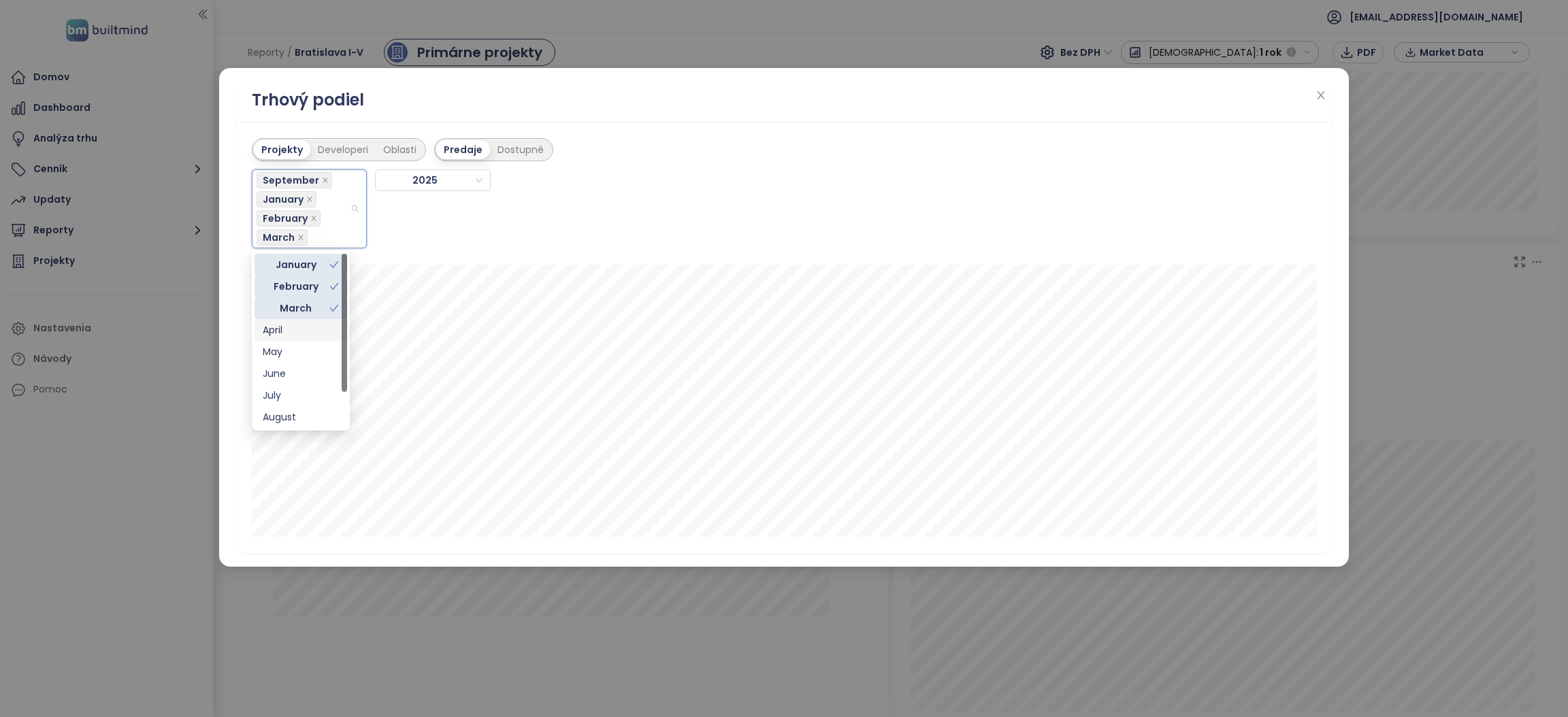
drag, startPoint x: 280, startPoint y: 332, endPoint x: 281, endPoint y: 344, distance: 12.0
click at [281, 332] on div "April" at bounding box center [301, 329] width 76 height 15
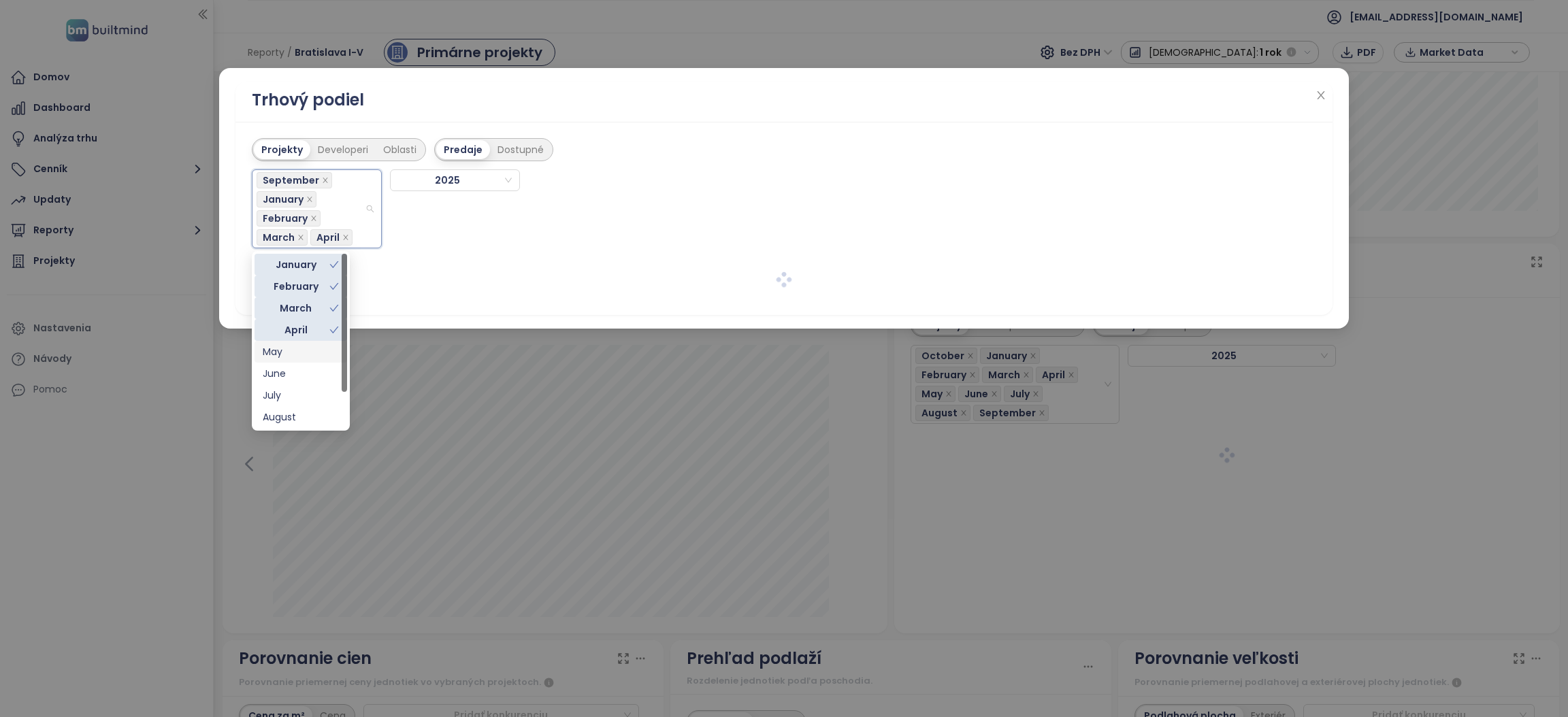
drag, startPoint x: 281, startPoint y: 355, endPoint x: 280, endPoint y: 374, distance: 19.0
click at [281, 357] on div "May" at bounding box center [301, 351] width 76 height 15
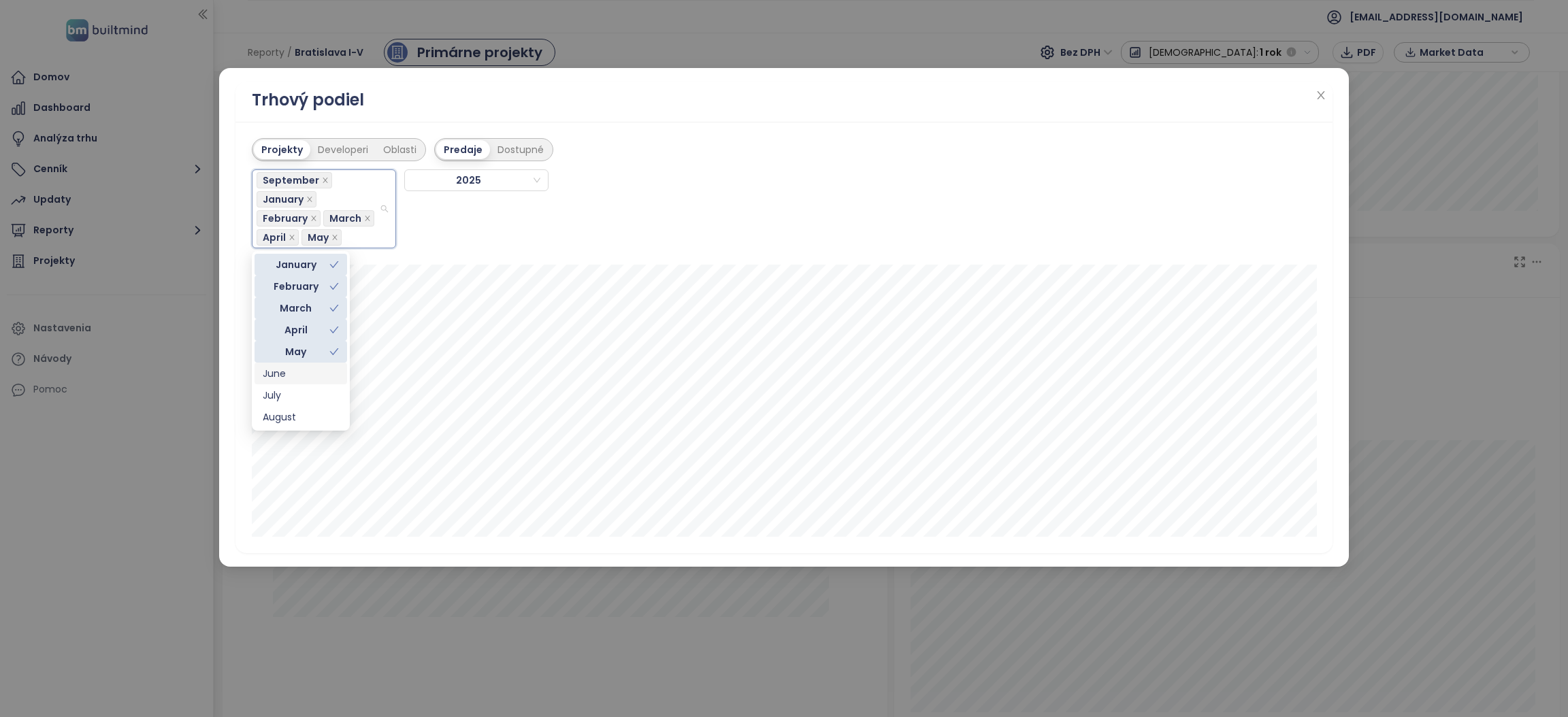
click at [279, 371] on div "June" at bounding box center [301, 373] width 76 height 15
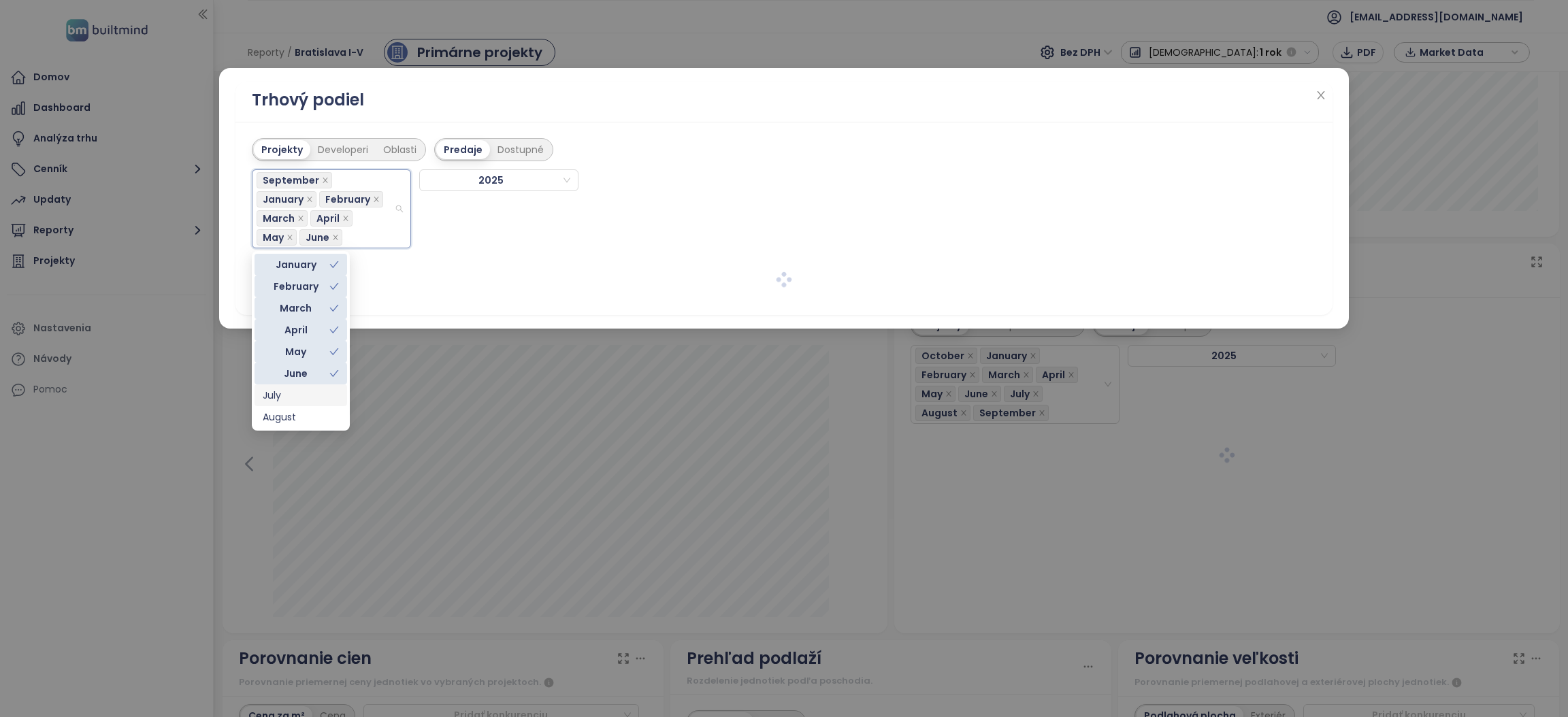
click at [277, 398] on div "July" at bounding box center [301, 395] width 76 height 15
click at [278, 419] on div "August" at bounding box center [301, 416] width 76 height 15
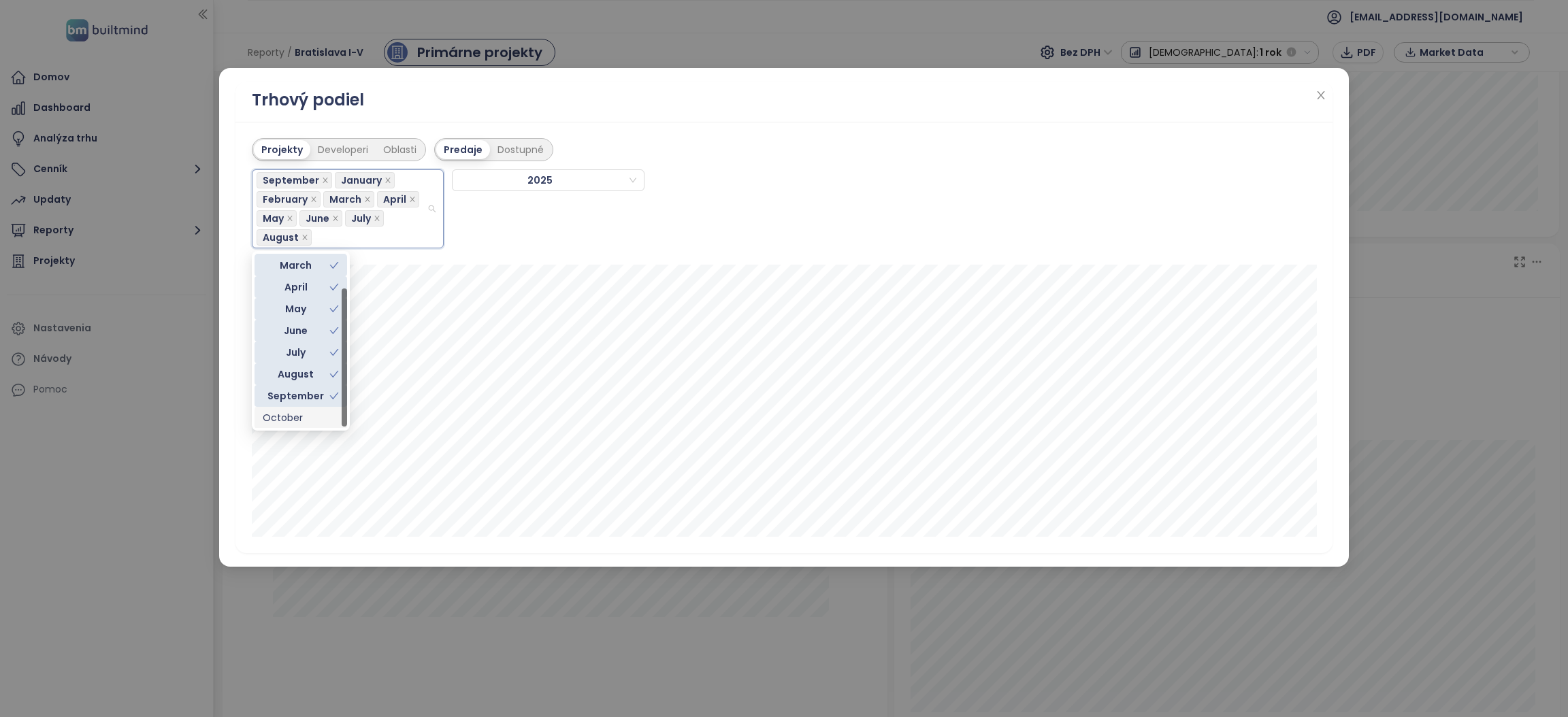
click at [285, 416] on div "October" at bounding box center [301, 417] width 76 height 15
click at [108, 513] on div "Trhový podiel Projekty Developeri Oblasti Predaje Dostupné September, January, …" at bounding box center [784, 358] width 1568 height 717
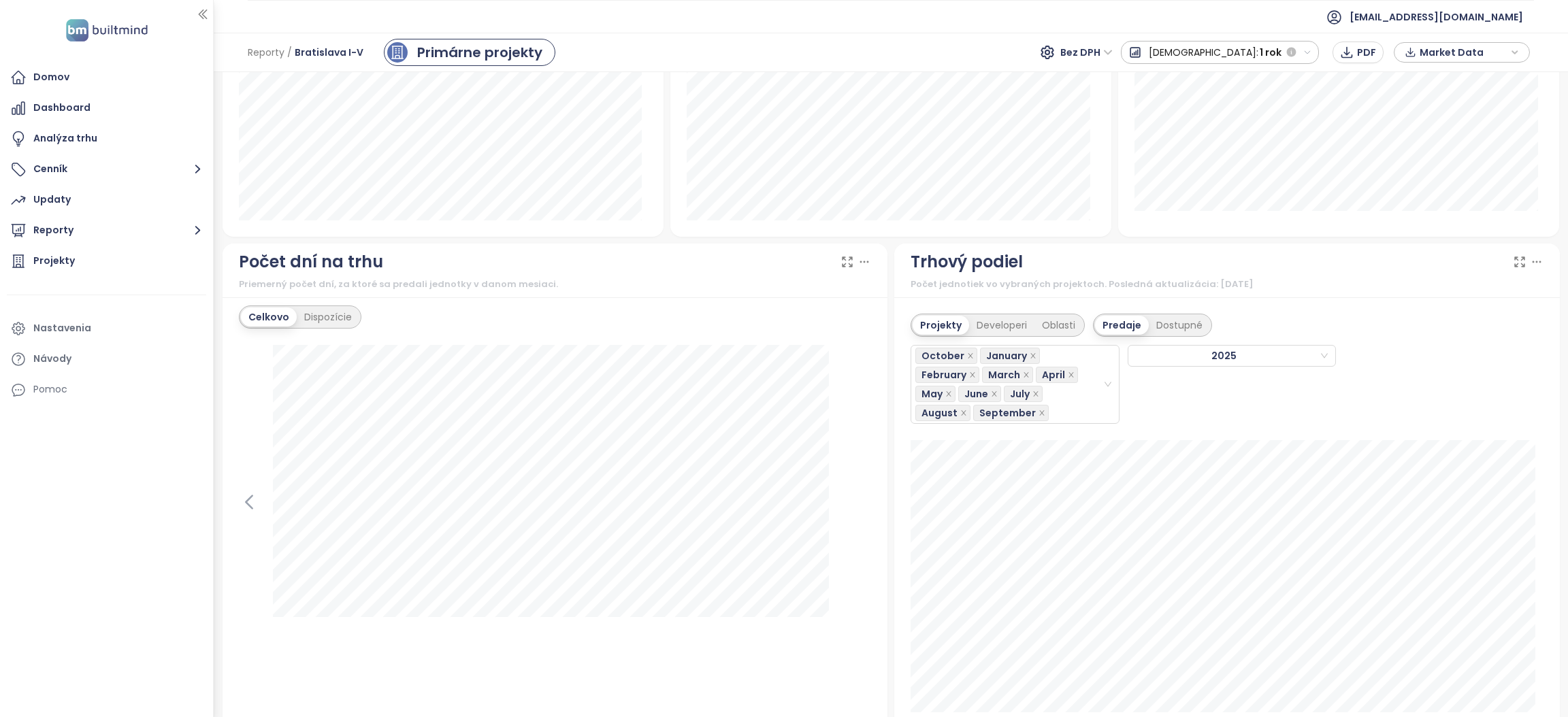
click at [1501, 272] on div "Trhový podiel" at bounding box center [1227, 262] width 633 height 26
click at [1513, 263] on icon at bounding box center [1520, 262] width 14 height 14
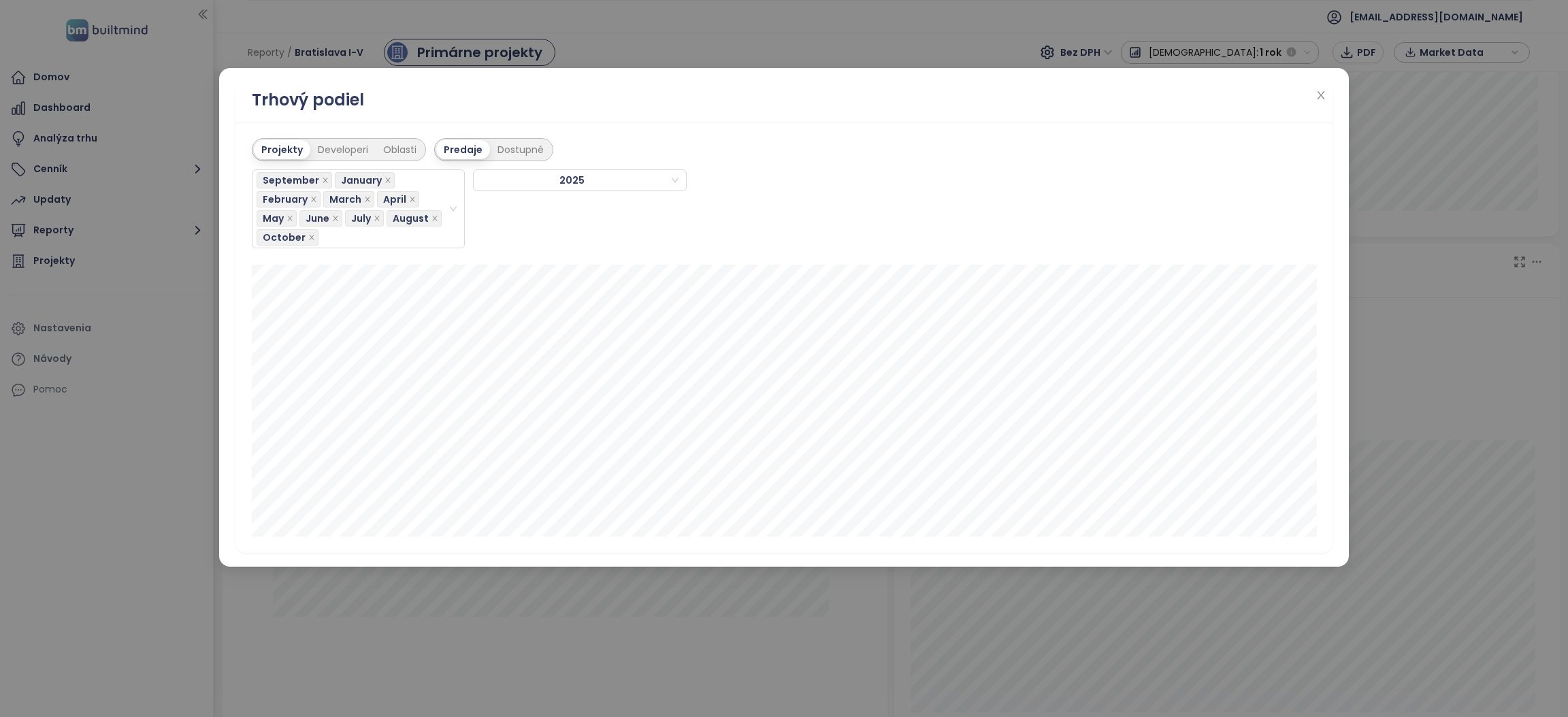
click at [1329, 88] on div "Trhový podiel" at bounding box center [784, 101] width 1098 height 41
click at [1323, 92] on icon "close" at bounding box center [1321, 95] width 8 height 8
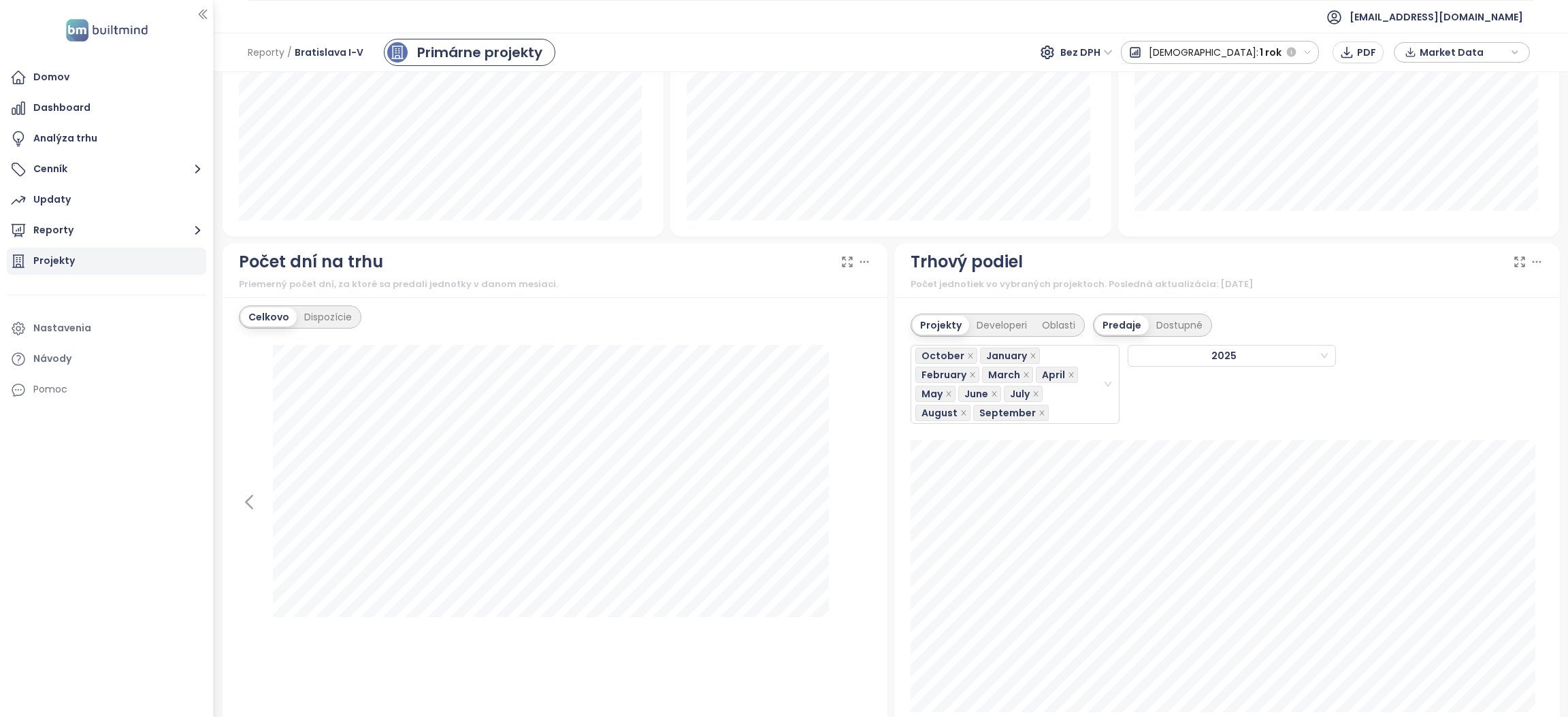
click at [67, 251] on div "Projekty" at bounding box center [106, 261] width 200 height 27
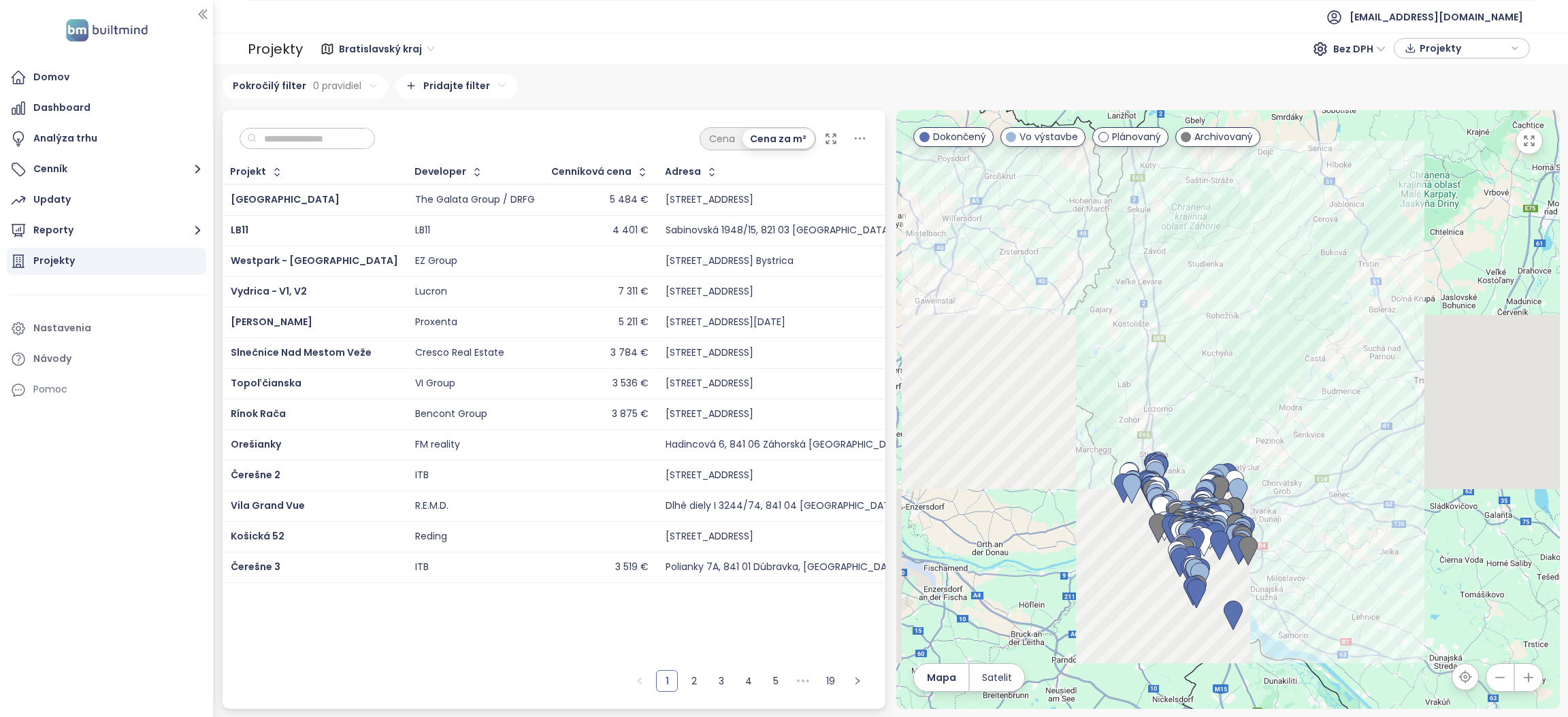
click at [296, 142] on input "text" at bounding box center [313, 139] width 111 height 21
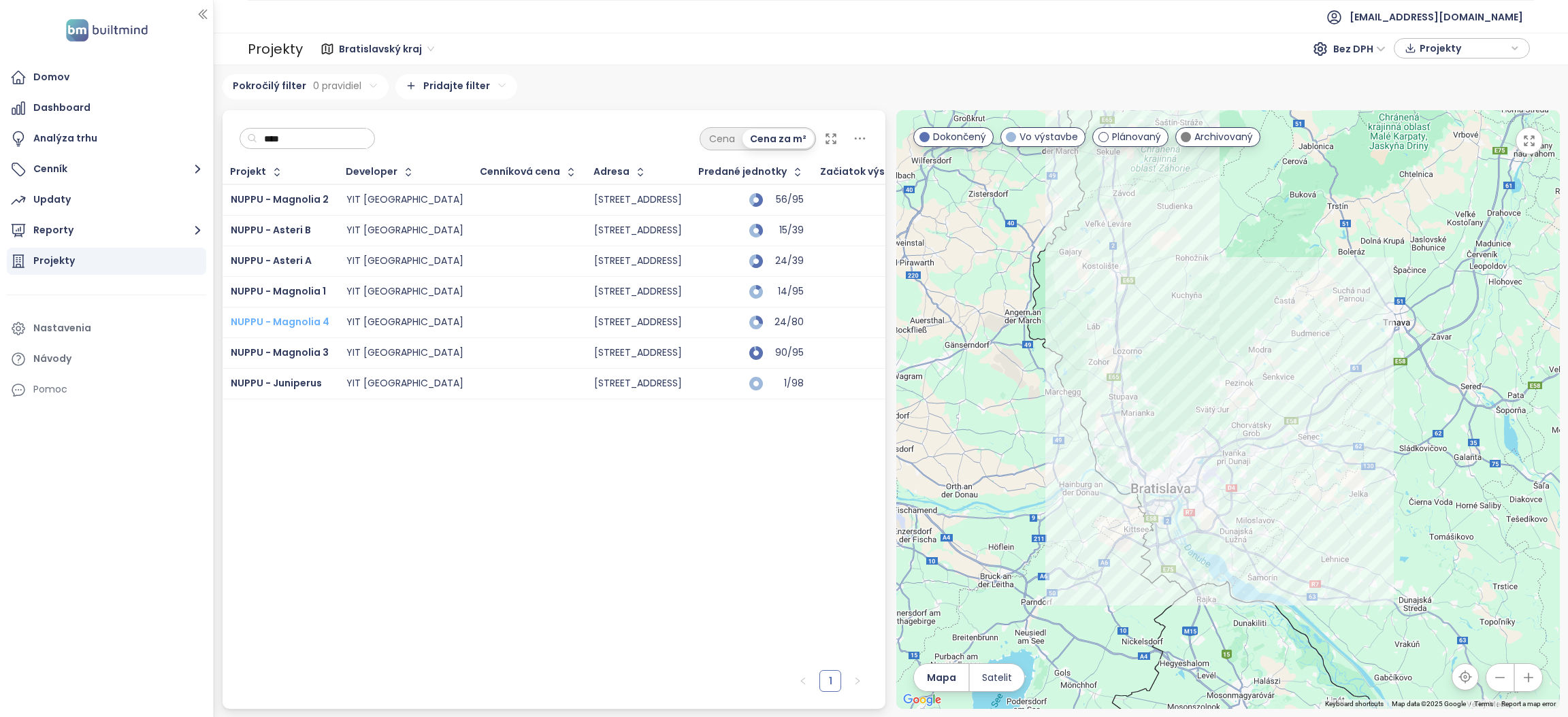
type input "****"
click at [256, 320] on span "NUPPU - Magnolia 4" at bounding box center [280, 322] width 99 height 14
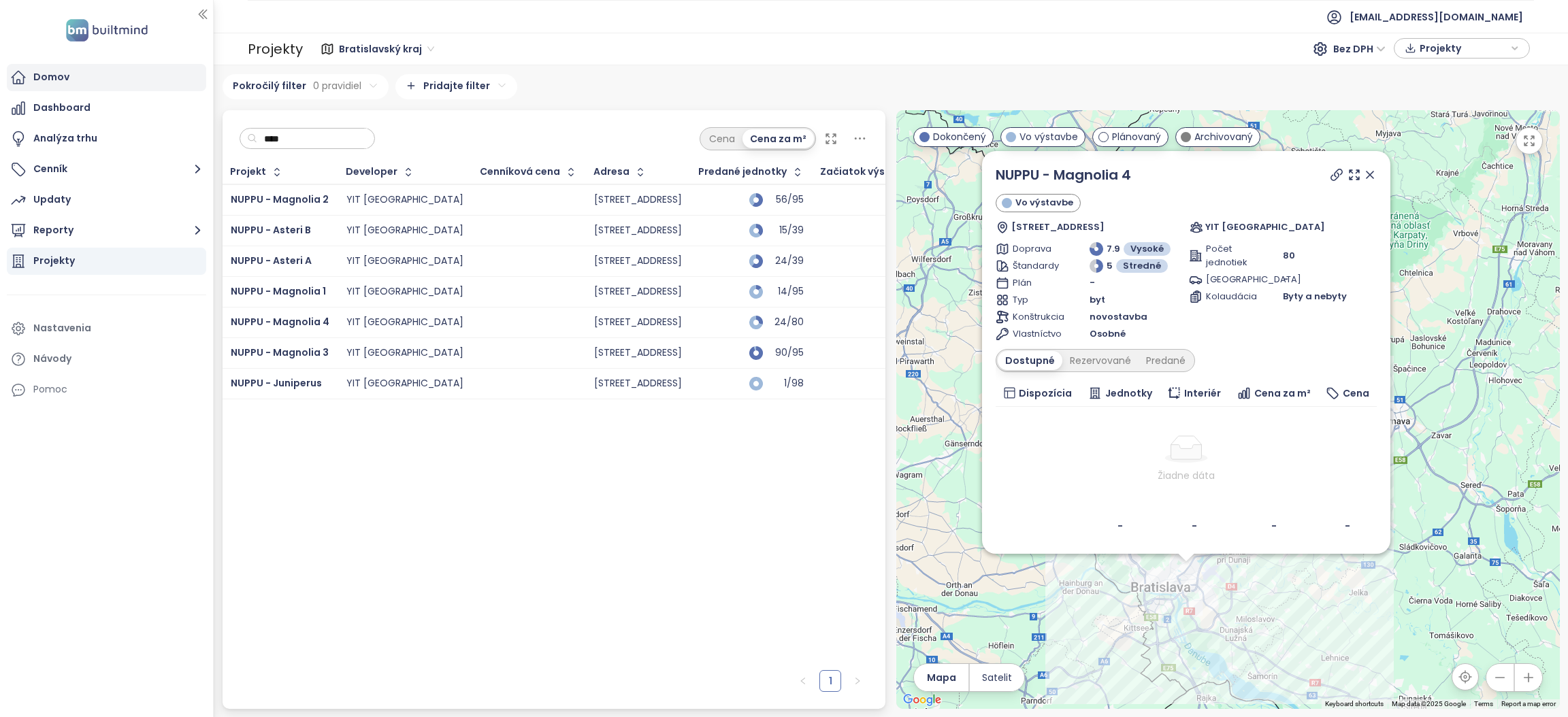
click at [55, 81] on div "Domov" at bounding box center [52, 78] width 36 height 17
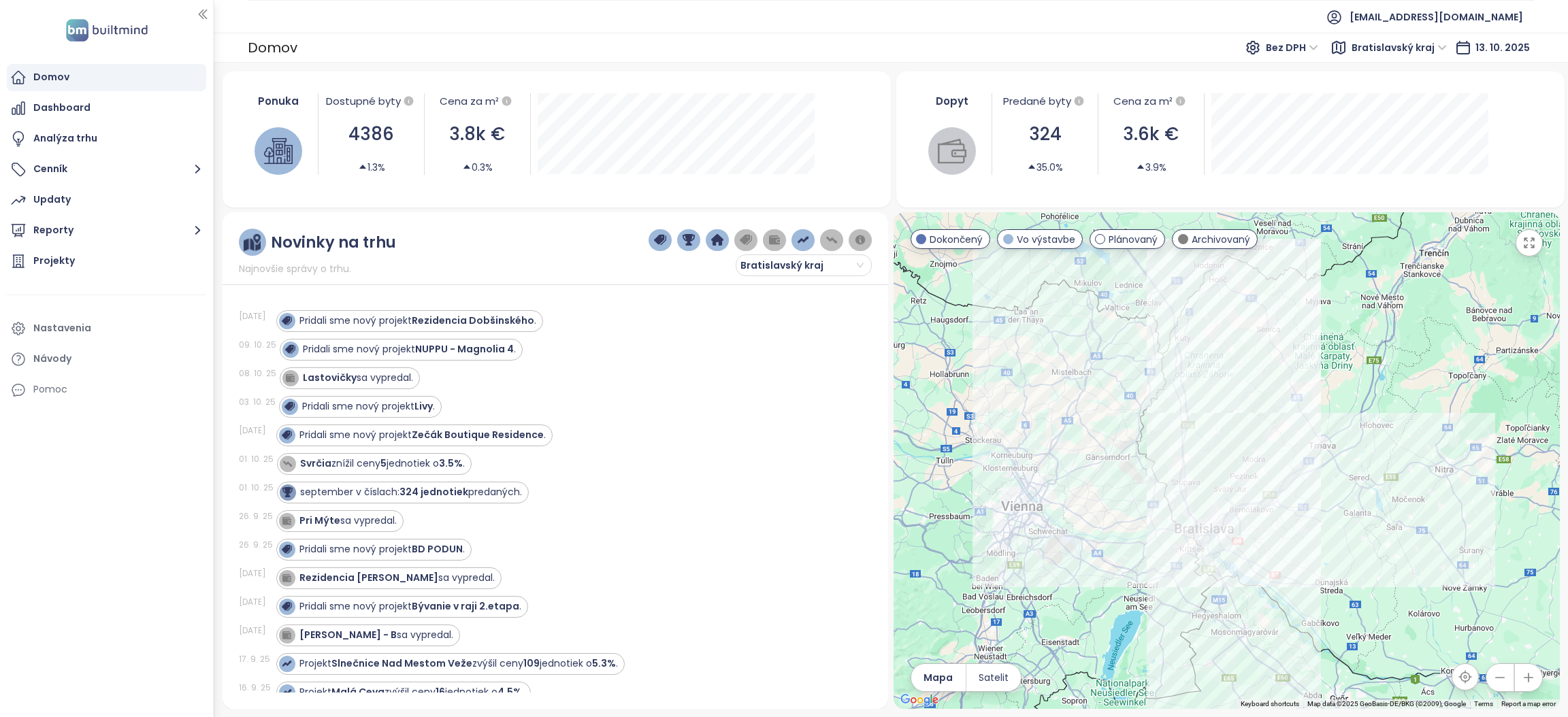
click at [85, 85] on div "Domov" at bounding box center [106, 77] width 200 height 27
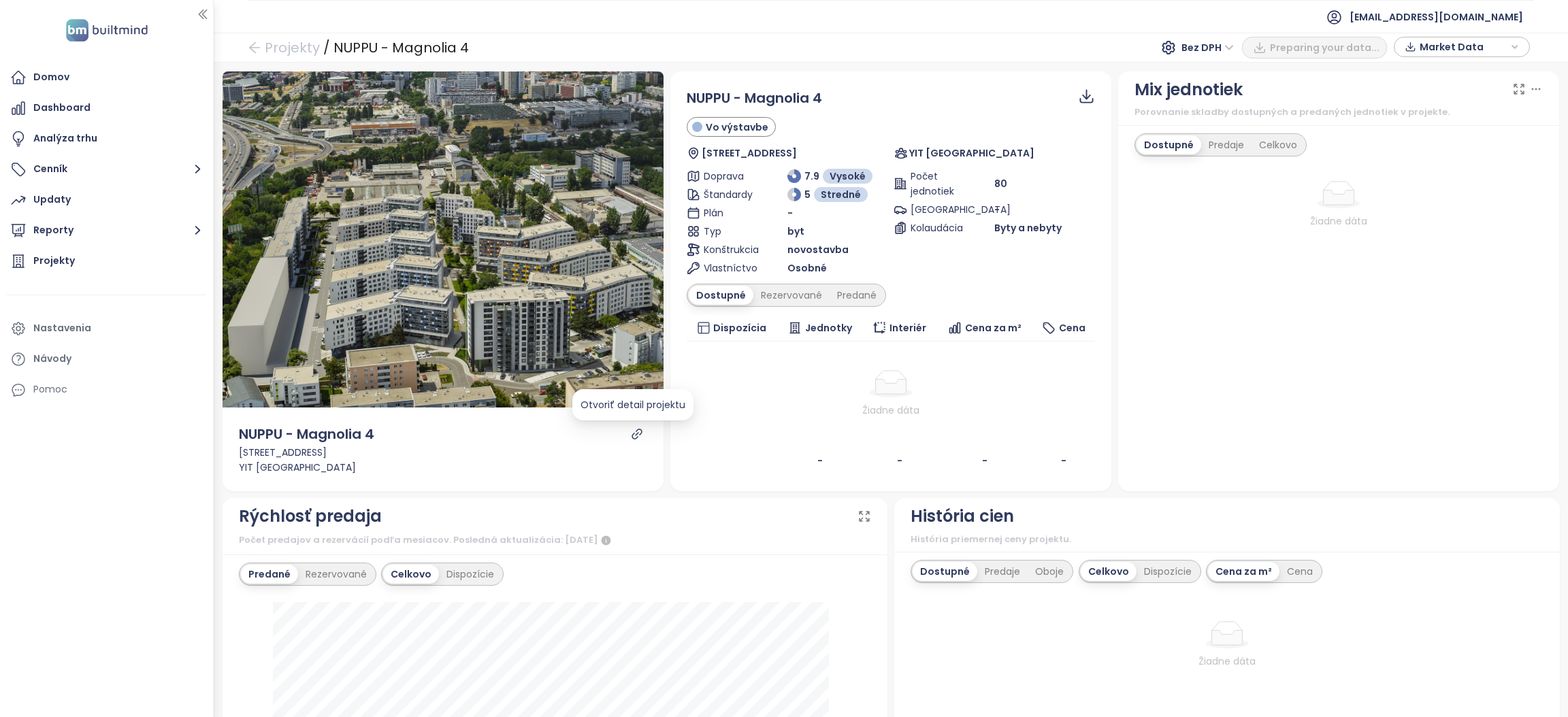
click at [631, 432] on icon "link" at bounding box center [637, 434] width 12 height 12
